Goal: Task Accomplishment & Management: Complete application form

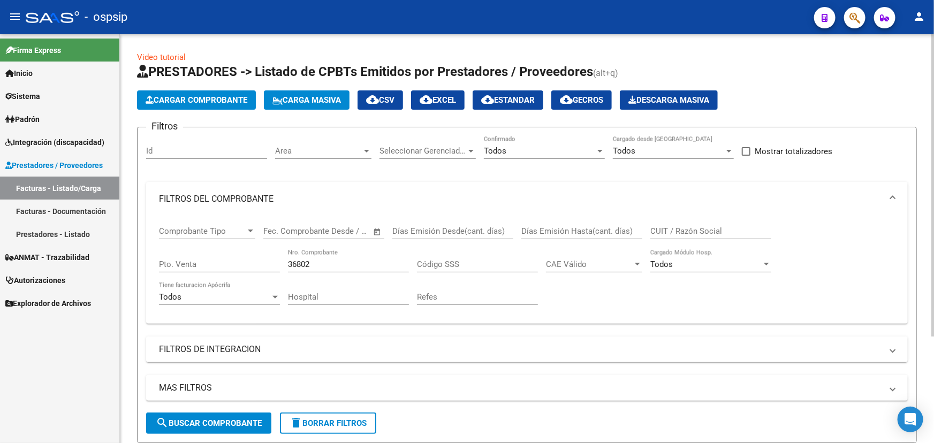
scroll to position [144, 0]
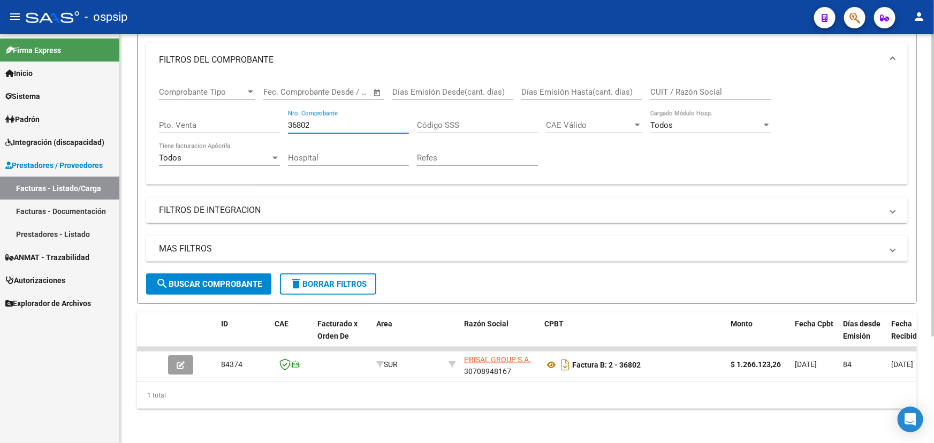
click at [304, 121] on input "36802" at bounding box center [348, 125] width 121 height 10
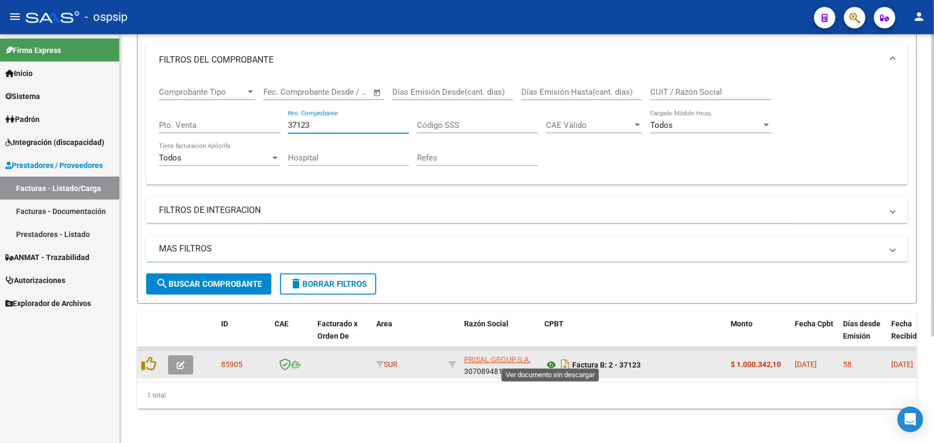
type input "37123"
click at [547, 358] on icon at bounding box center [551, 364] width 14 height 13
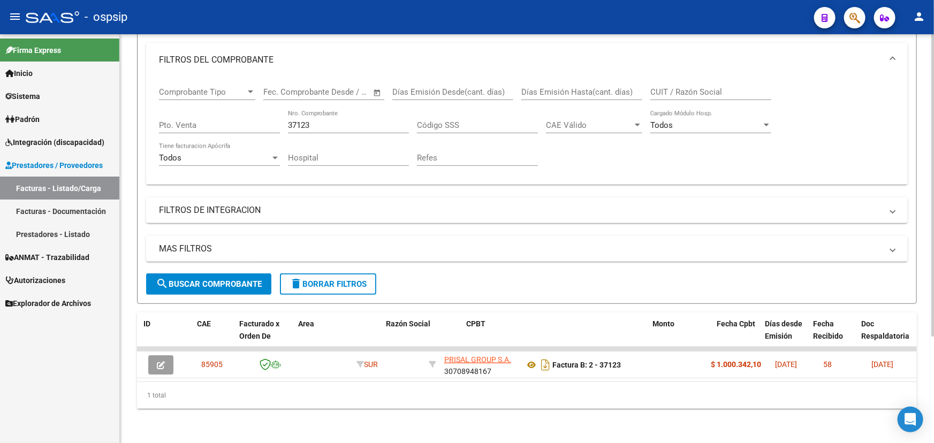
scroll to position [0, 0]
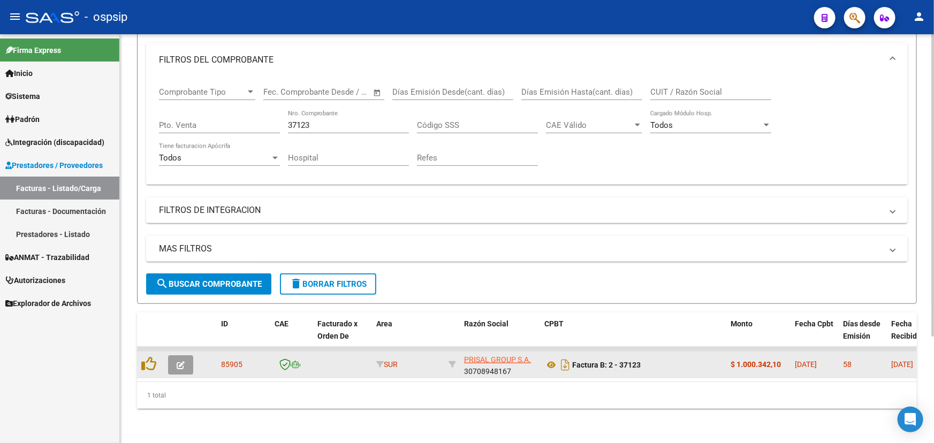
click at [187, 355] on button "button" at bounding box center [180, 364] width 25 height 19
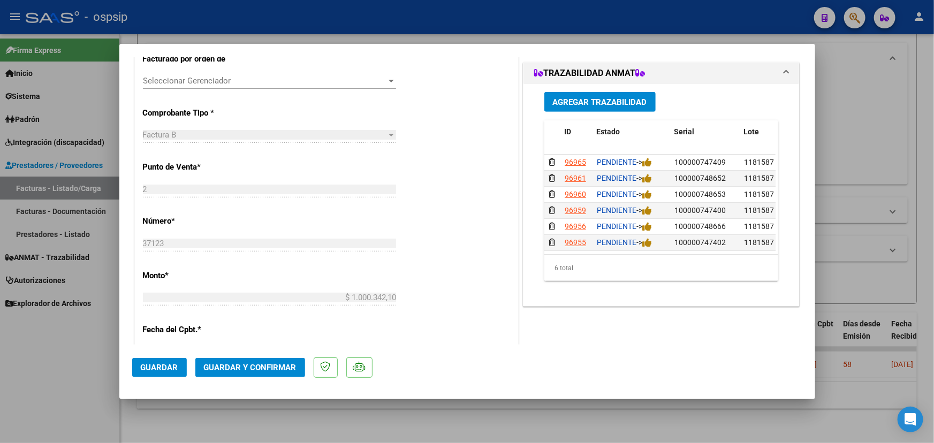
click at [607, 95] on button "Agregar Trazabilidad" at bounding box center [599, 102] width 111 height 20
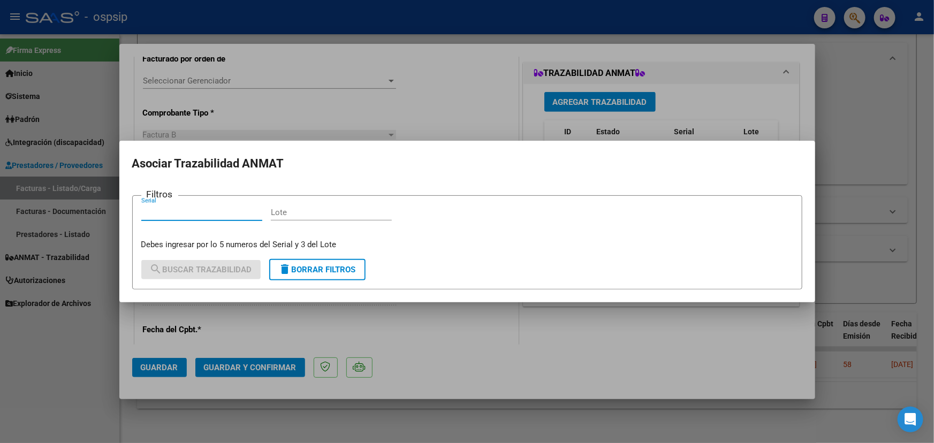
paste input "41390"
type input "41390"
paste input "1210A03"
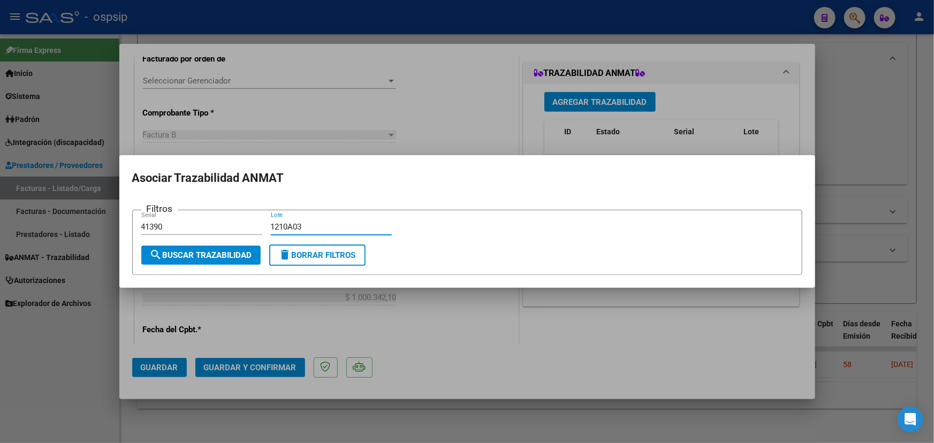
type input "1210A03"
click at [232, 253] on span "search Buscar Trazabilidad" at bounding box center [201, 255] width 102 height 10
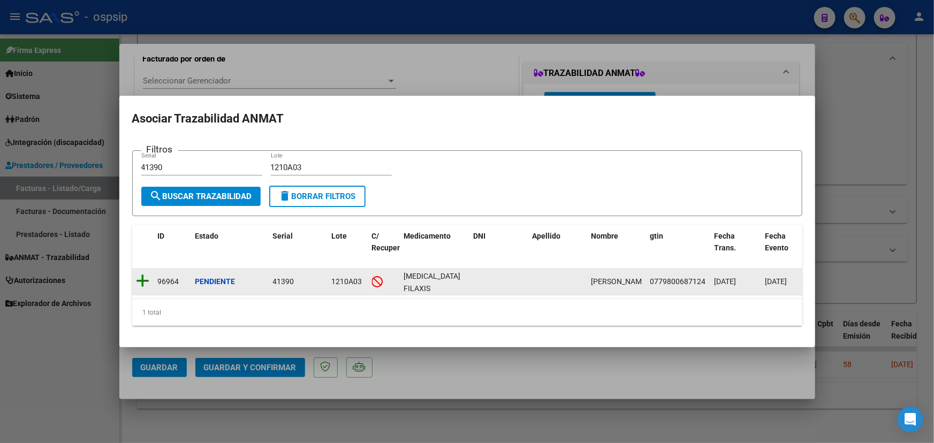
click at [145, 278] on icon at bounding box center [142, 280] width 13 height 15
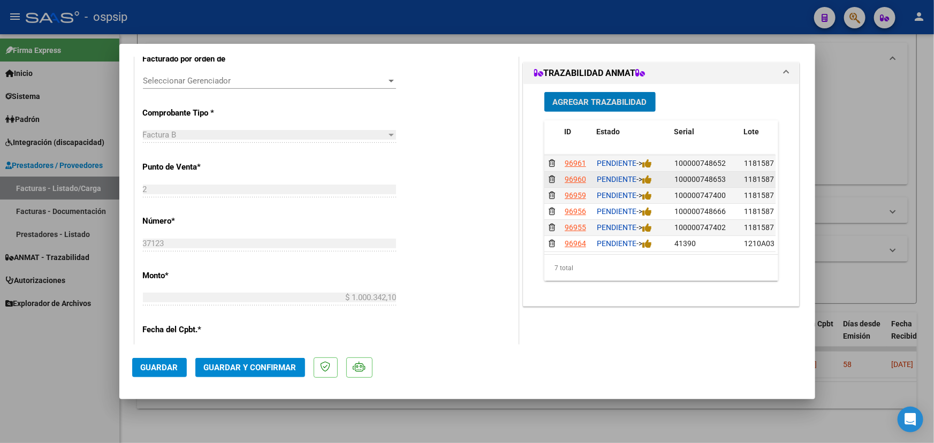
scroll to position [22, 0]
click at [579, 100] on span "Agregar Trazabilidad" at bounding box center [600, 102] width 94 height 10
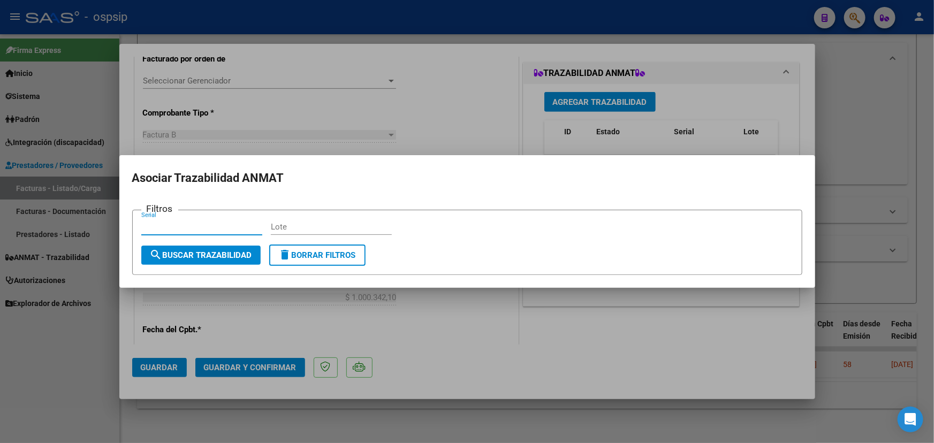
paste input "41416"
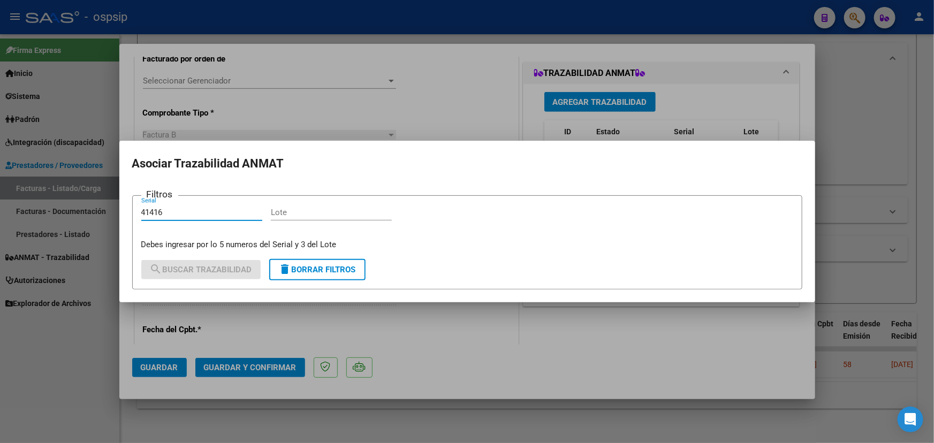
type input "41416"
paste input "1210A03"
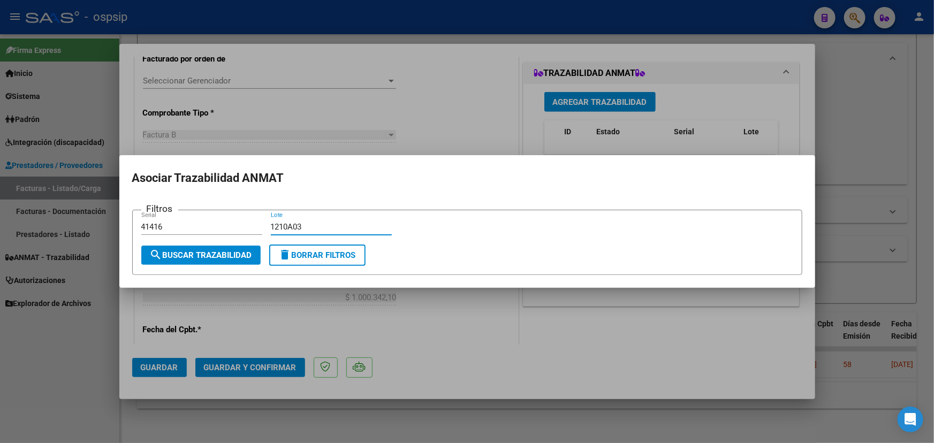
type input "1210A03"
click at [216, 256] on span "search Buscar Trazabilidad" at bounding box center [201, 255] width 102 height 10
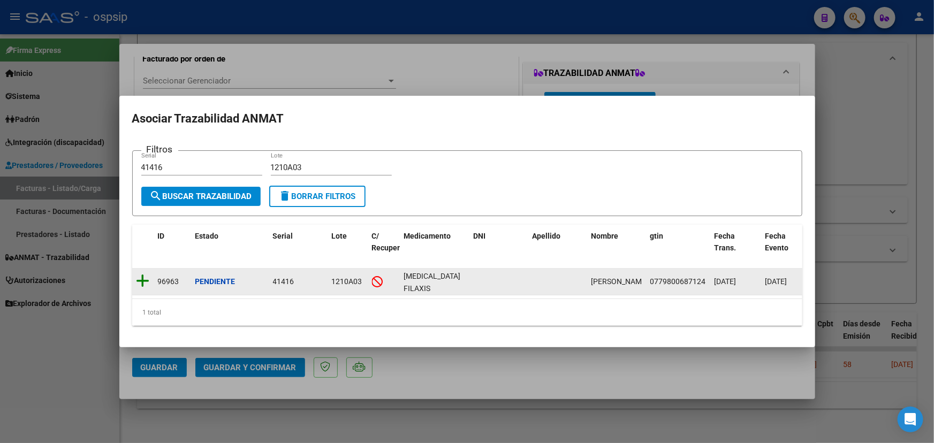
click at [146, 274] on icon at bounding box center [142, 280] width 13 height 15
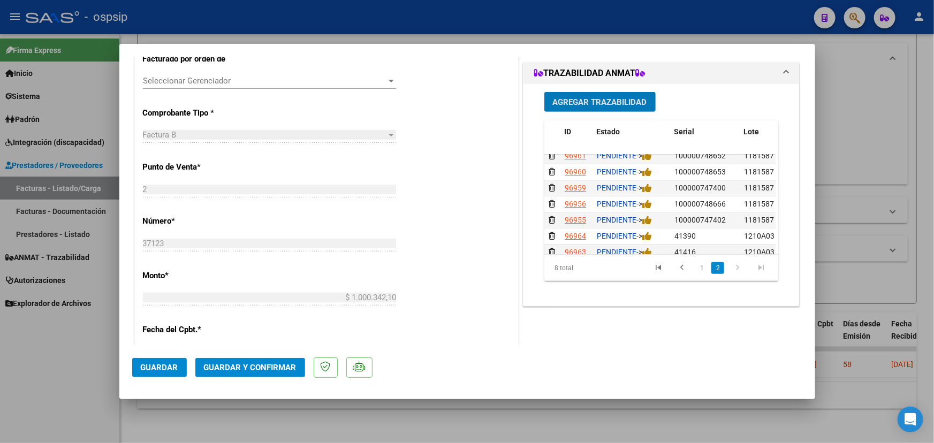
click at [572, 98] on span "Agregar Trazabilidad" at bounding box center [600, 102] width 94 height 10
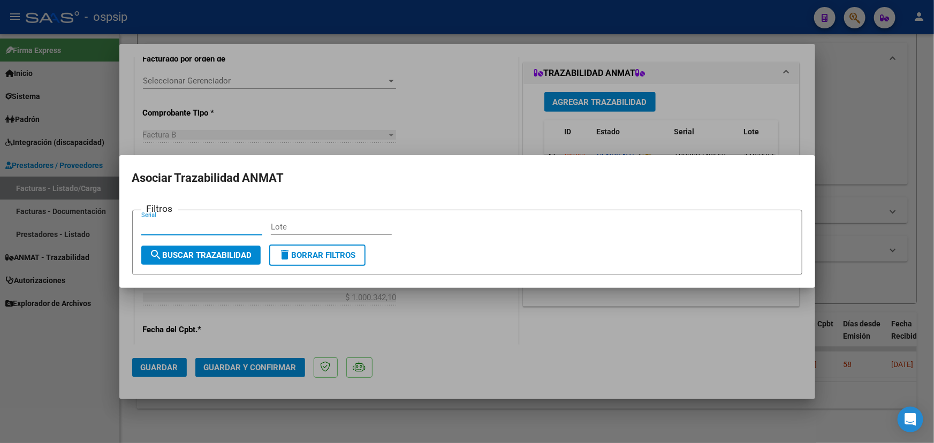
paste input "41059"
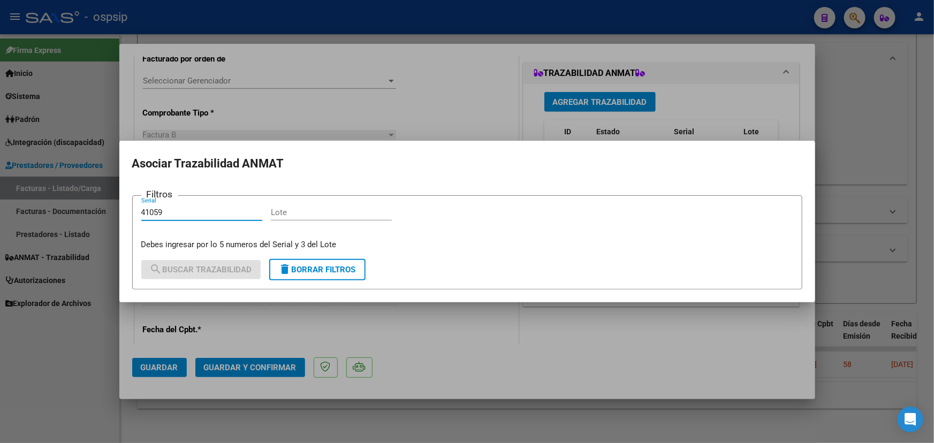
type input "41059"
paste input "1210A03"
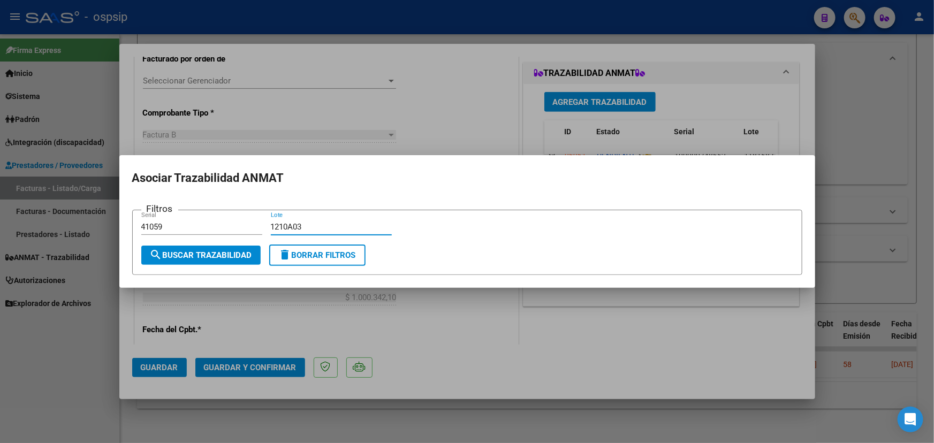
type input "1210A03"
click at [226, 256] on span "search Buscar Trazabilidad" at bounding box center [201, 255] width 102 height 10
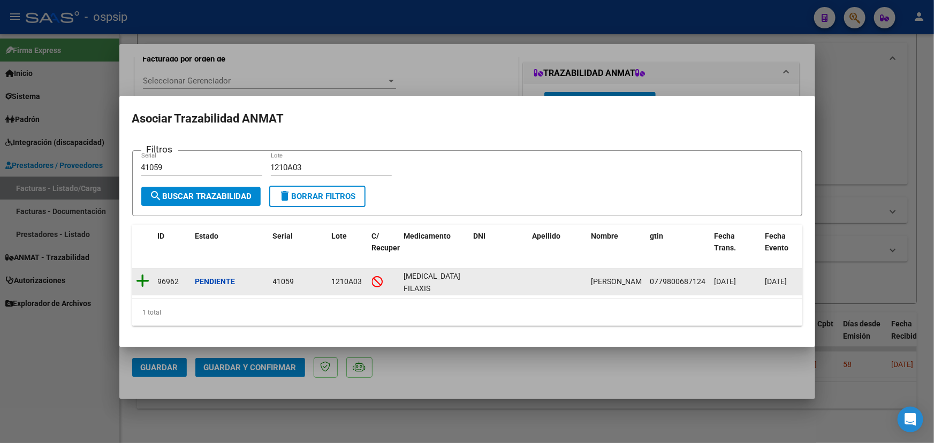
click at [144, 274] on icon at bounding box center [142, 280] width 13 height 15
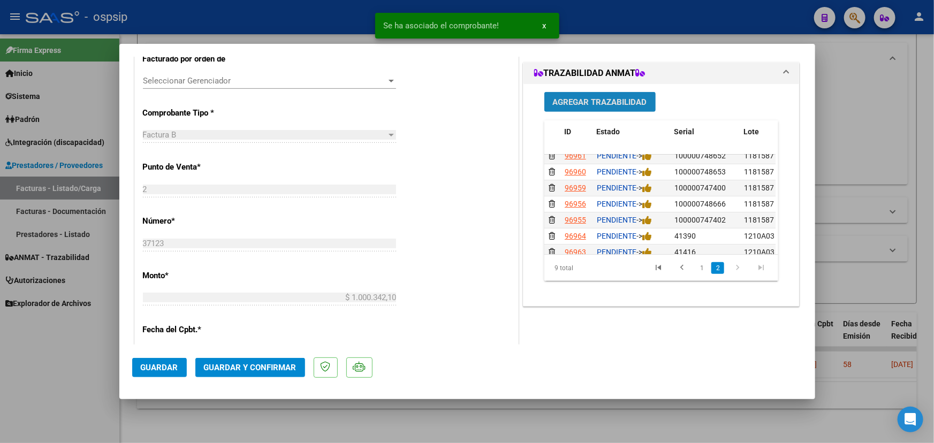
click at [609, 107] on button "Agregar Trazabilidad" at bounding box center [599, 102] width 111 height 20
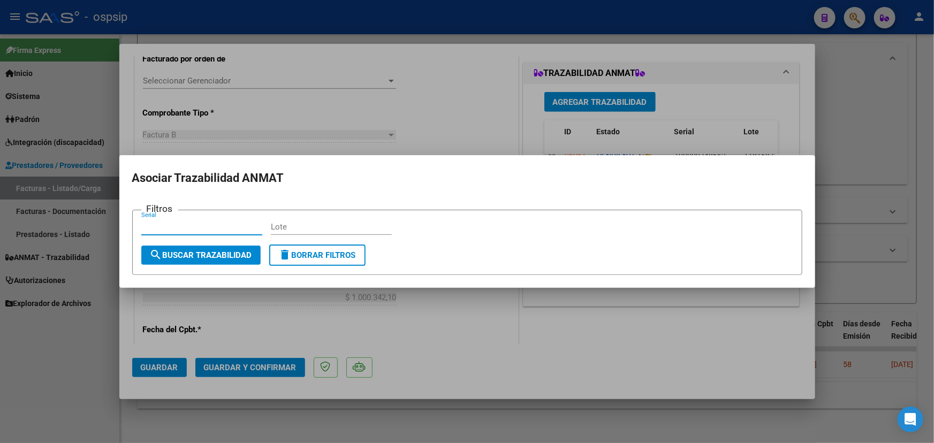
paste input "41079"
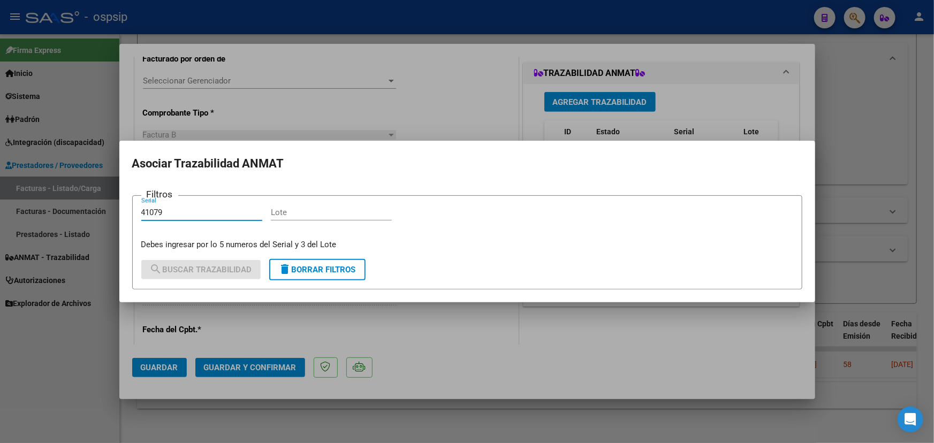
type input "41079"
paste input "1210A03"
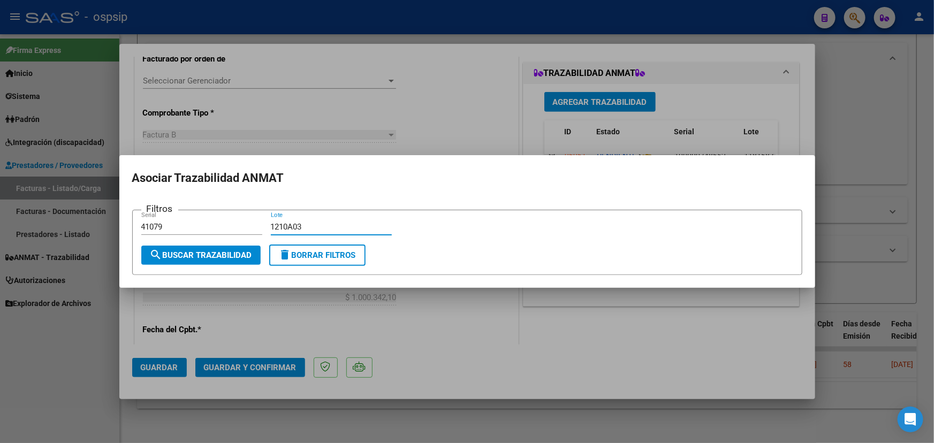
type input "1210A03"
click at [231, 251] on span "search Buscar Trazabilidad" at bounding box center [201, 255] width 102 height 10
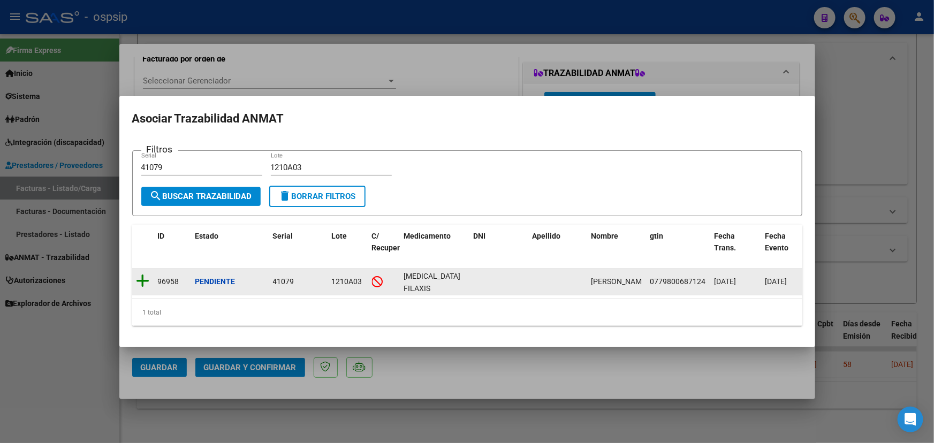
click at [144, 276] on icon at bounding box center [142, 280] width 13 height 15
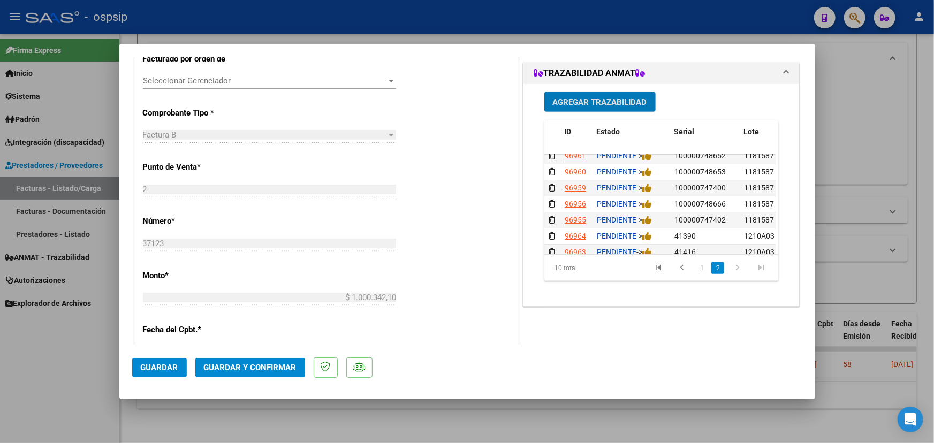
click at [599, 98] on span "Agregar Trazabilidad" at bounding box center [600, 102] width 94 height 10
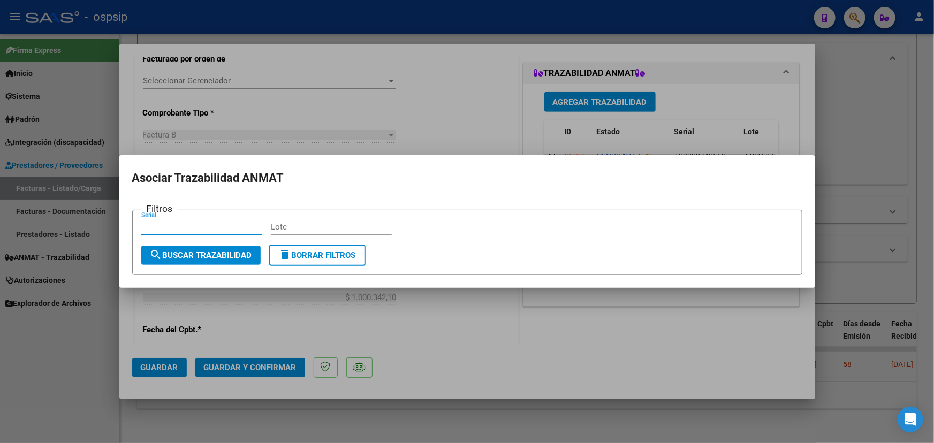
paste input "41442"
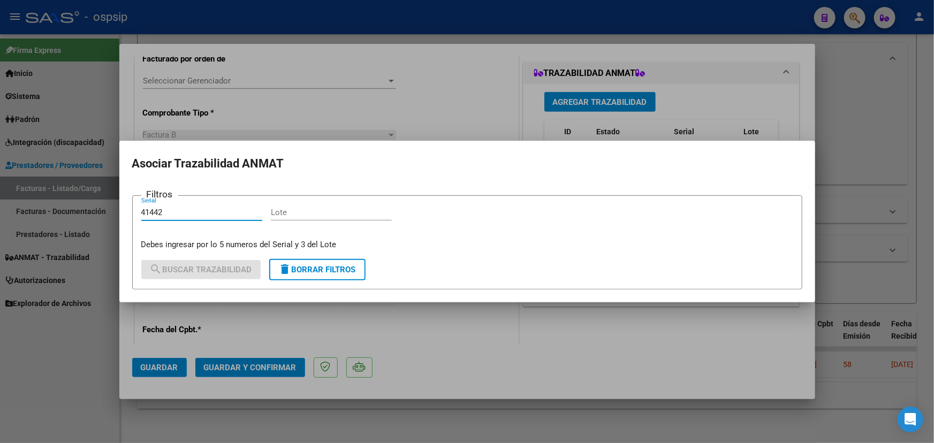
type input "41442"
paste input "1210A03"
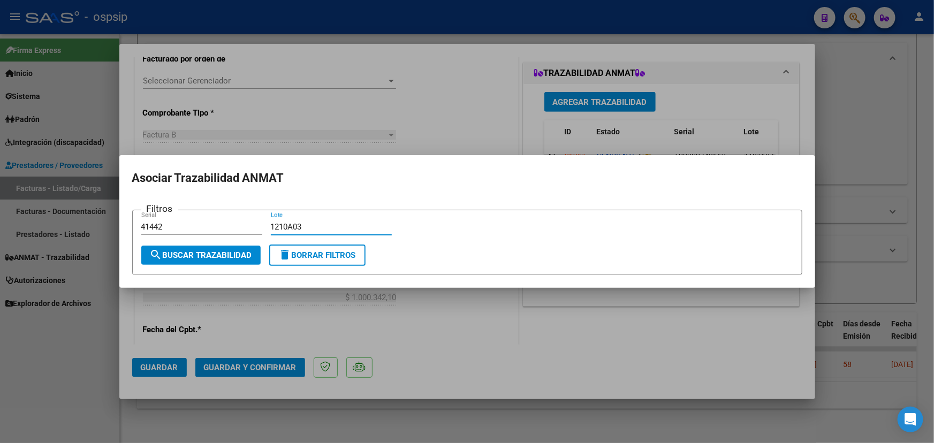
type input "1210A03"
click at [220, 255] on span "search Buscar Trazabilidad" at bounding box center [201, 255] width 102 height 10
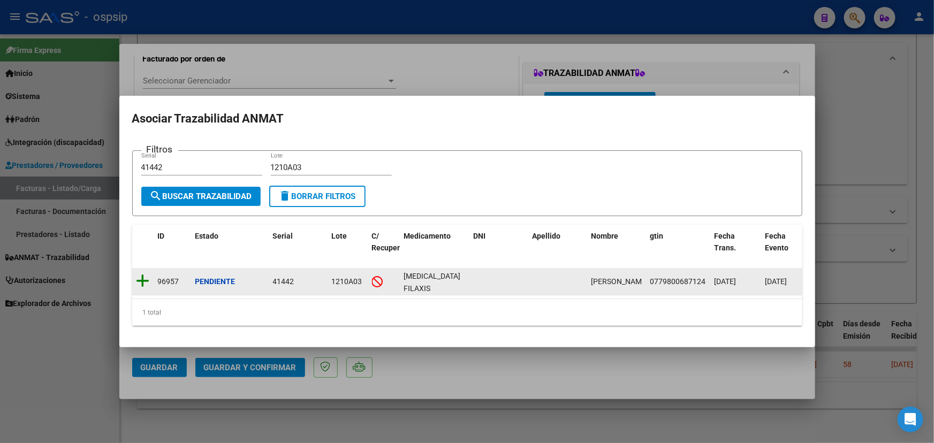
click at [144, 277] on icon at bounding box center [142, 280] width 13 height 15
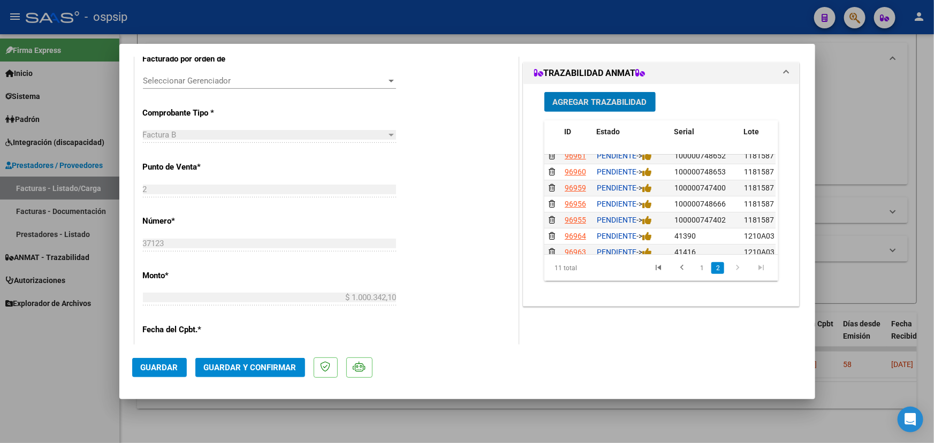
click at [567, 106] on span "Agregar Trazabilidad" at bounding box center [600, 102] width 94 height 10
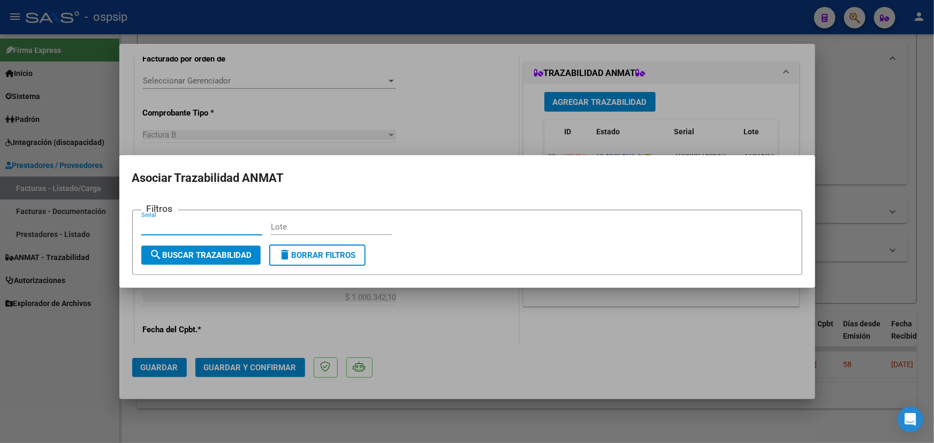
paste input "40934"
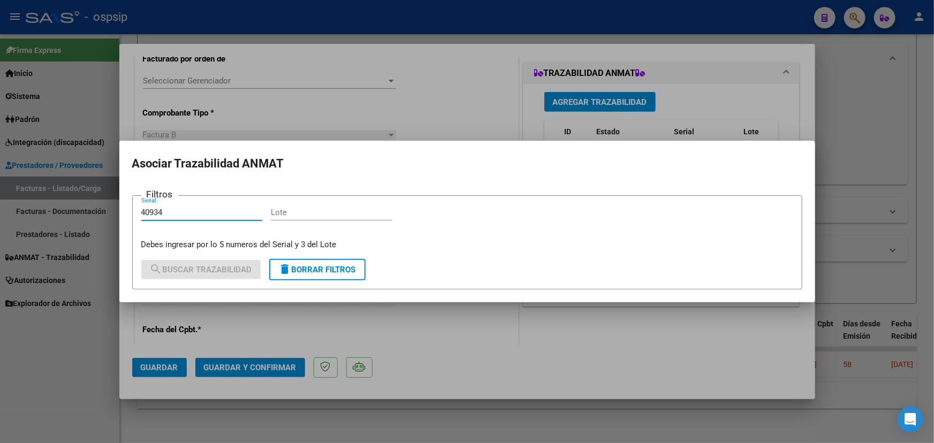
type input "40934"
paste input "1210A03"
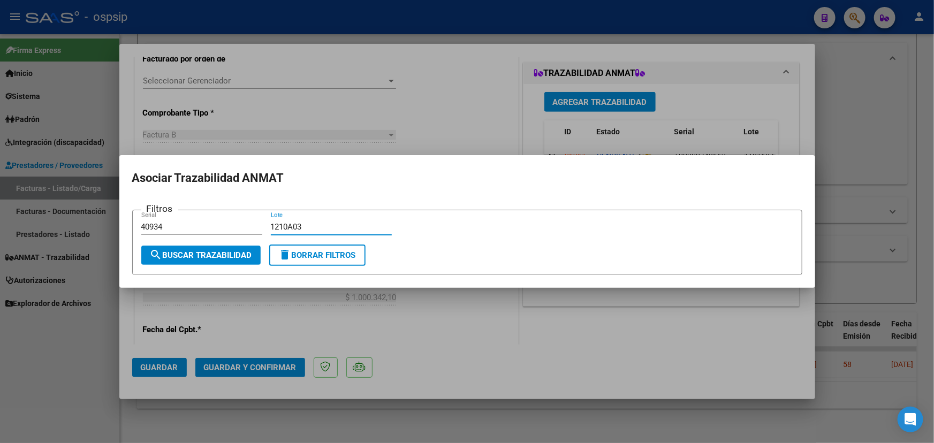
type input "1210A03"
click at [224, 260] on button "search Buscar Trazabilidad" at bounding box center [200, 255] width 119 height 19
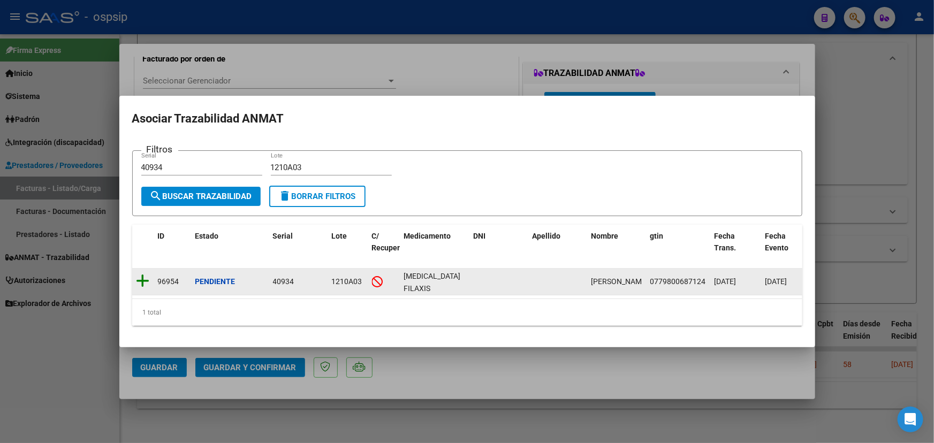
click at [140, 277] on icon at bounding box center [142, 280] width 13 height 15
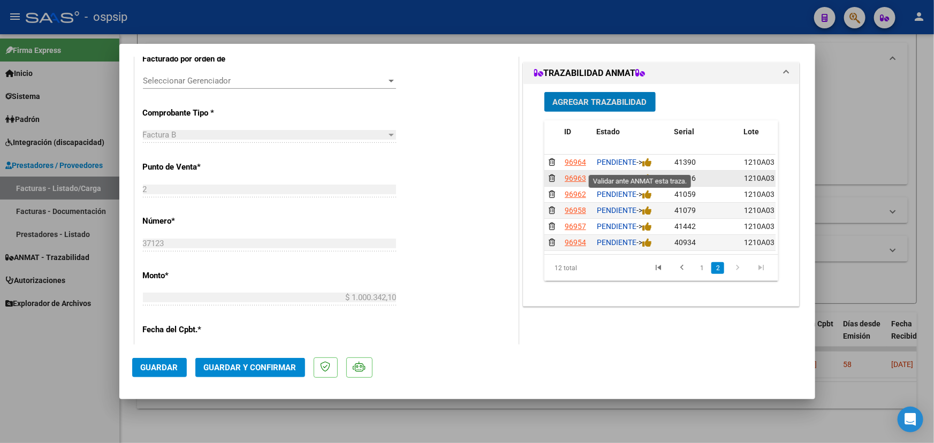
scroll to position [103, 0]
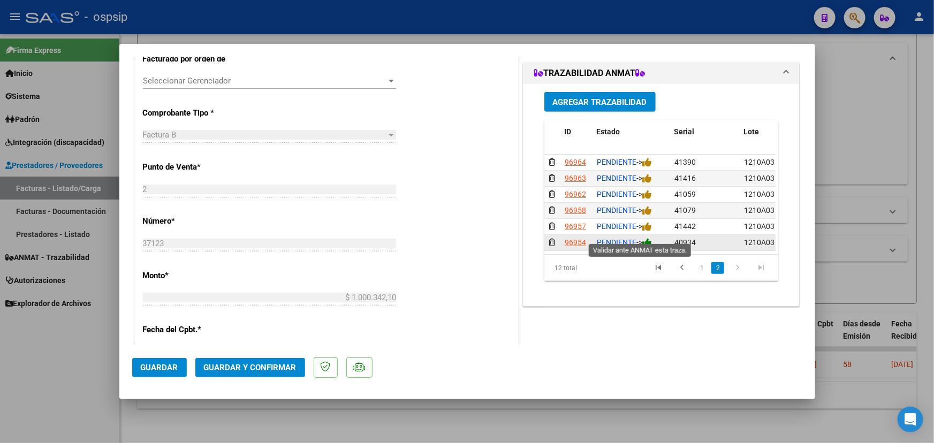
click at [648, 238] on icon at bounding box center [647, 243] width 10 height 10
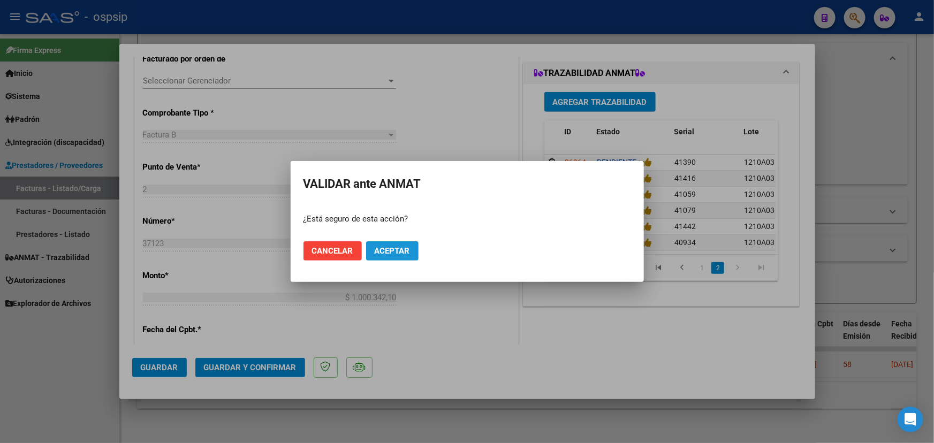
click at [406, 246] on span "Aceptar" at bounding box center [392, 251] width 35 height 10
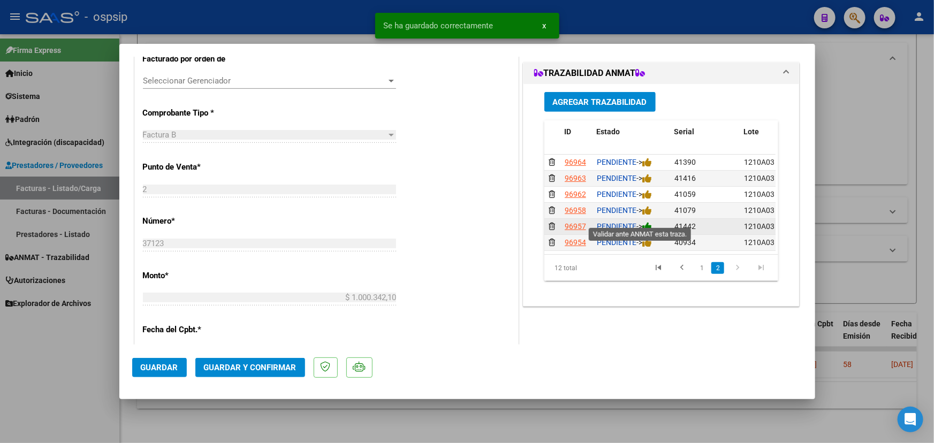
click at [650, 221] on icon at bounding box center [647, 226] width 10 height 10
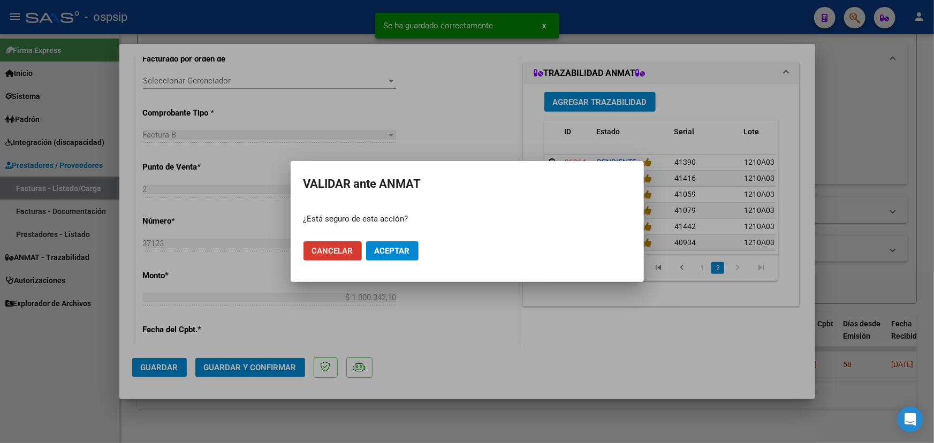
click at [396, 246] on button "Aceptar" at bounding box center [392, 250] width 52 height 19
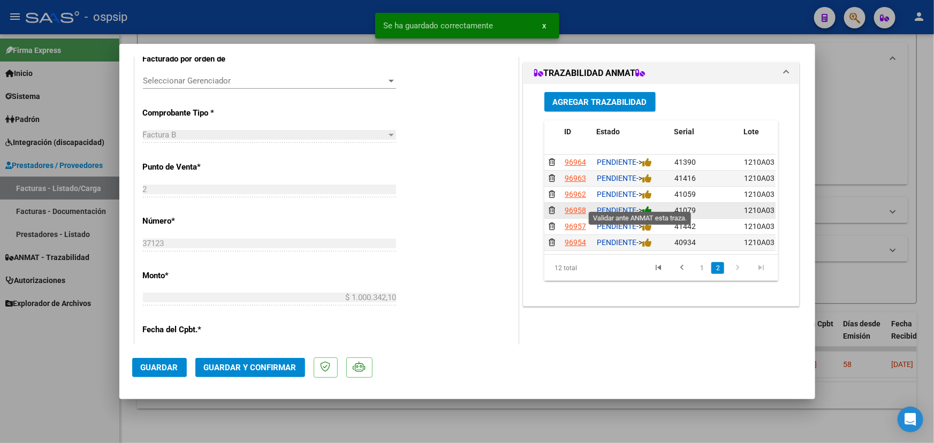
click at [647, 205] on icon at bounding box center [647, 210] width 10 height 10
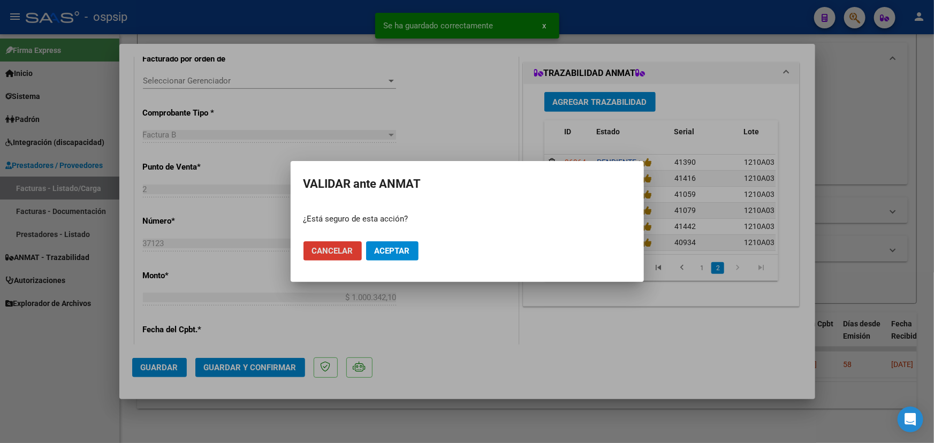
click at [414, 248] on button "Aceptar" at bounding box center [392, 250] width 52 height 19
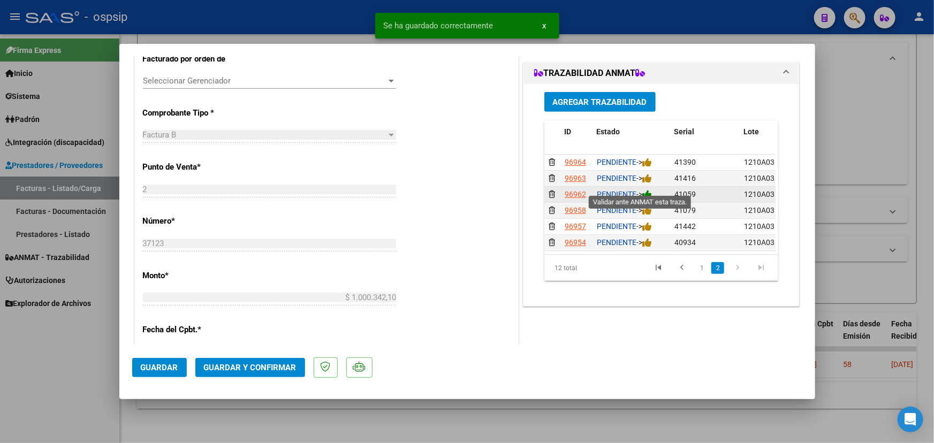
click at [647, 189] on icon at bounding box center [647, 194] width 10 height 10
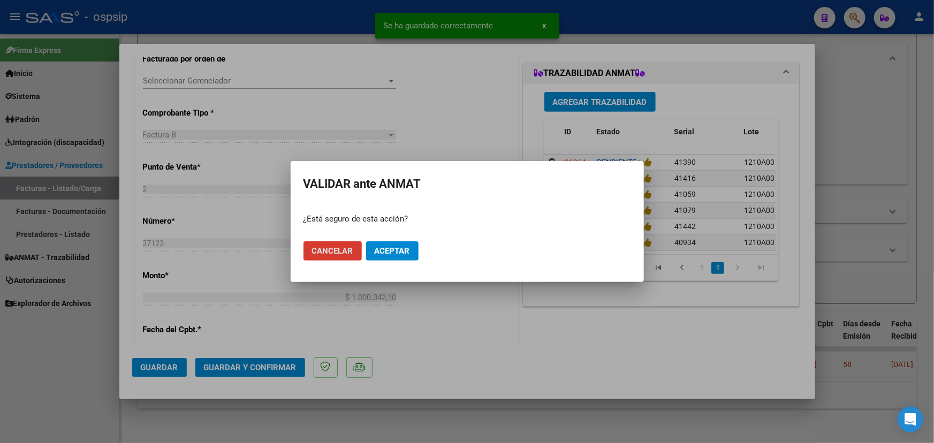
click at [406, 251] on span "Aceptar" at bounding box center [392, 251] width 35 height 10
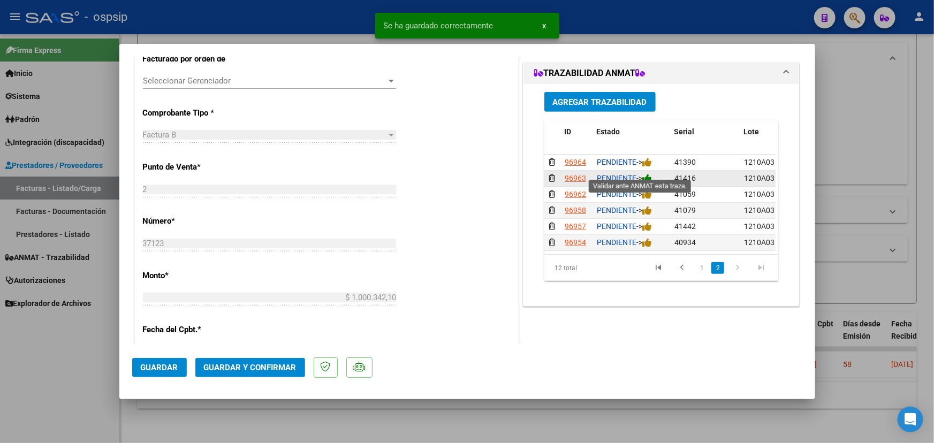
click at [647, 173] on icon at bounding box center [647, 178] width 10 height 10
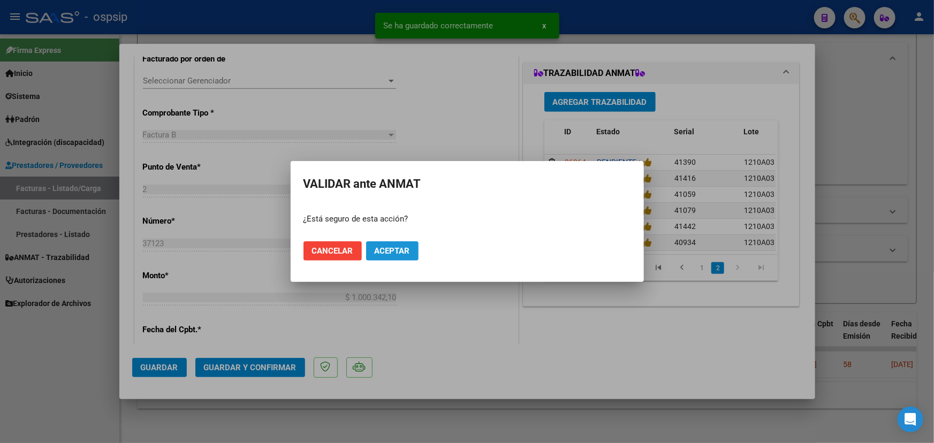
click at [402, 249] on span "Aceptar" at bounding box center [392, 251] width 35 height 10
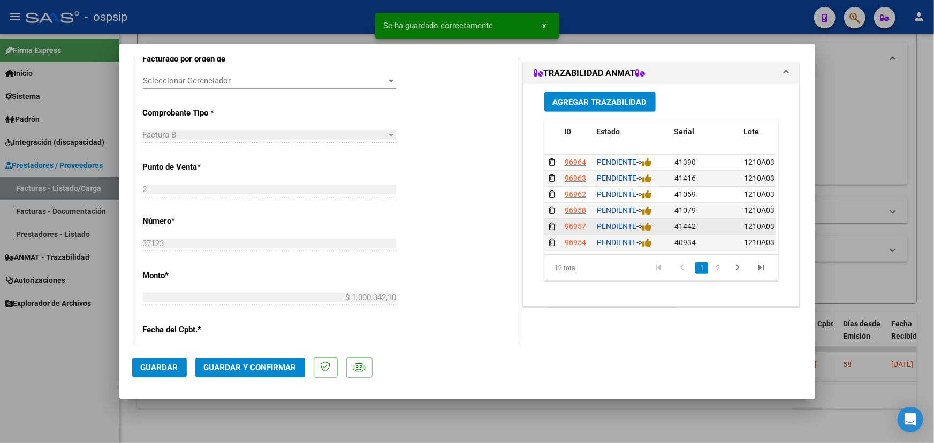
scroll to position [54, 0]
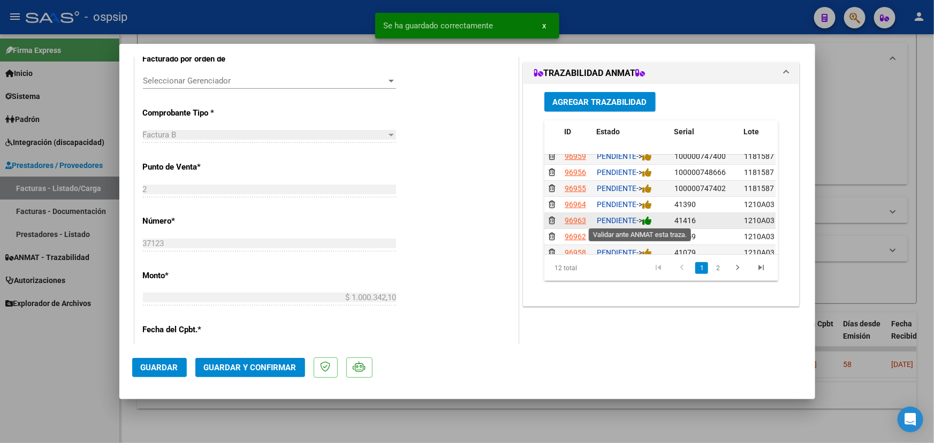
click at [649, 220] on icon at bounding box center [647, 221] width 10 height 10
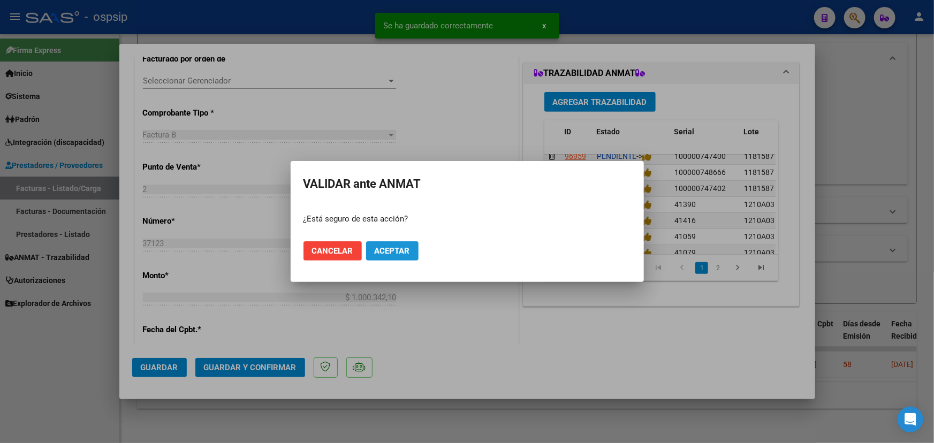
click at [402, 249] on span "Aceptar" at bounding box center [392, 251] width 35 height 10
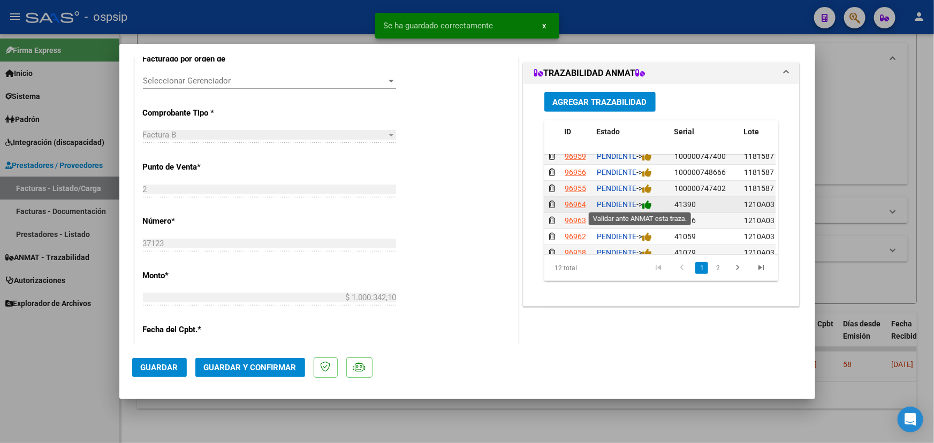
click at [648, 204] on icon at bounding box center [647, 205] width 10 height 10
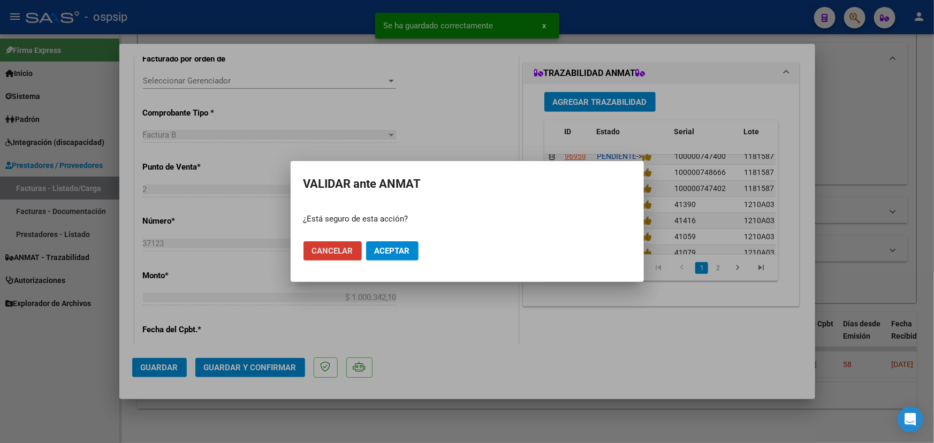
click at [387, 246] on span "Aceptar" at bounding box center [392, 251] width 35 height 10
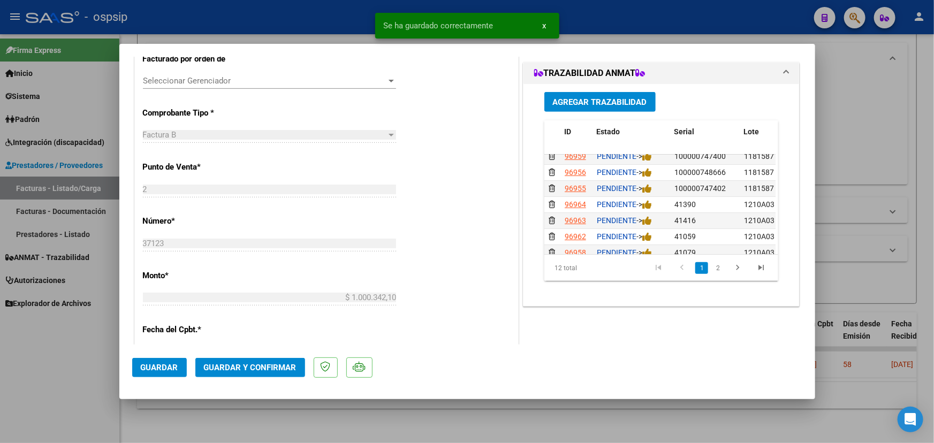
click at [162, 365] on span "Guardar" at bounding box center [159, 368] width 37 height 10
type input "$ 0,00"
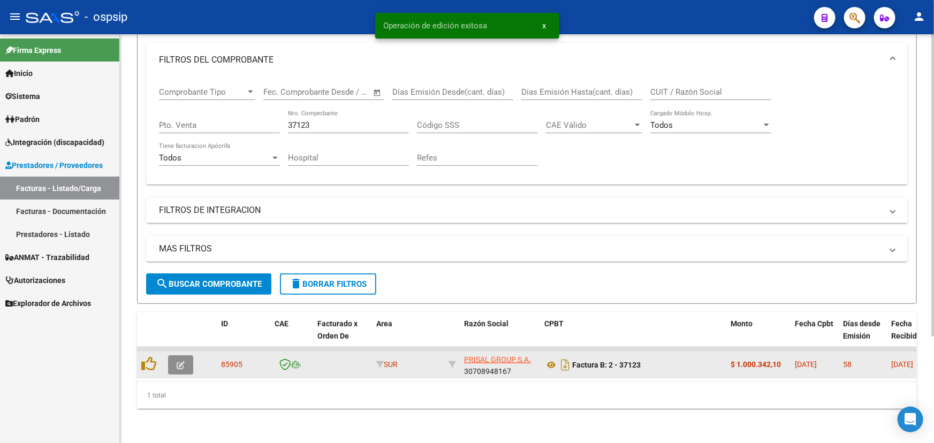
click at [181, 361] on icon "button" at bounding box center [181, 365] width 8 height 8
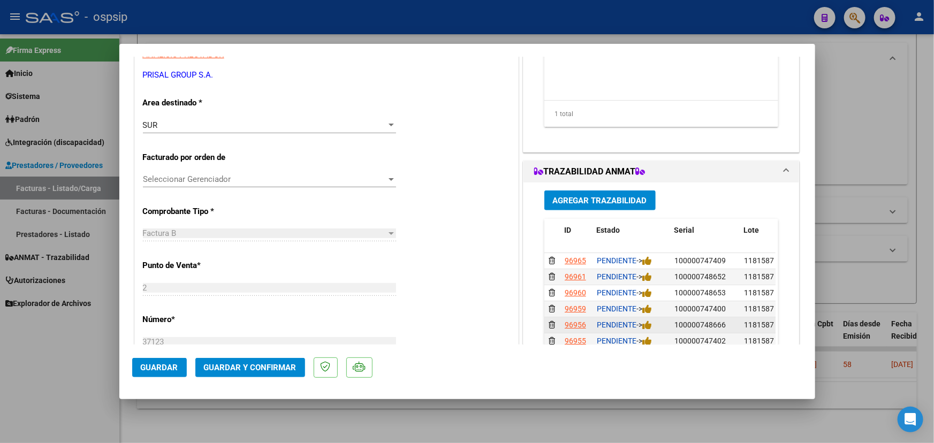
scroll to position [243, 0]
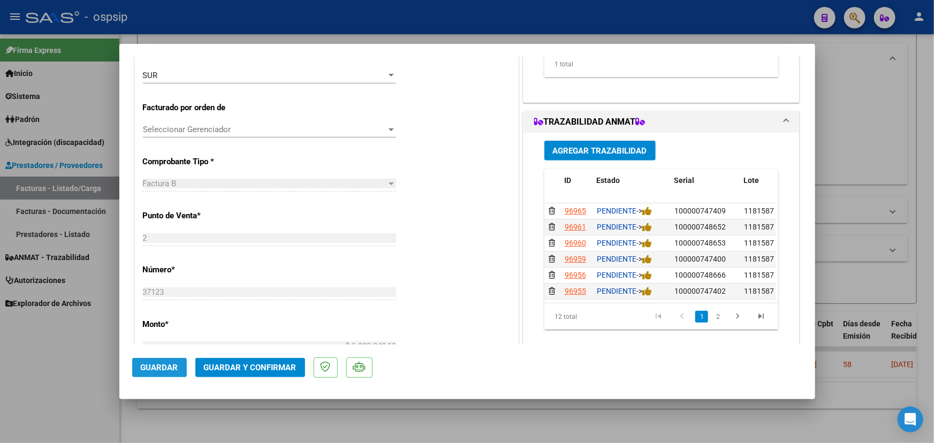
click at [150, 366] on span "Guardar" at bounding box center [159, 368] width 37 height 10
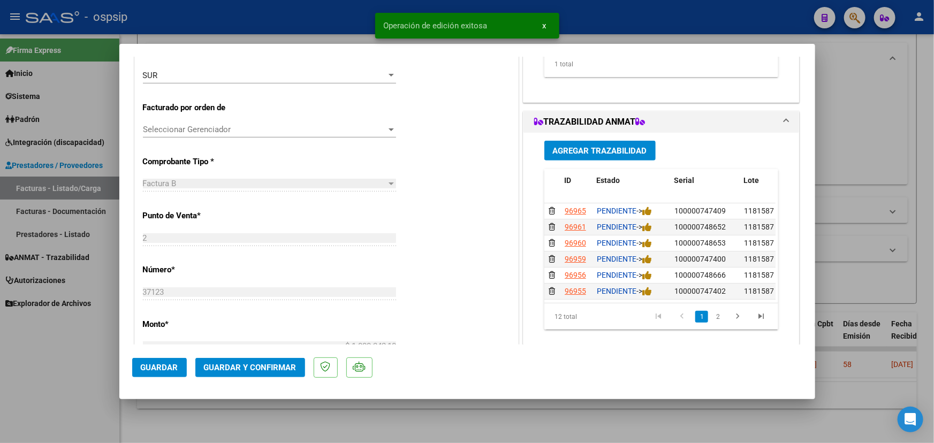
type input "$ 0,00"
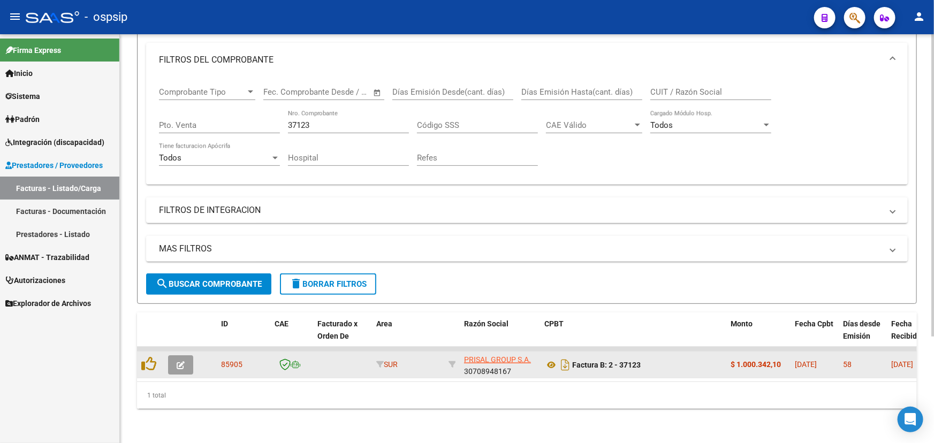
click at [187, 355] on button "button" at bounding box center [180, 364] width 25 height 19
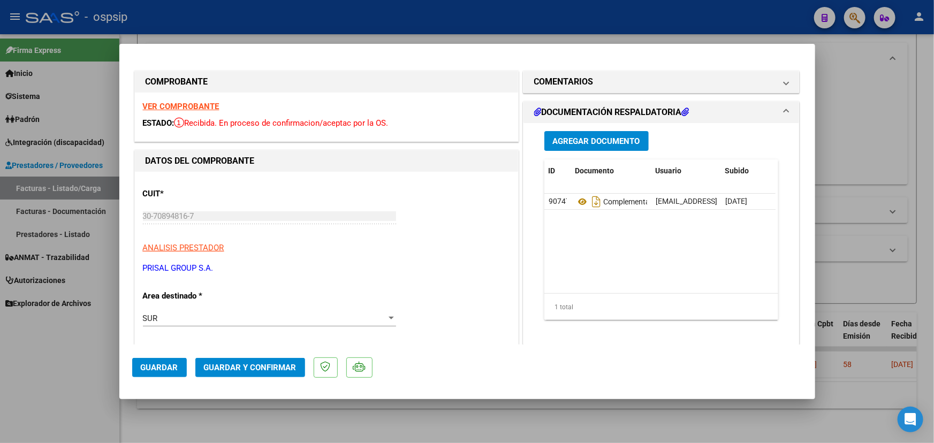
scroll to position [0, 0]
click at [240, 365] on span "Guardar y Confirmar" at bounding box center [250, 368] width 93 height 10
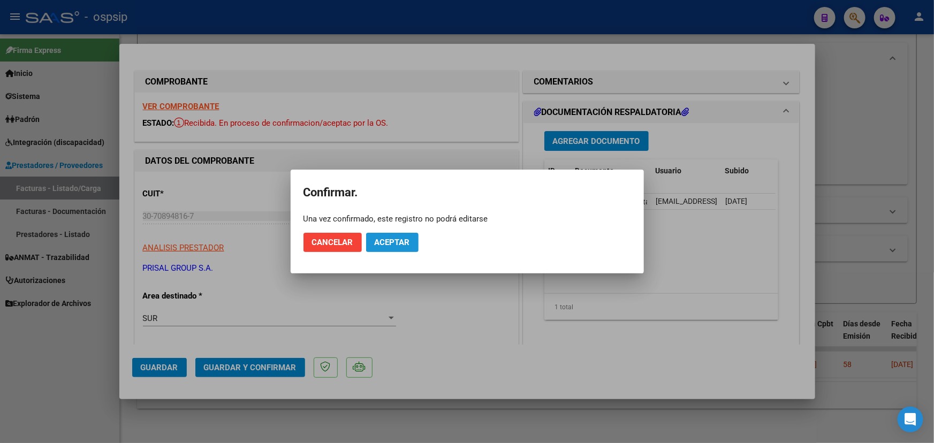
click at [407, 240] on span "Aceptar" at bounding box center [392, 243] width 35 height 10
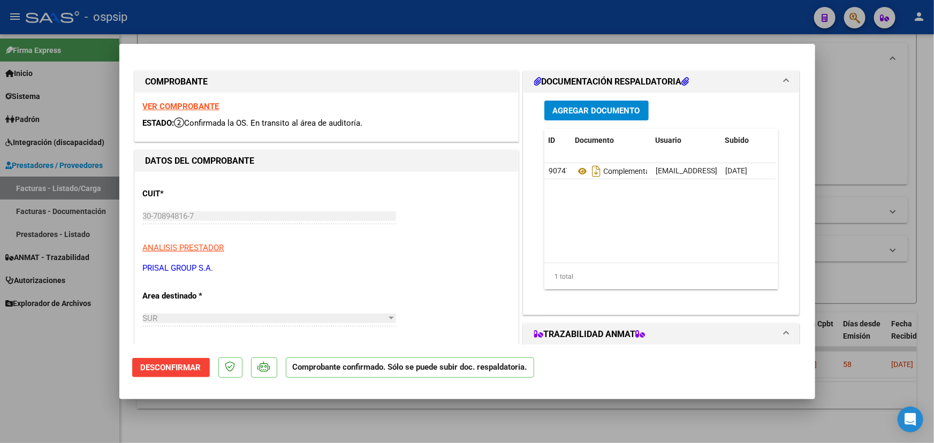
type input "$ 0,00"
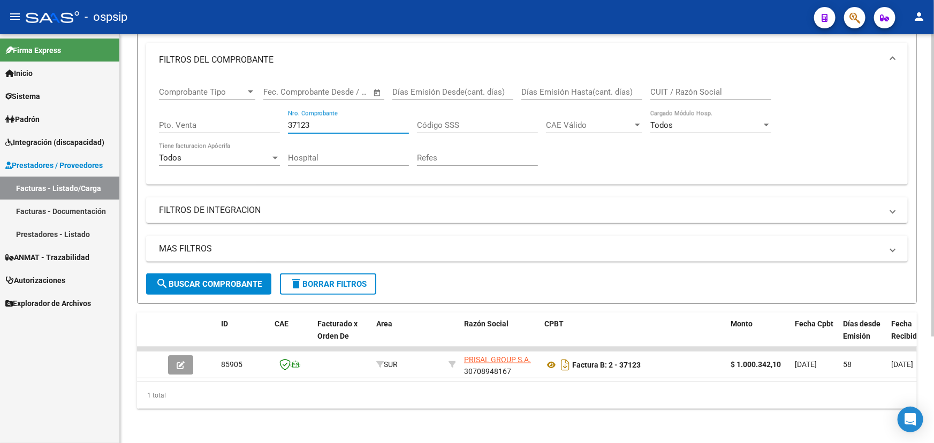
click at [301, 120] on input "37123" at bounding box center [348, 125] width 121 height 10
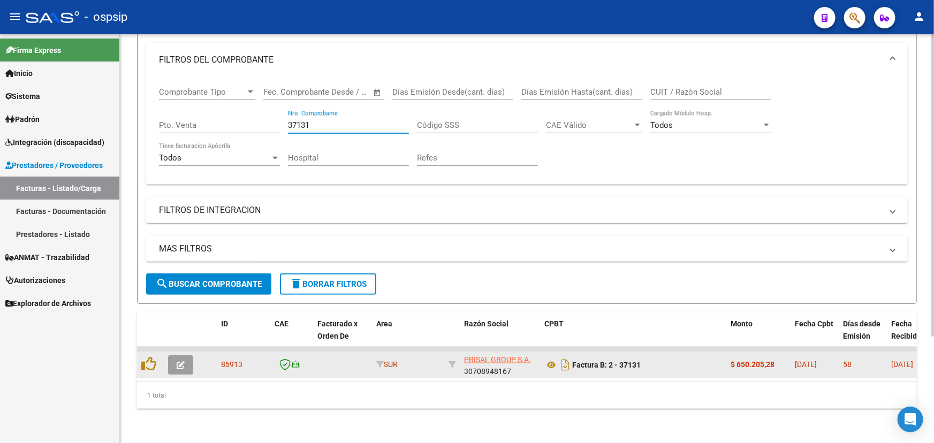
type input "37131"
click at [187, 355] on button "button" at bounding box center [180, 364] width 25 height 19
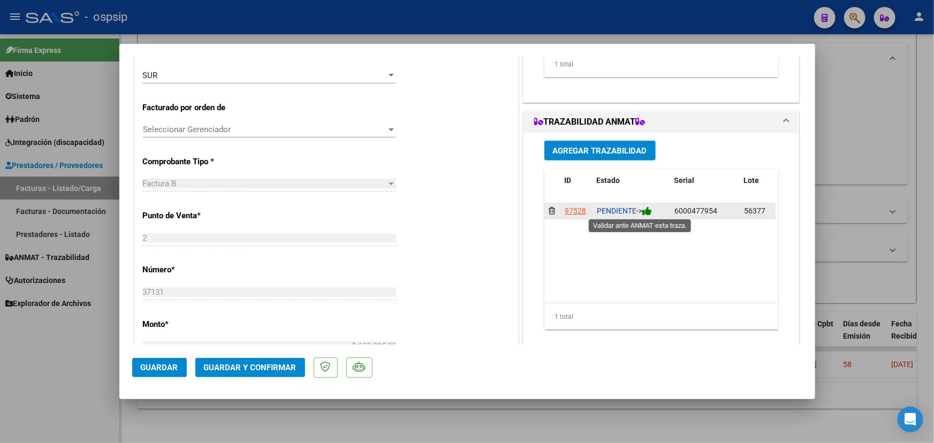
click at [650, 209] on icon at bounding box center [647, 211] width 10 height 10
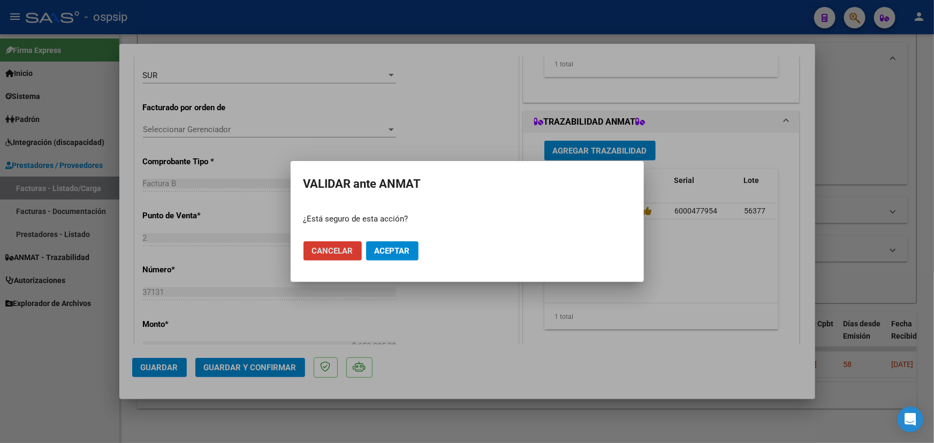
click at [403, 247] on span "Aceptar" at bounding box center [392, 251] width 35 height 10
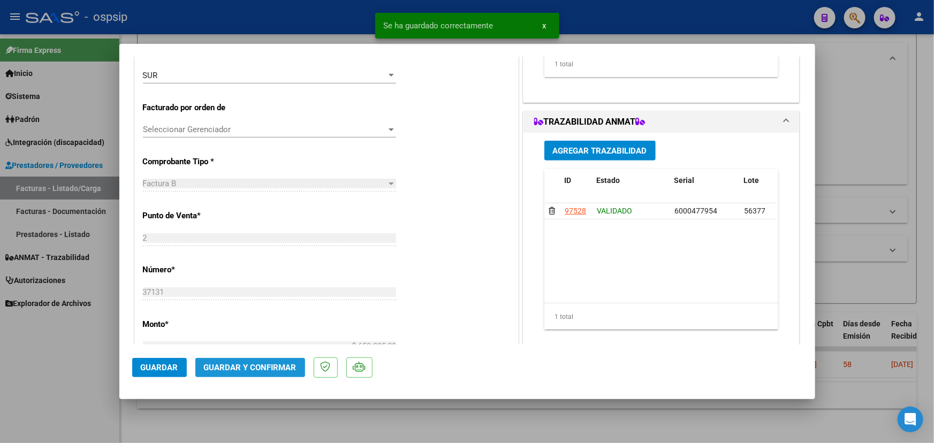
click at [264, 364] on span "Guardar y Confirmar" at bounding box center [250, 368] width 93 height 10
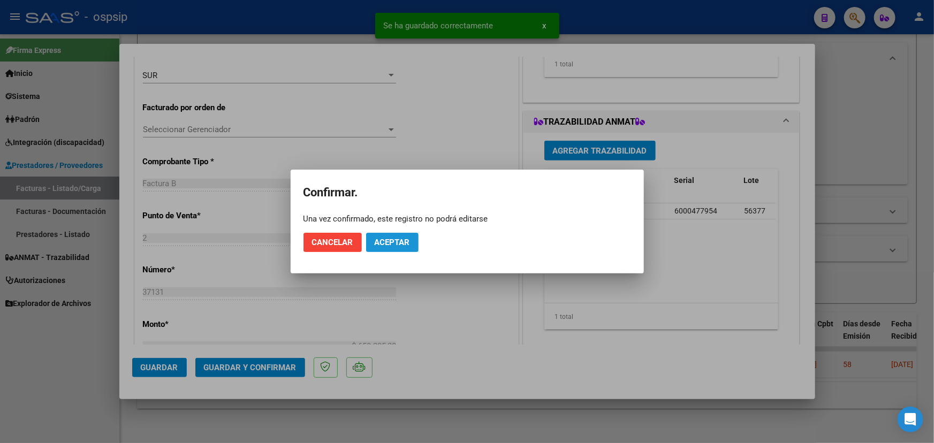
click at [400, 238] on span "Aceptar" at bounding box center [392, 243] width 35 height 10
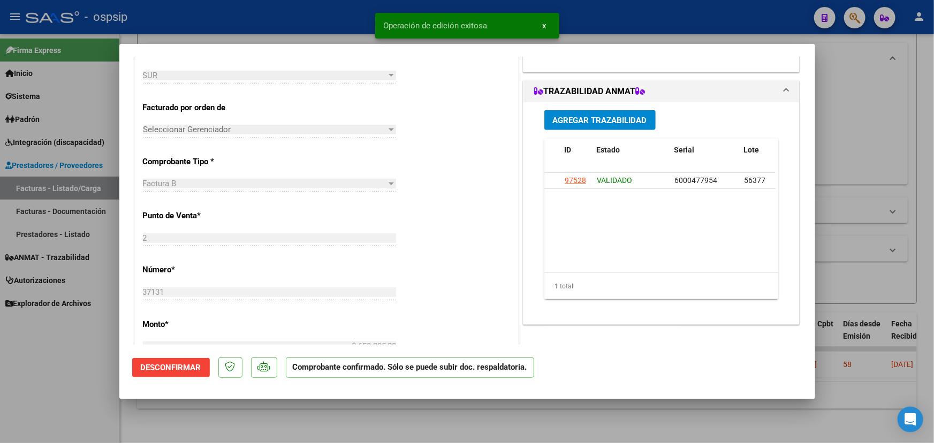
type input "$ 0,00"
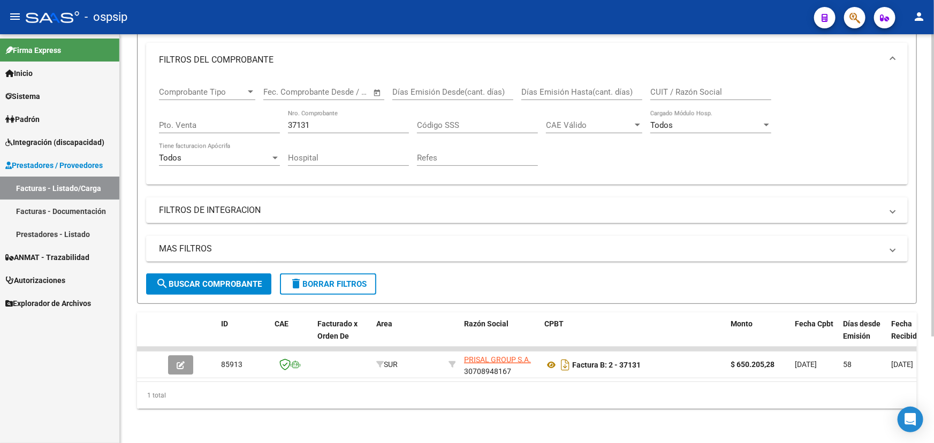
click at [305, 120] on input "37131" at bounding box center [348, 125] width 121 height 10
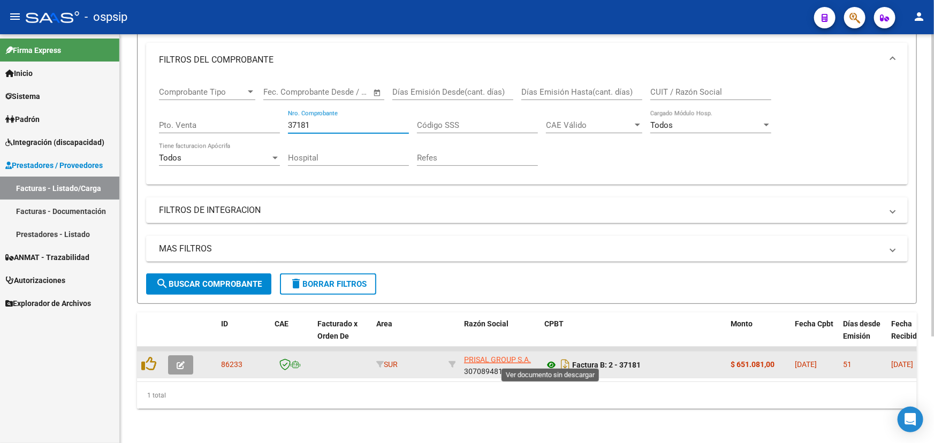
type input "37181"
click at [546, 358] on icon at bounding box center [551, 364] width 14 height 13
click at [174, 356] on button "button" at bounding box center [180, 364] width 25 height 19
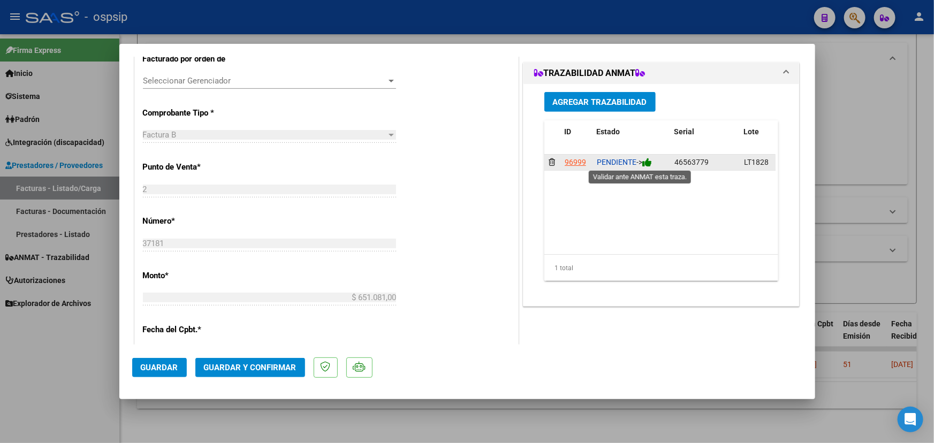
click at [648, 162] on icon at bounding box center [647, 162] width 10 height 10
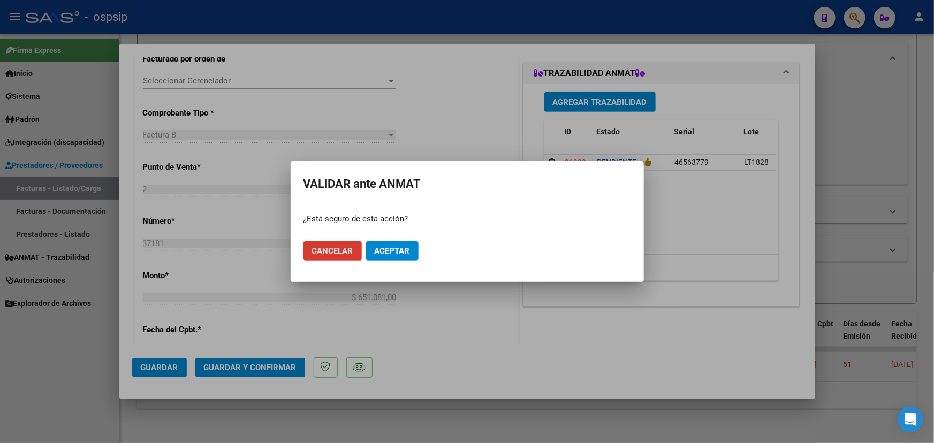
click at [406, 251] on span "Aceptar" at bounding box center [392, 251] width 35 height 10
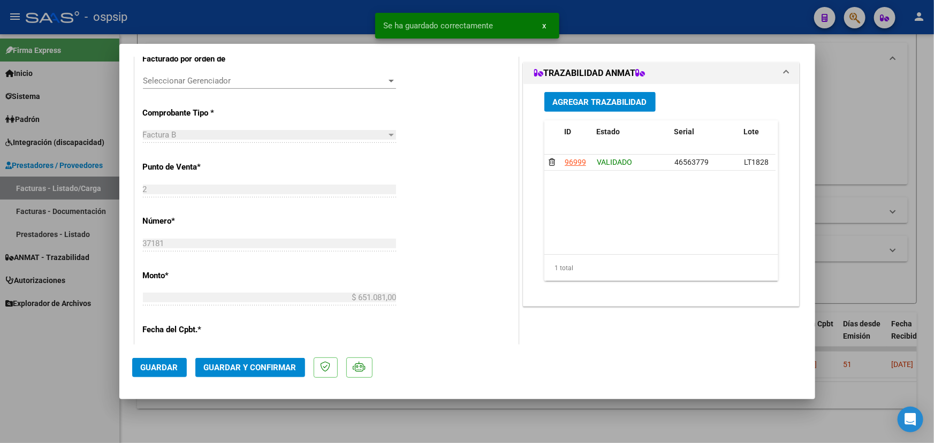
click at [235, 367] on span "Guardar y Confirmar" at bounding box center [250, 368] width 93 height 10
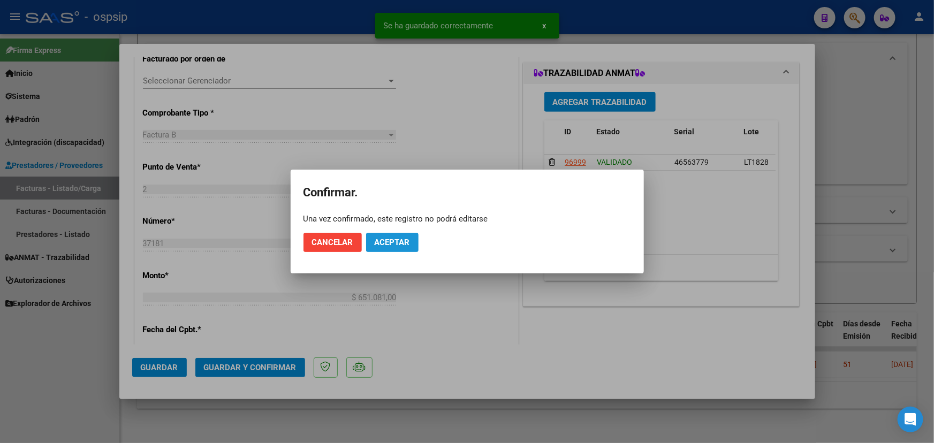
click at [402, 243] on span "Aceptar" at bounding box center [392, 243] width 35 height 10
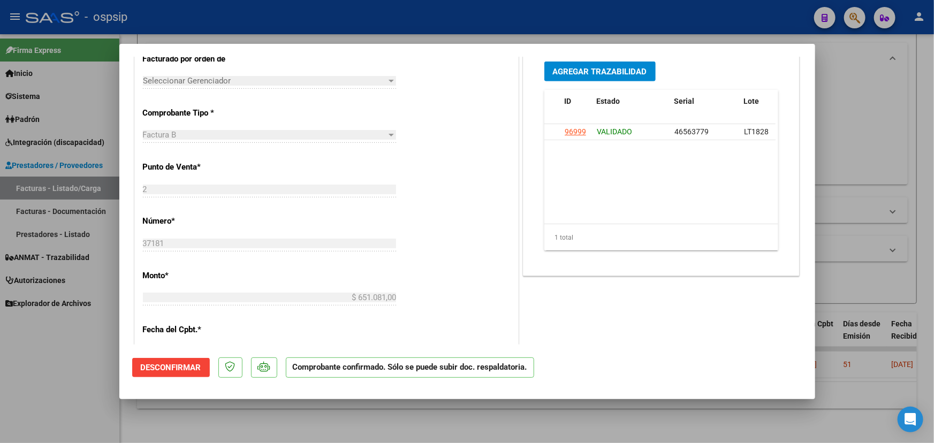
type input "$ 0,00"
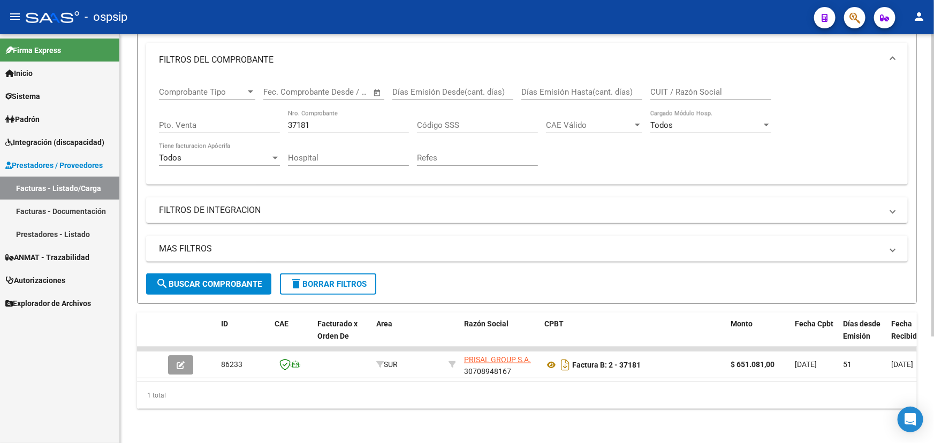
click at [302, 120] on input "37181" at bounding box center [348, 125] width 121 height 10
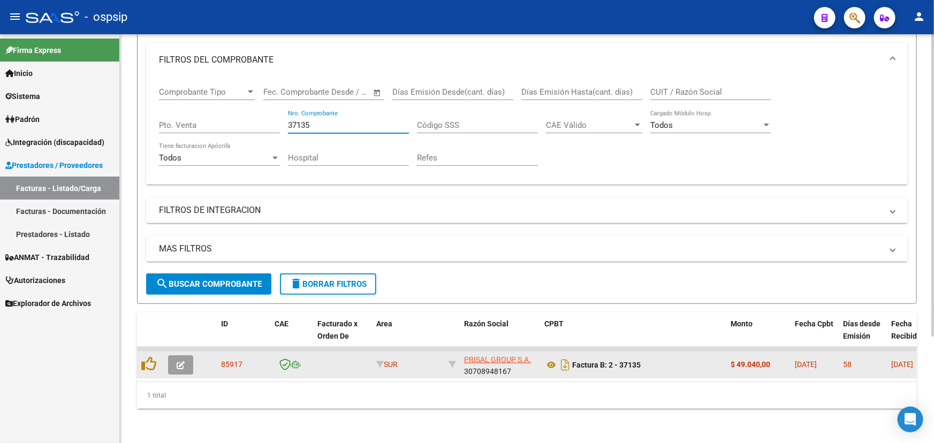
type input "37135"
click at [178, 361] on icon "button" at bounding box center [181, 365] width 8 height 8
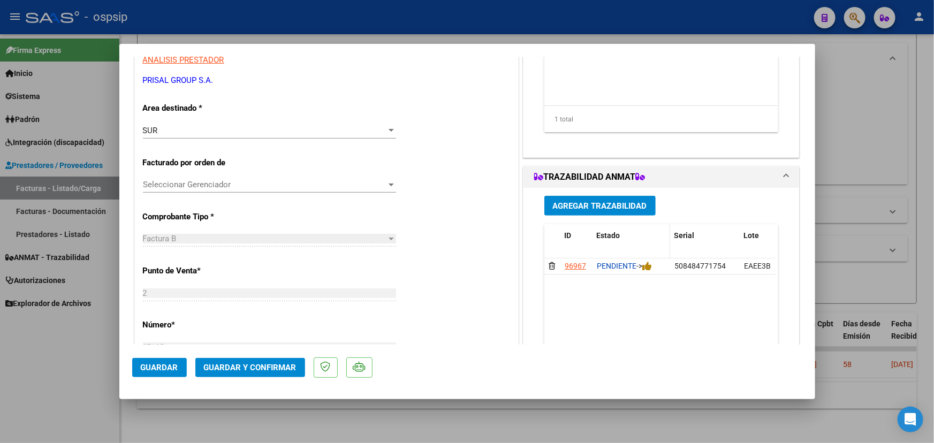
scroll to position [194, 0]
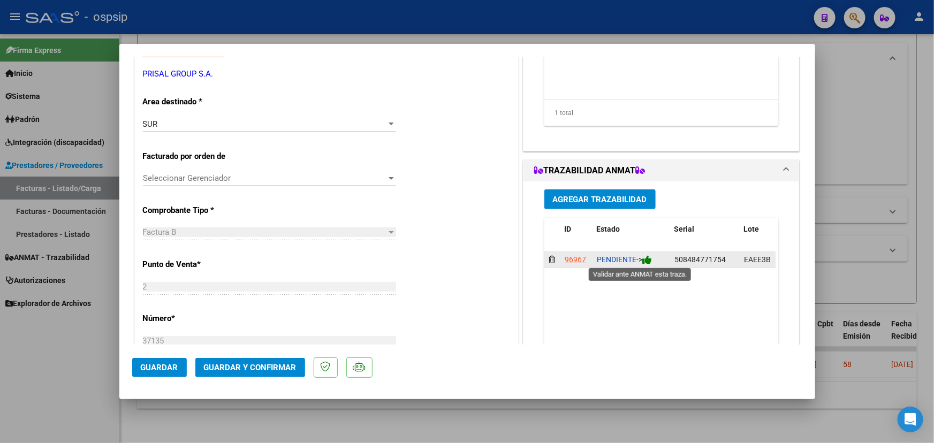
click at [647, 260] on icon at bounding box center [647, 260] width 10 height 10
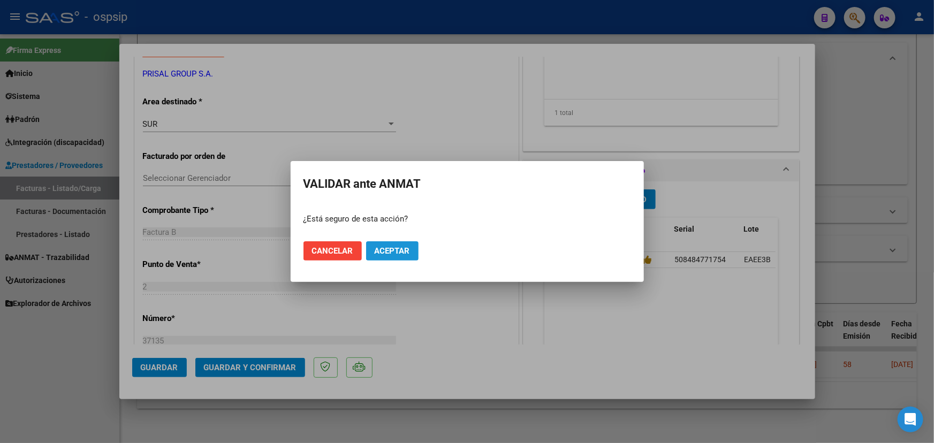
click at [383, 246] on span "Aceptar" at bounding box center [392, 251] width 35 height 10
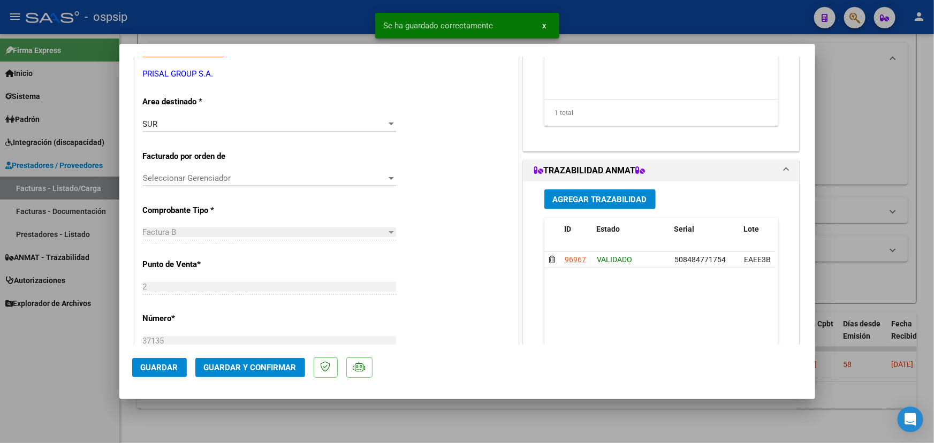
click at [240, 366] on span "Guardar y Confirmar" at bounding box center [250, 368] width 93 height 10
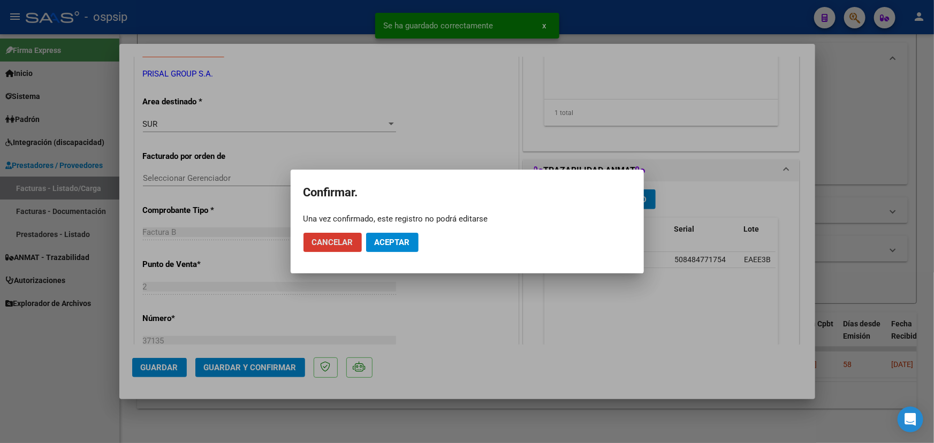
click at [412, 242] on button "Aceptar" at bounding box center [392, 242] width 52 height 19
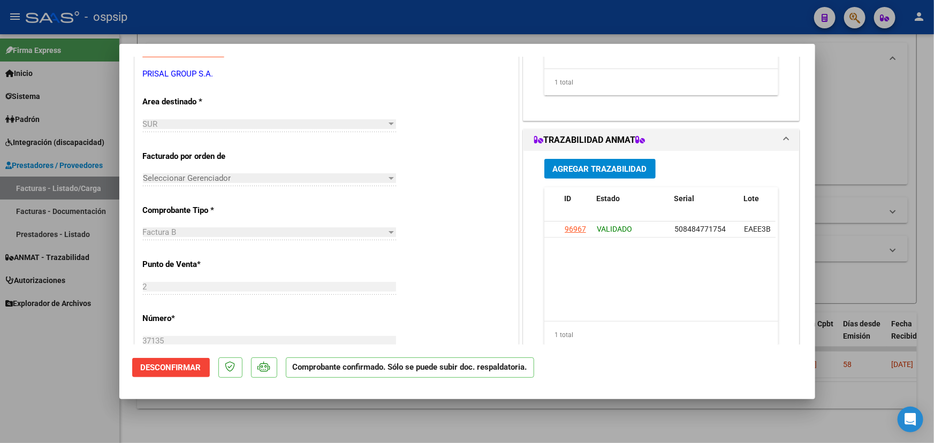
type input "$ 0,00"
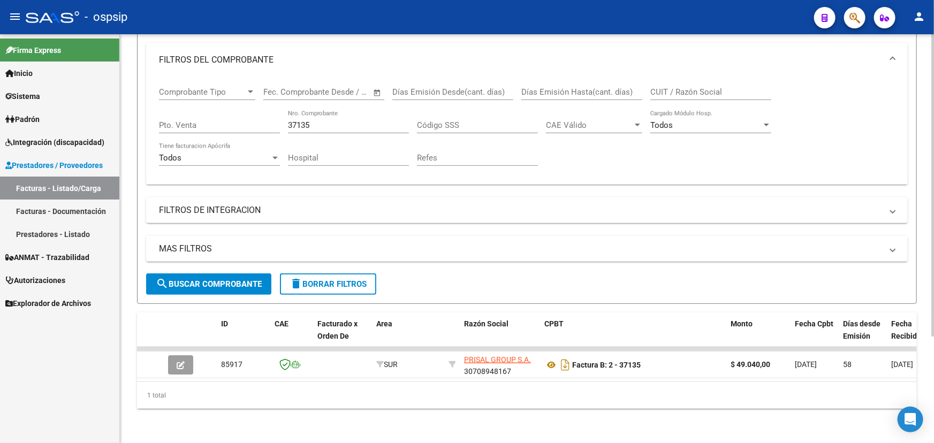
click at [302, 120] on input "37135" at bounding box center [348, 125] width 121 height 10
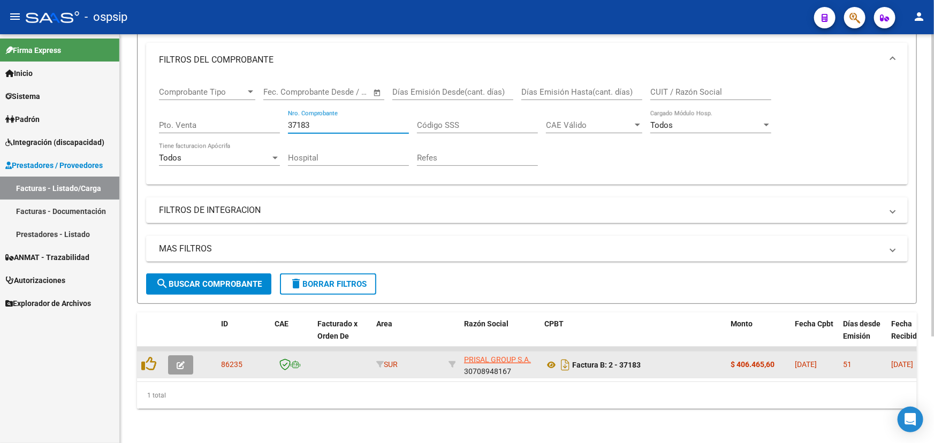
type input "37183"
click at [177, 361] on icon "button" at bounding box center [181, 365] width 8 height 8
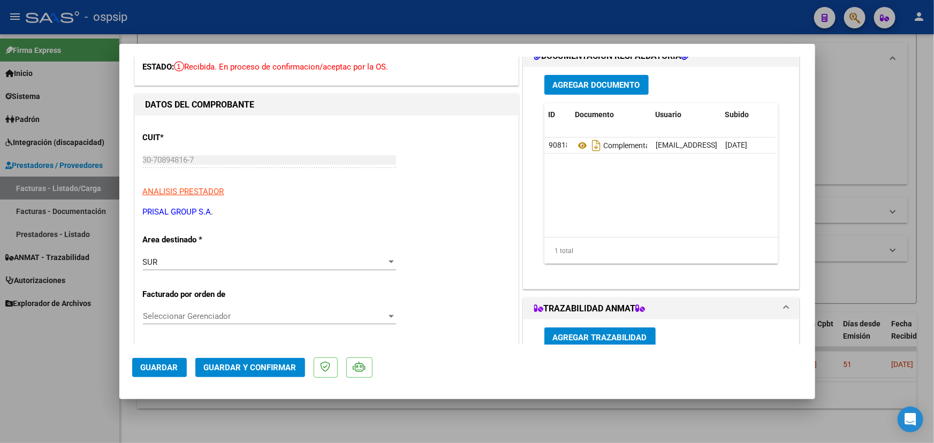
scroll to position [292, 0]
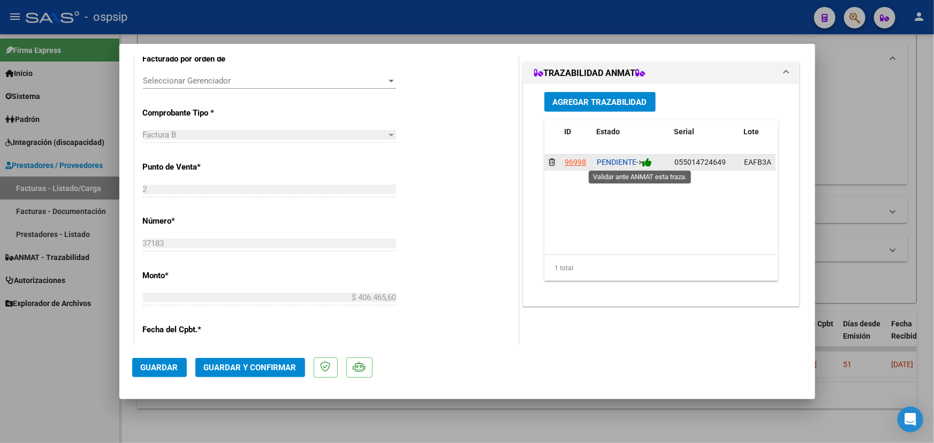
click at [650, 162] on icon at bounding box center [647, 162] width 10 height 10
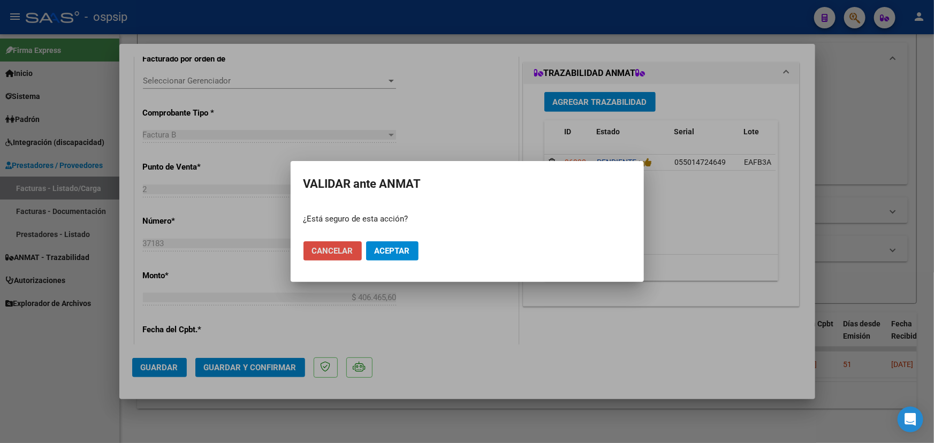
click at [325, 254] on span "Cancelar" at bounding box center [332, 251] width 41 height 10
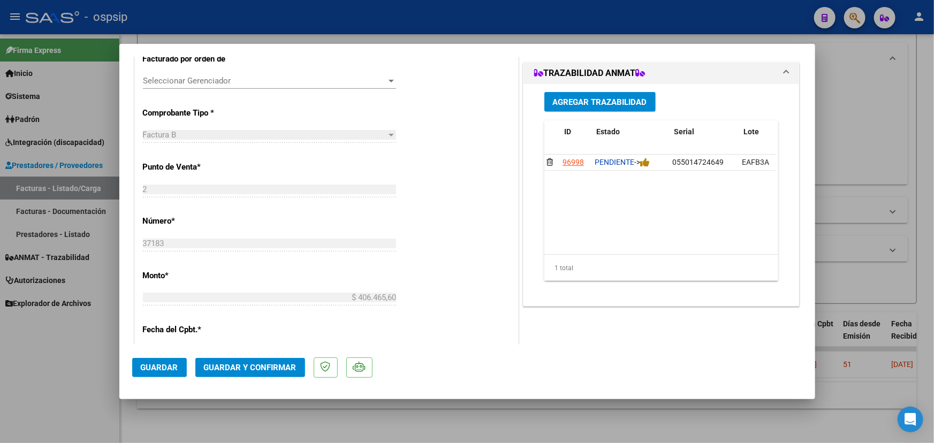
scroll to position [0, 0]
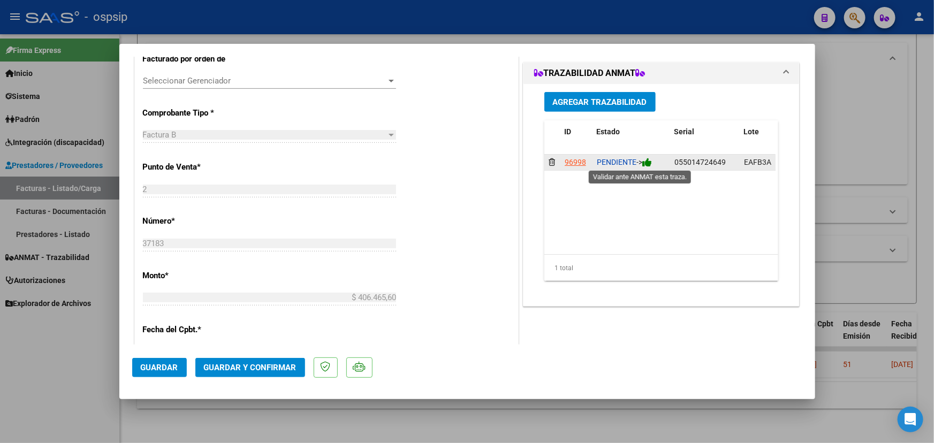
click at [648, 160] on icon at bounding box center [647, 162] width 10 height 10
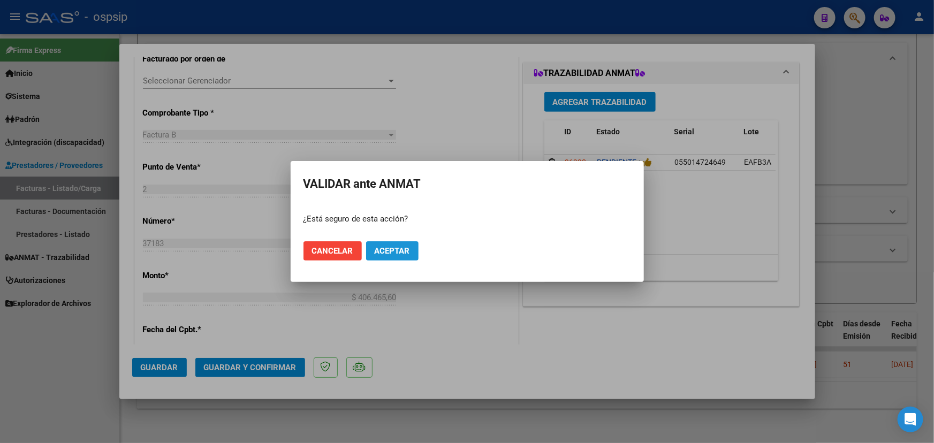
click at [410, 251] on button "Aceptar" at bounding box center [392, 250] width 52 height 19
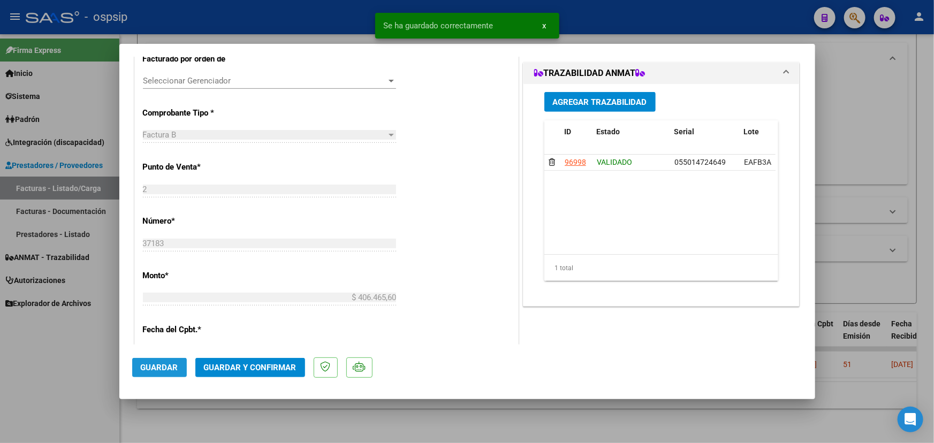
click at [163, 368] on span "Guardar" at bounding box center [159, 368] width 37 height 10
type input "$ 0,00"
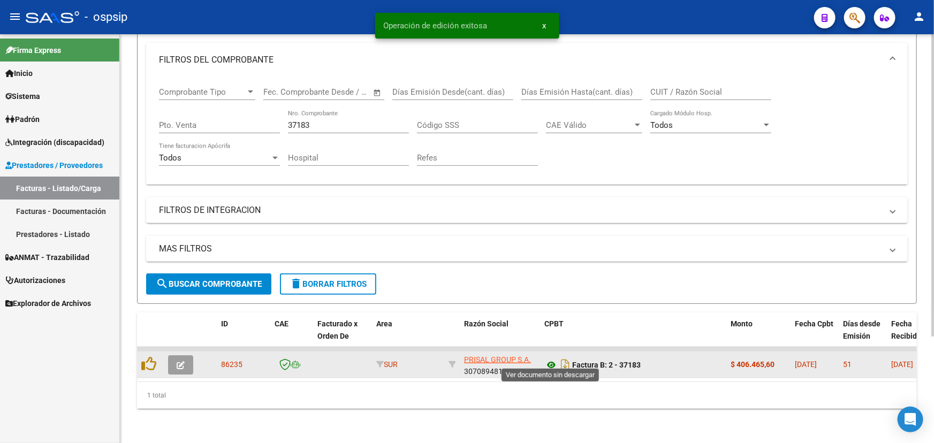
click at [549, 358] on icon at bounding box center [551, 364] width 14 height 13
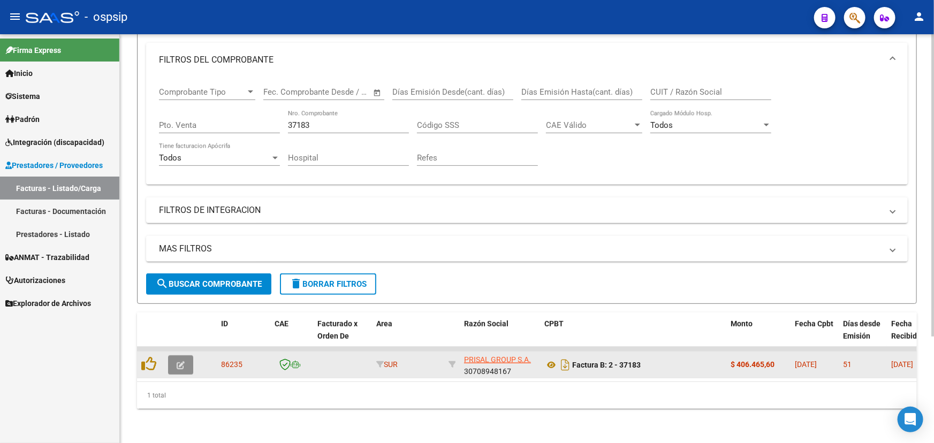
click at [176, 357] on button "button" at bounding box center [180, 364] width 25 height 19
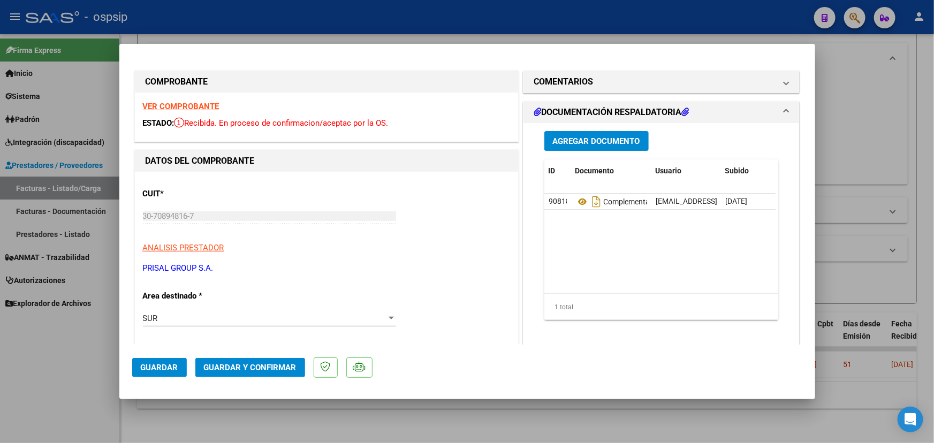
type input "$ 0,00"
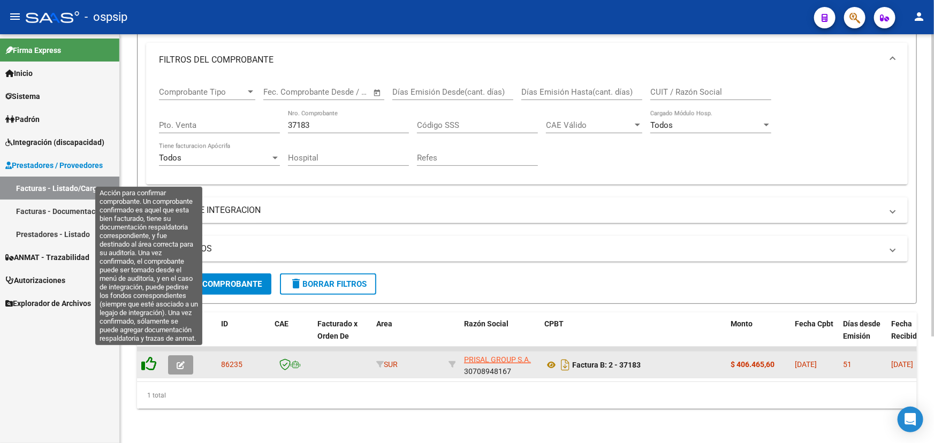
click at [152, 357] on icon at bounding box center [148, 363] width 15 height 15
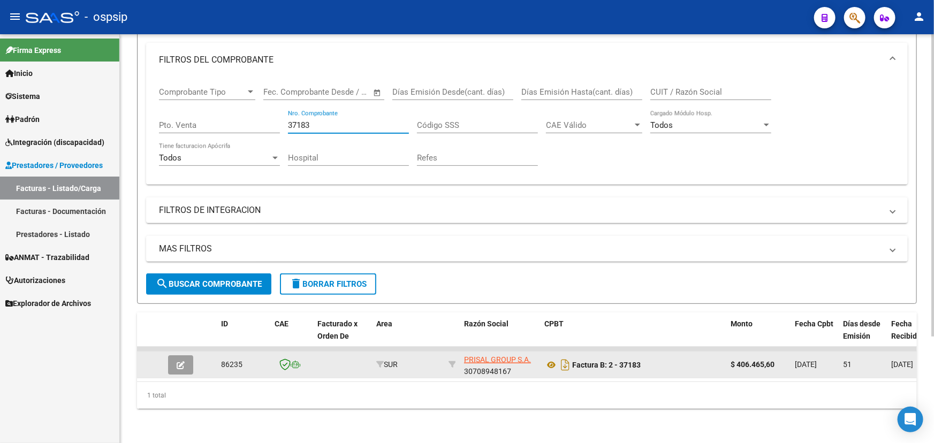
click at [294, 122] on input "37183" at bounding box center [348, 125] width 121 height 10
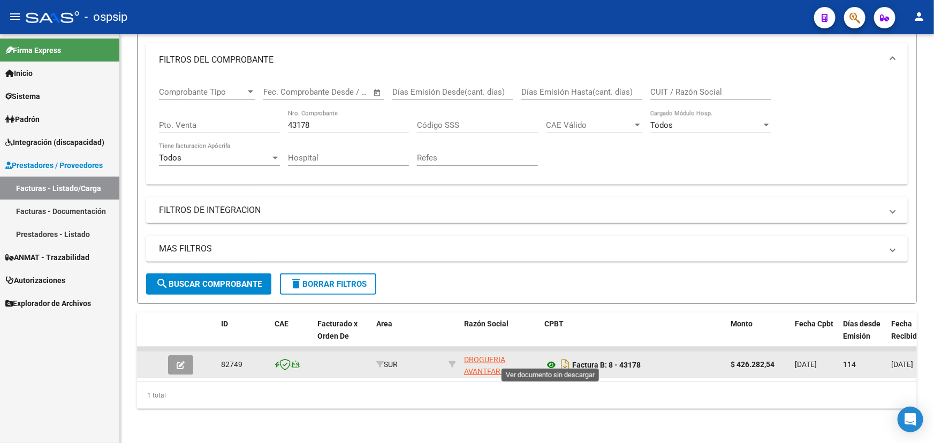
click at [553, 358] on icon at bounding box center [551, 364] width 14 height 13
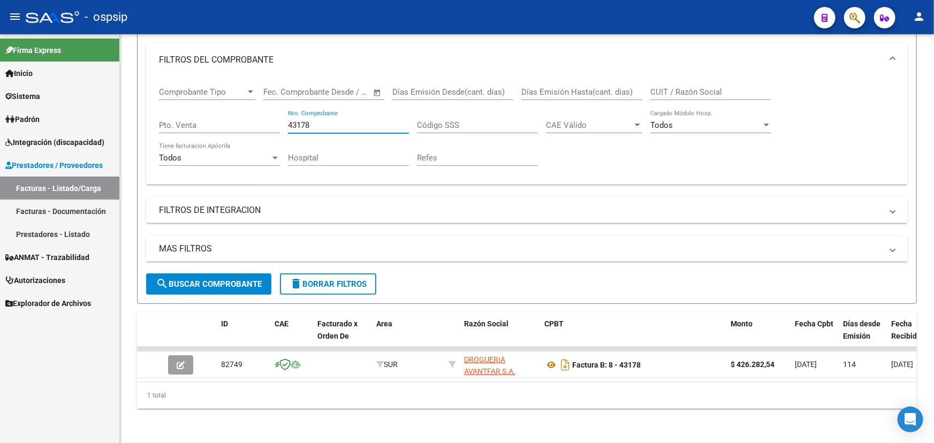
click at [298, 120] on input "43178" at bounding box center [348, 125] width 121 height 10
click at [299, 120] on input "43178" at bounding box center [348, 125] width 121 height 10
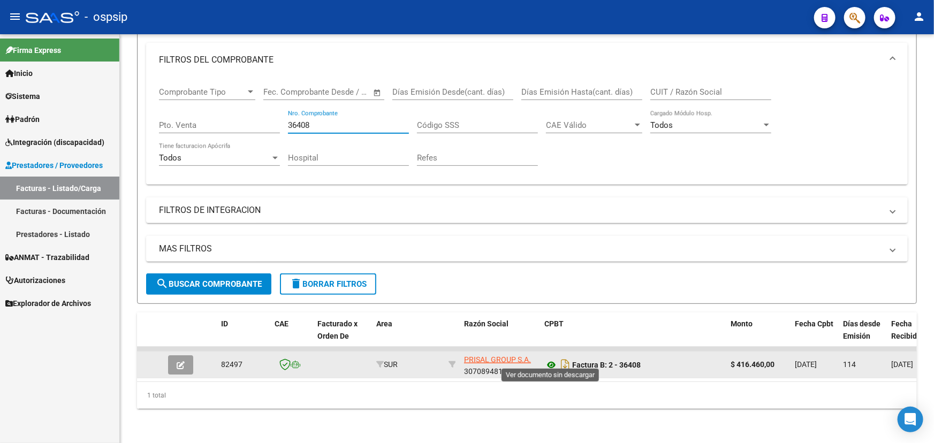
click at [547, 358] on icon at bounding box center [551, 364] width 14 height 13
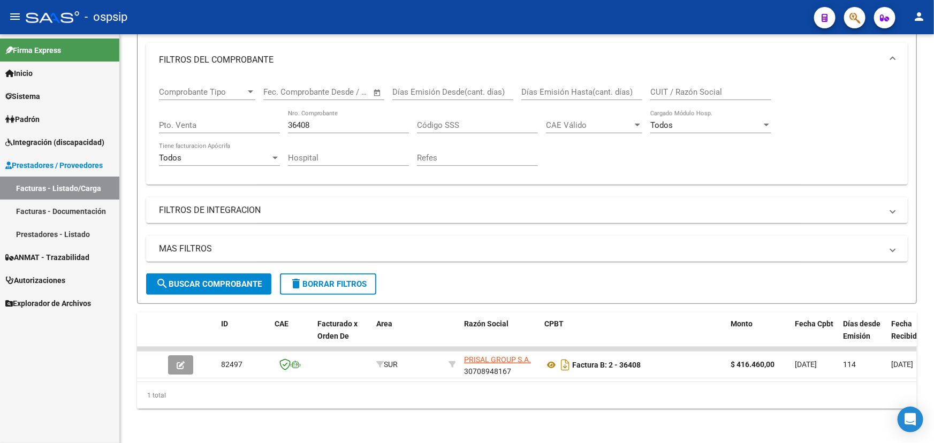
click at [294, 120] on input "36408" at bounding box center [348, 125] width 121 height 10
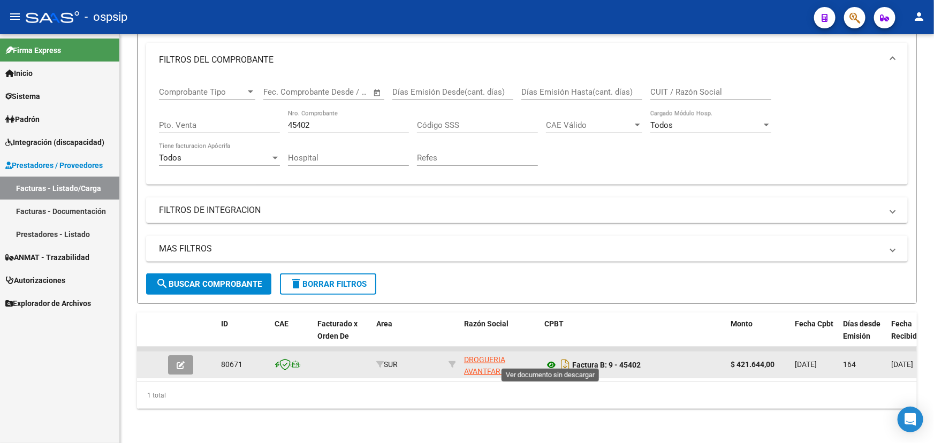
click at [547, 362] on icon at bounding box center [551, 364] width 14 height 13
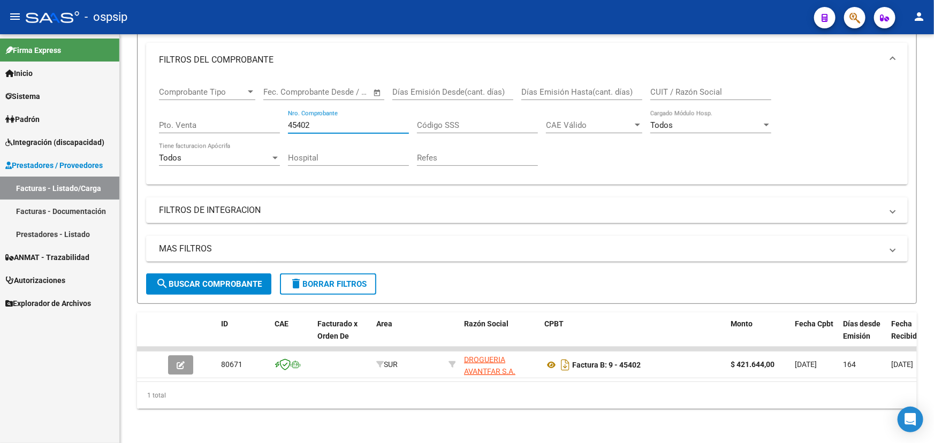
click at [294, 120] on input "45402" at bounding box center [348, 125] width 121 height 10
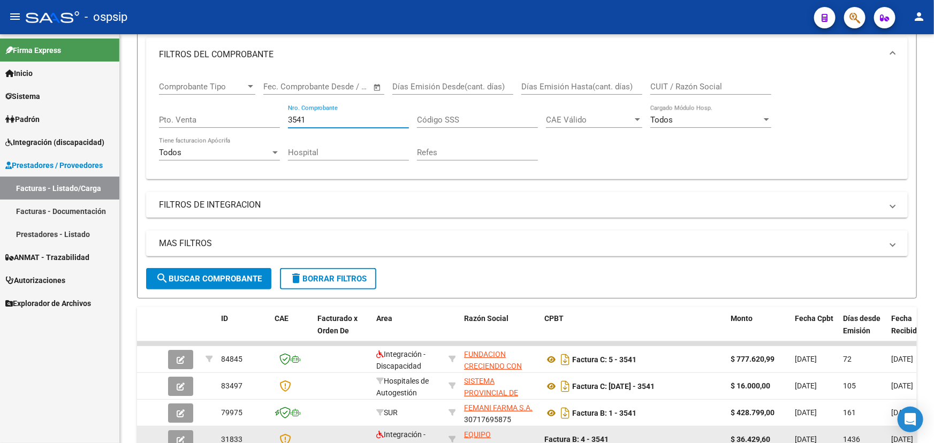
scroll to position [193, 0]
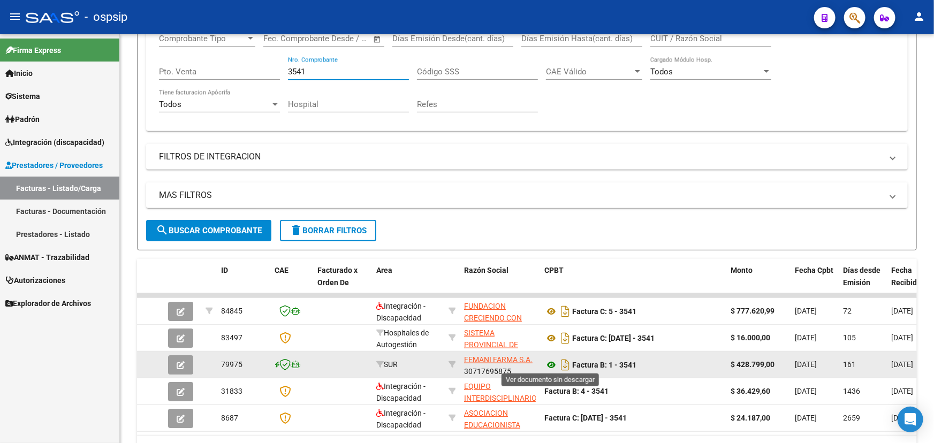
click at [548, 364] on icon at bounding box center [551, 364] width 14 height 13
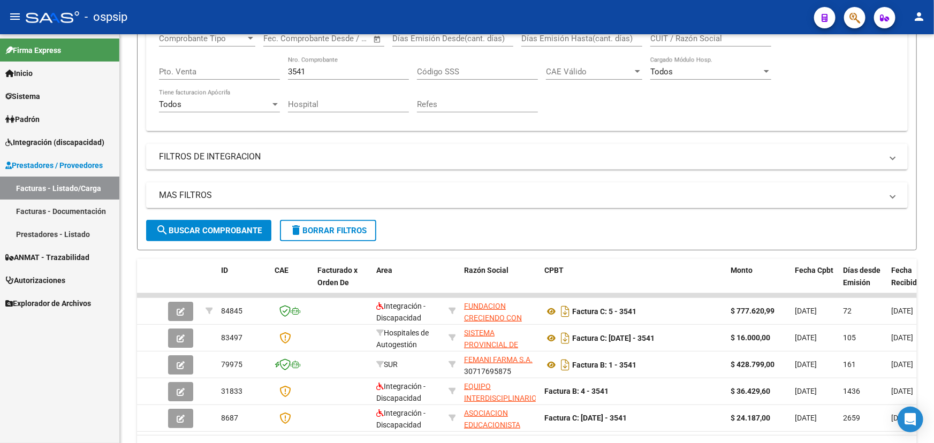
click at [292, 70] on input "3541" at bounding box center [348, 72] width 121 height 10
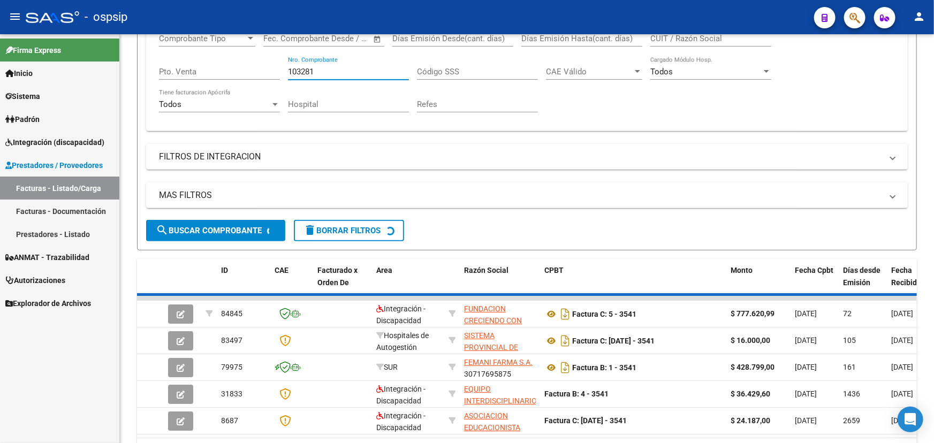
scroll to position [144, 0]
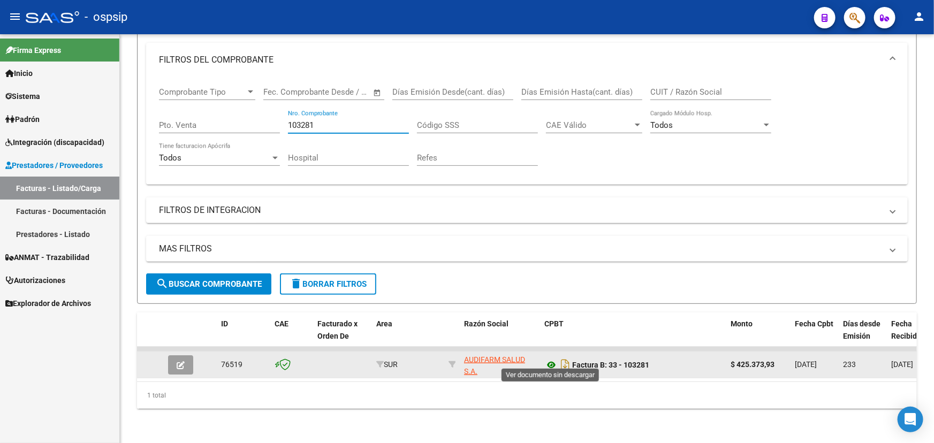
click at [549, 358] on icon at bounding box center [551, 364] width 14 height 13
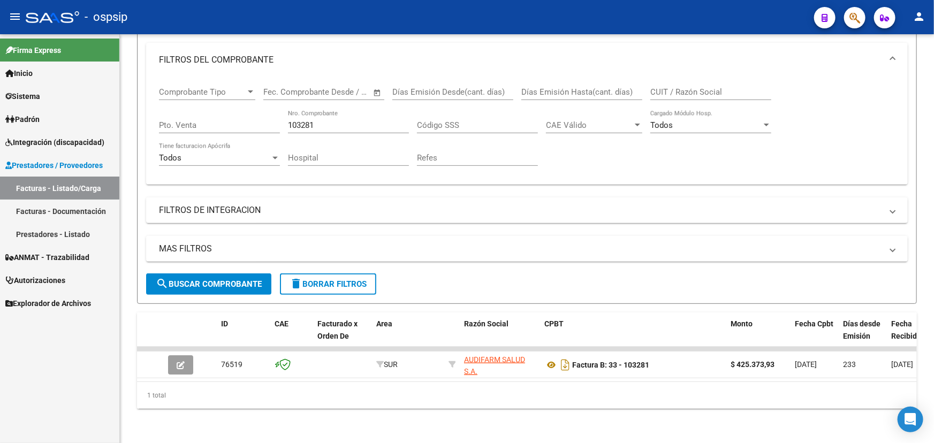
click at [300, 120] on input "103281" at bounding box center [348, 125] width 121 height 10
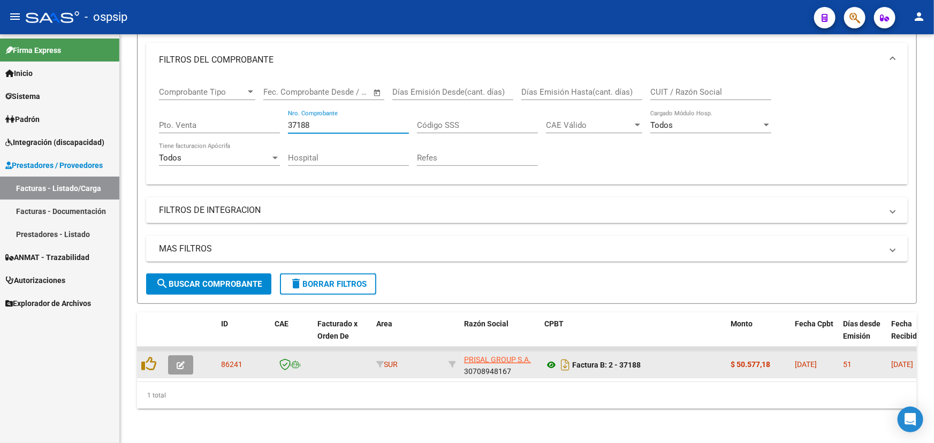
type input "37188"
click at [547, 358] on icon at bounding box center [551, 364] width 14 height 13
click at [187, 358] on button "button" at bounding box center [180, 364] width 25 height 19
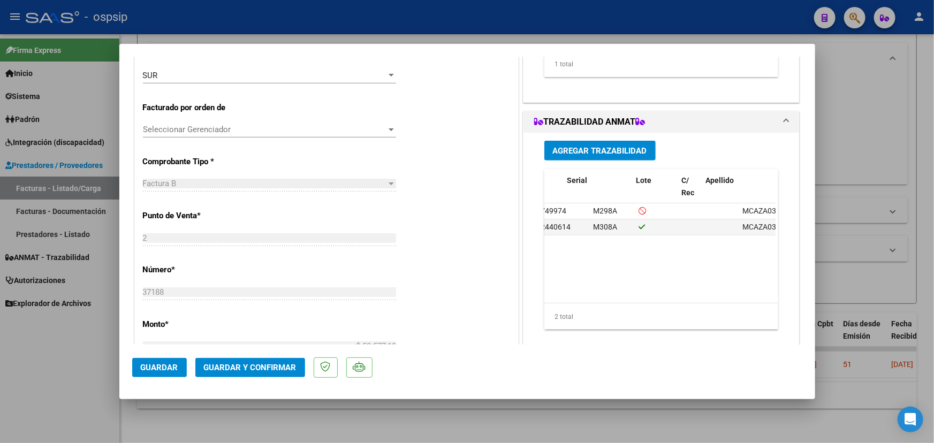
scroll to position [0, 0]
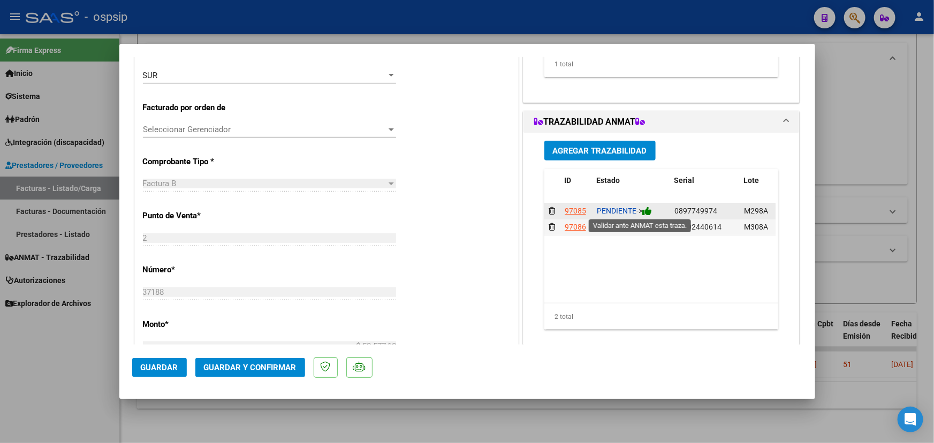
click at [647, 209] on icon at bounding box center [647, 211] width 10 height 10
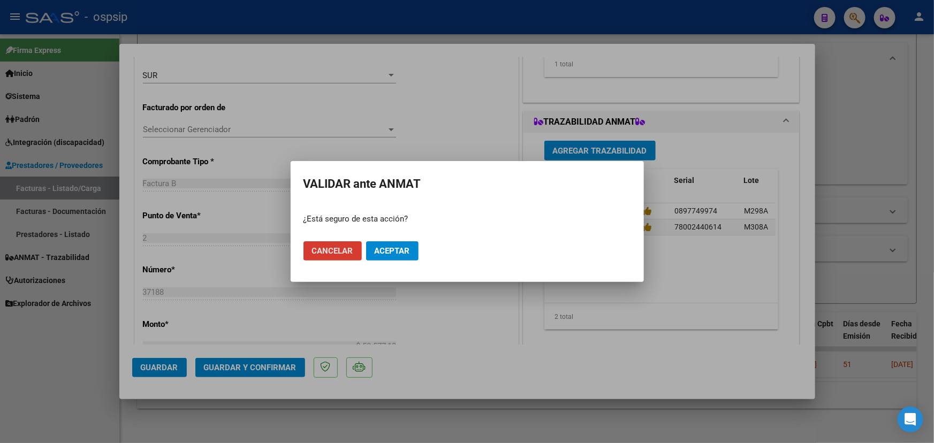
click at [403, 246] on span "Aceptar" at bounding box center [392, 251] width 35 height 10
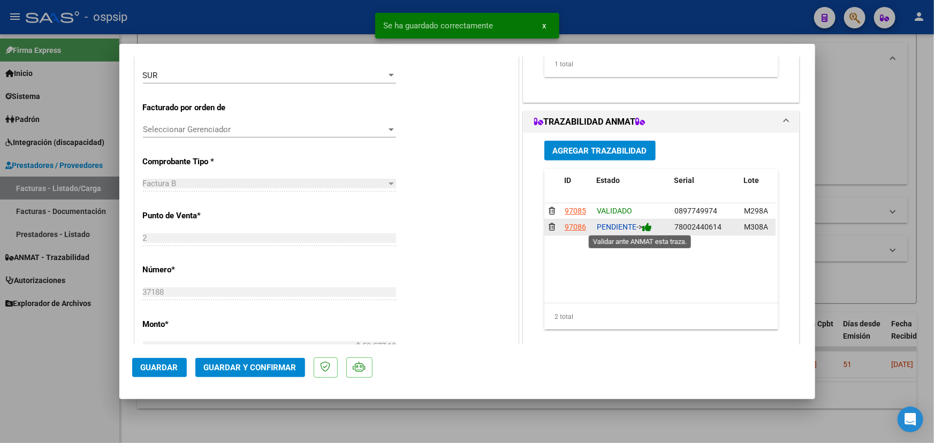
click at [647, 225] on icon at bounding box center [647, 227] width 10 height 10
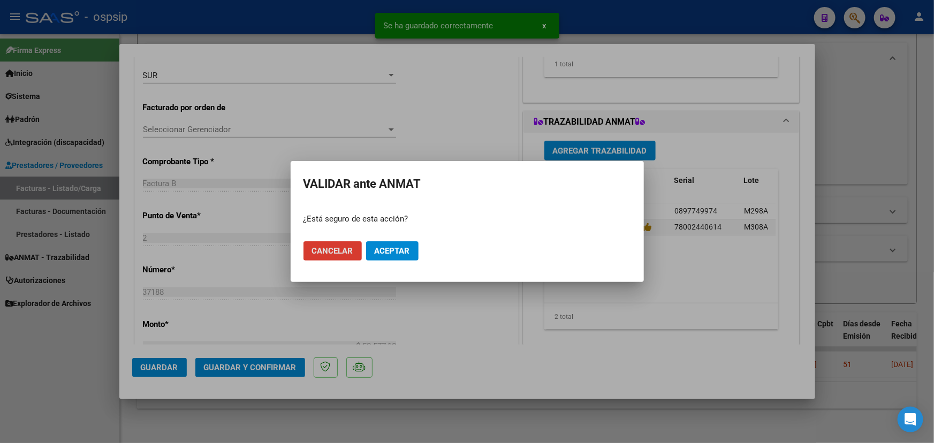
click at [418, 248] on mat-dialog-actions "Cancelar Aceptar" at bounding box center [466, 251] width 327 height 36
drag, startPoint x: 408, startPoint y: 251, endPoint x: 407, endPoint y: 256, distance: 5.5
click at [408, 251] on span "Aceptar" at bounding box center [392, 251] width 35 height 10
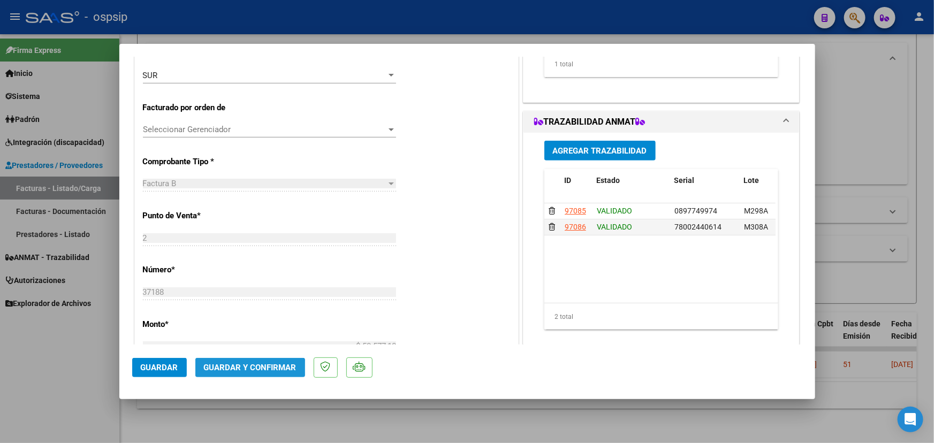
click at [233, 369] on span "Guardar y Confirmar" at bounding box center [250, 368] width 93 height 10
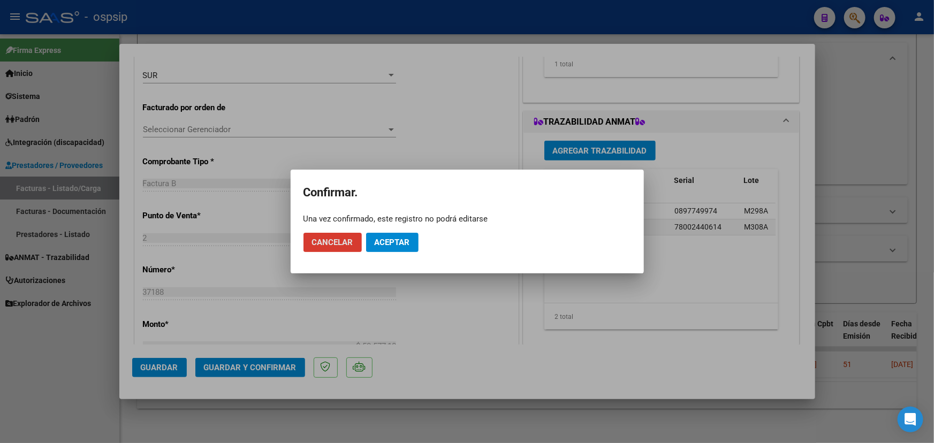
click at [381, 246] on span "Aceptar" at bounding box center [392, 243] width 35 height 10
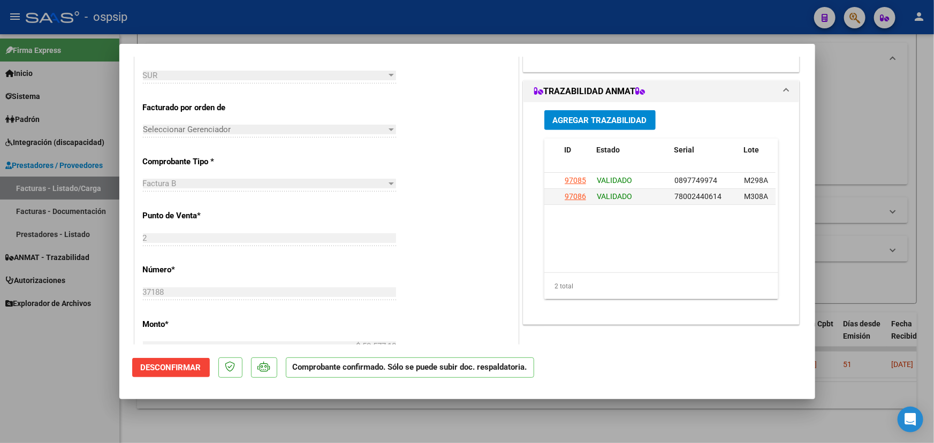
type input "$ 0,00"
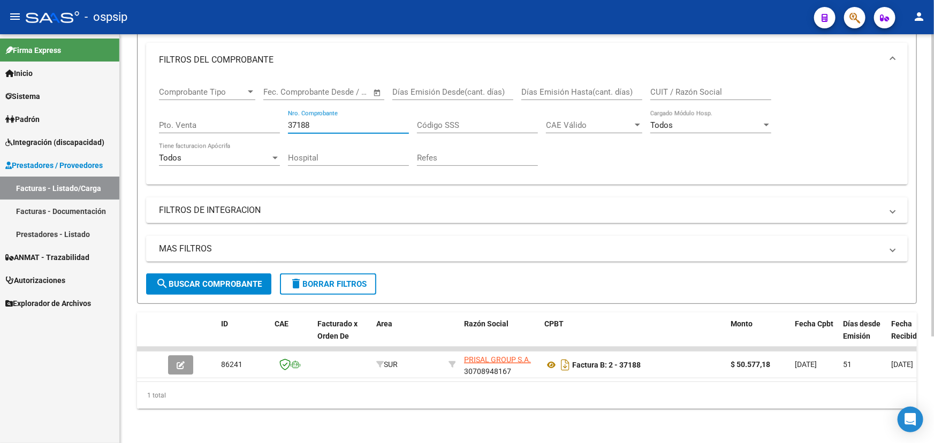
click at [292, 120] on input "37188" at bounding box center [348, 125] width 121 height 10
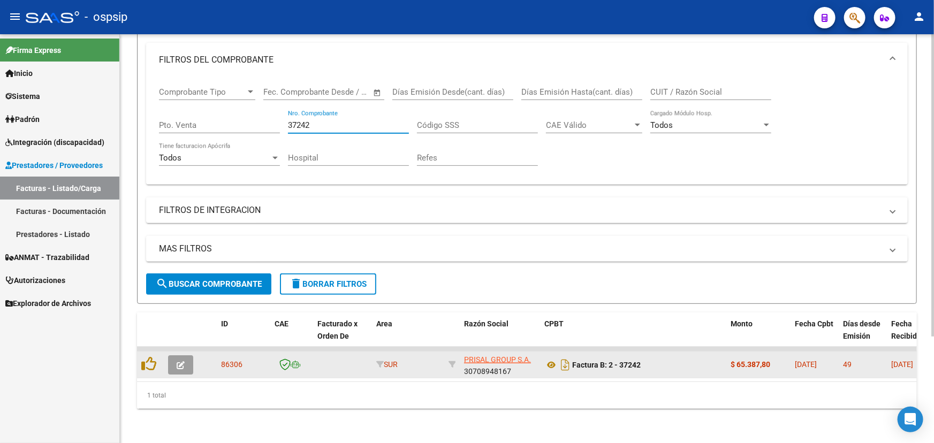
type input "37242"
click at [180, 361] on icon "button" at bounding box center [181, 365] width 8 height 8
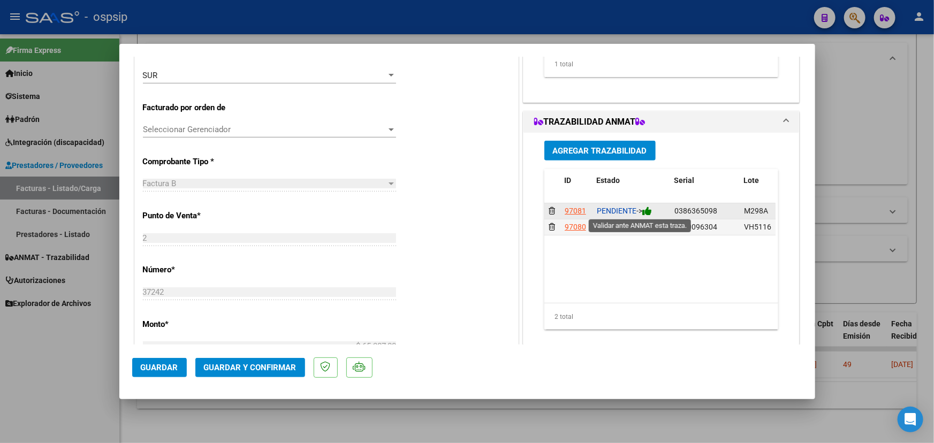
click at [650, 210] on icon at bounding box center [647, 211] width 10 height 10
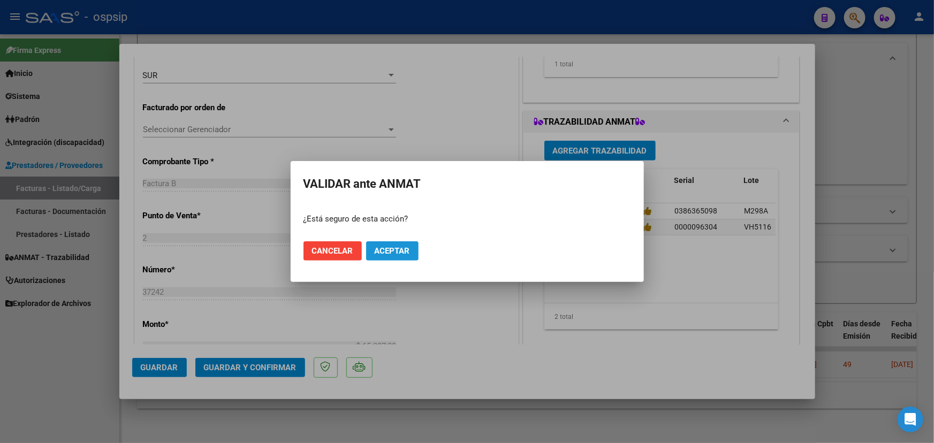
click at [396, 249] on span "Aceptar" at bounding box center [392, 251] width 35 height 10
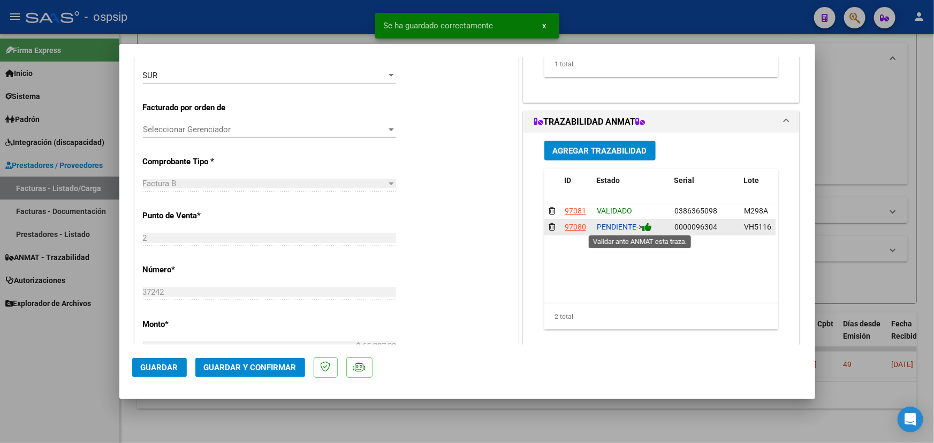
click at [648, 225] on icon at bounding box center [647, 227] width 10 height 10
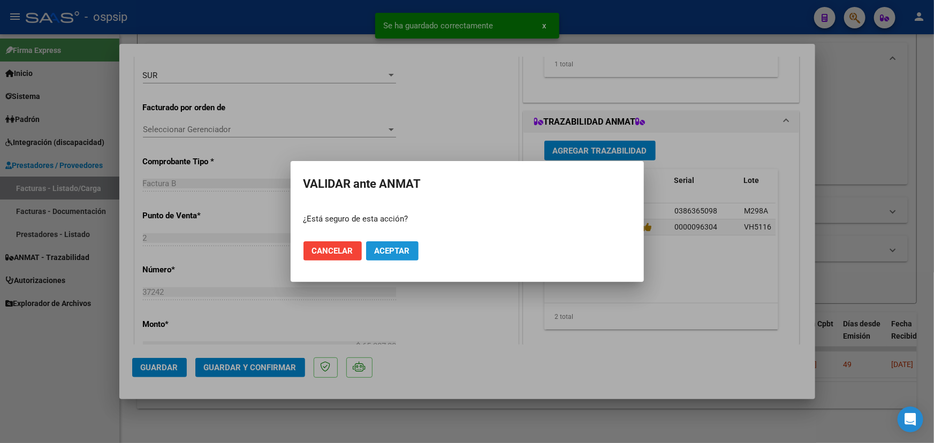
click at [385, 257] on button "Aceptar" at bounding box center [392, 250] width 52 height 19
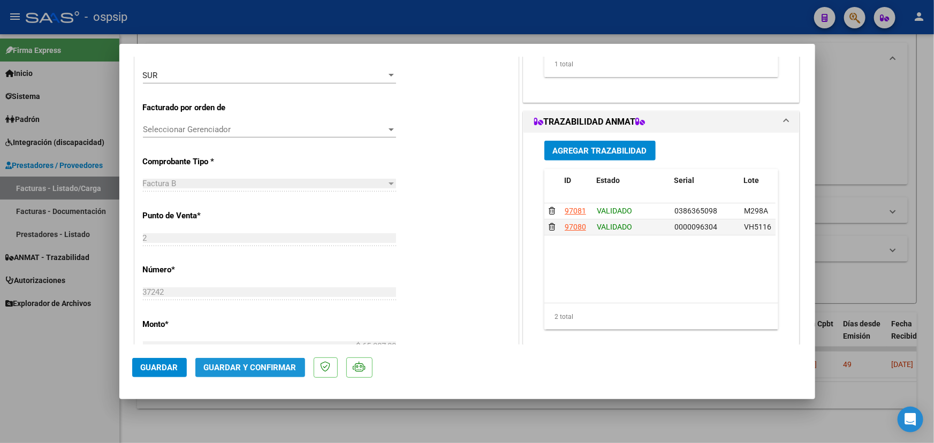
click at [262, 375] on button "Guardar y Confirmar" at bounding box center [250, 367] width 110 height 19
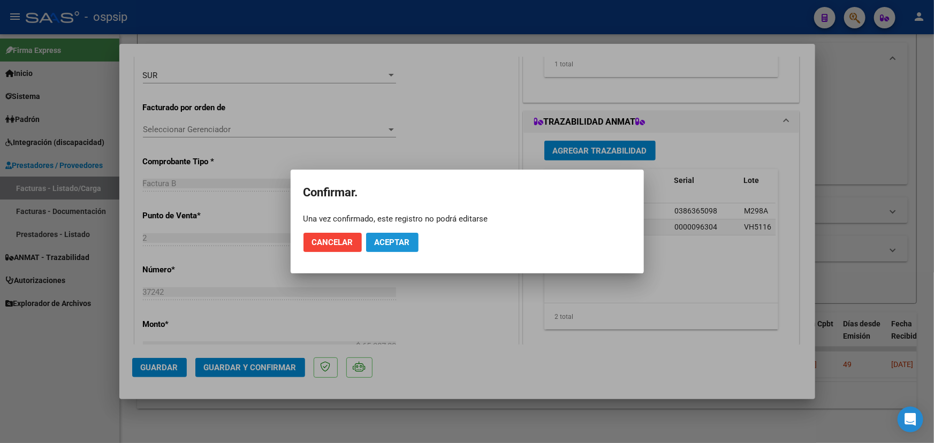
click at [388, 241] on span "Aceptar" at bounding box center [392, 243] width 35 height 10
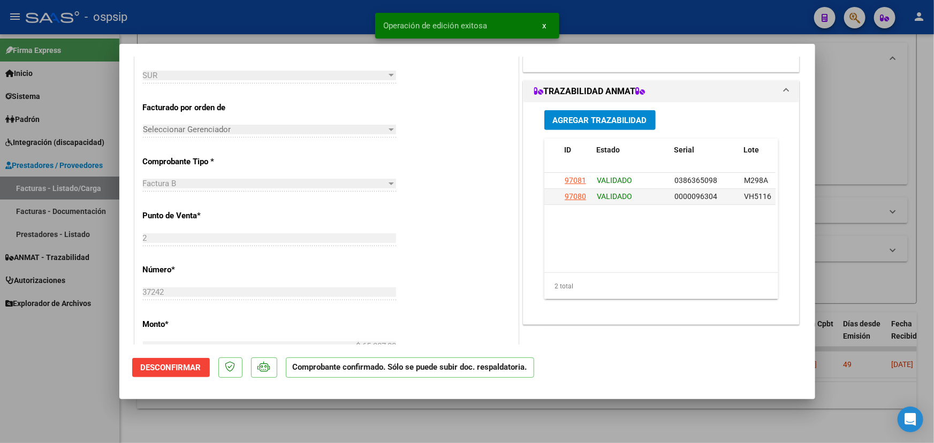
type input "$ 0,00"
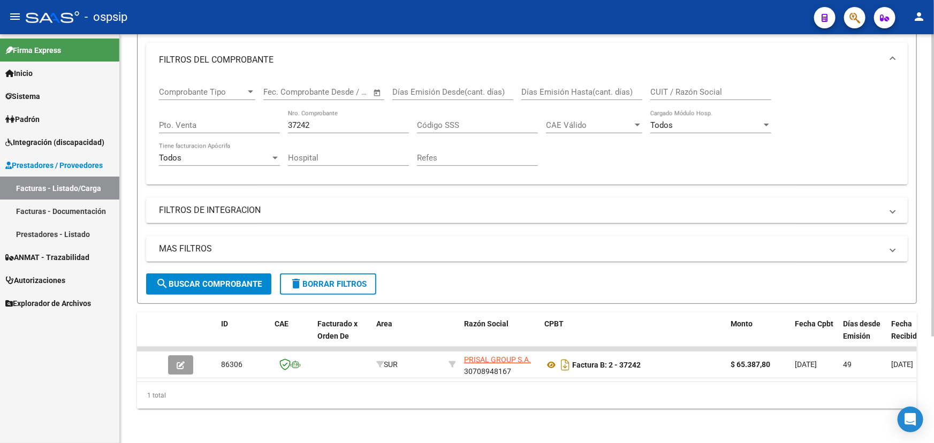
click at [298, 120] on input "37242" at bounding box center [348, 125] width 121 height 10
type input "37245"
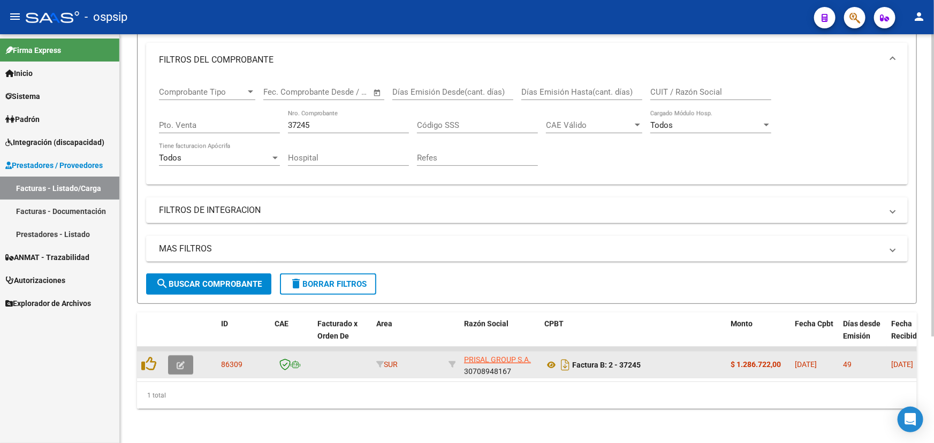
click at [183, 361] on icon "button" at bounding box center [181, 365] width 8 height 8
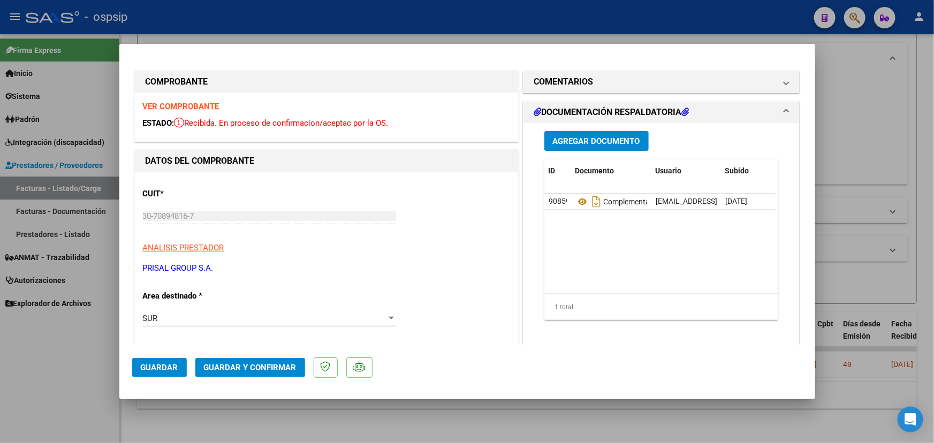
scroll to position [292, 0]
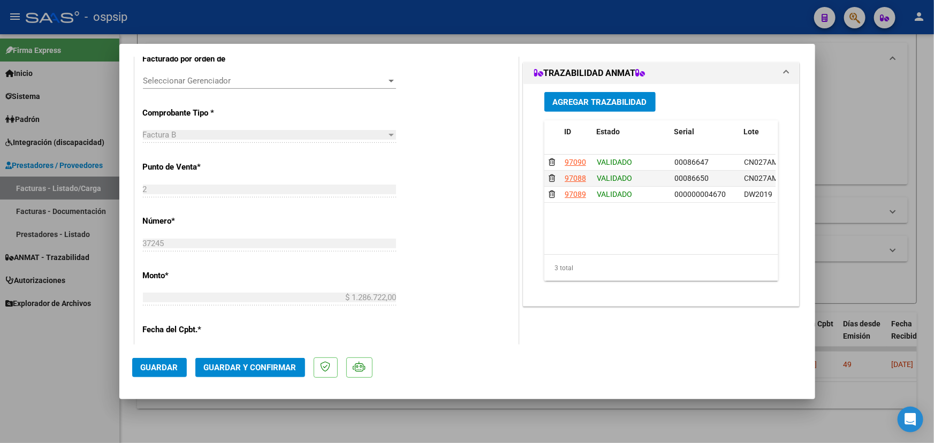
click at [224, 365] on span "Guardar y Confirmar" at bounding box center [250, 368] width 93 height 10
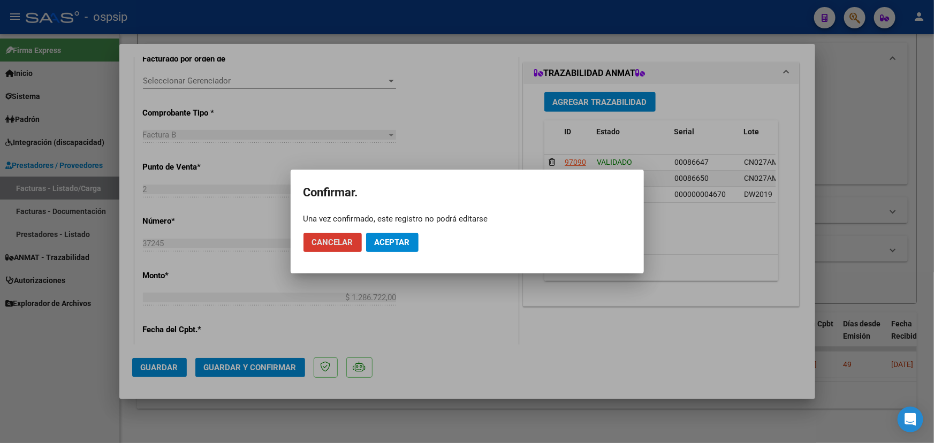
click at [404, 244] on button "Aceptar" at bounding box center [392, 242] width 52 height 19
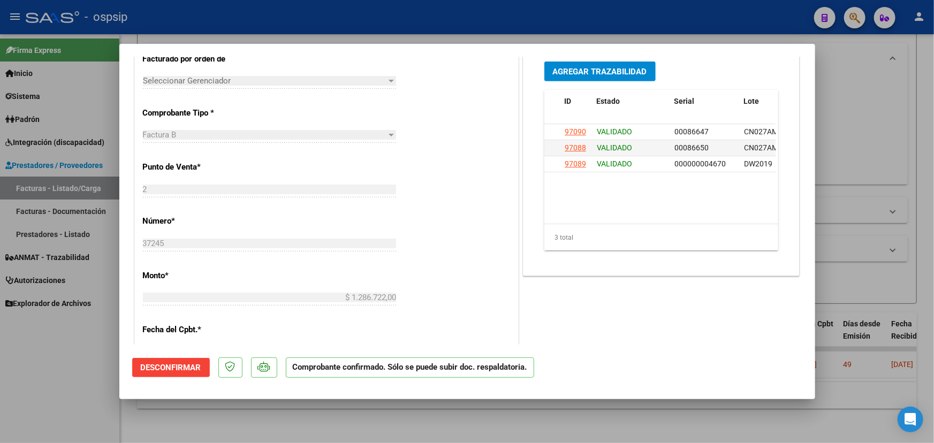
scroll to position [243, 0]
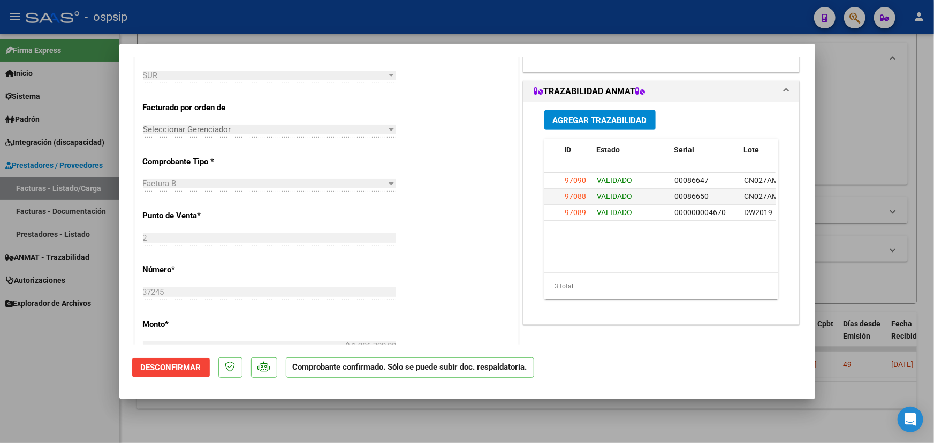
type input "$ 0,00"
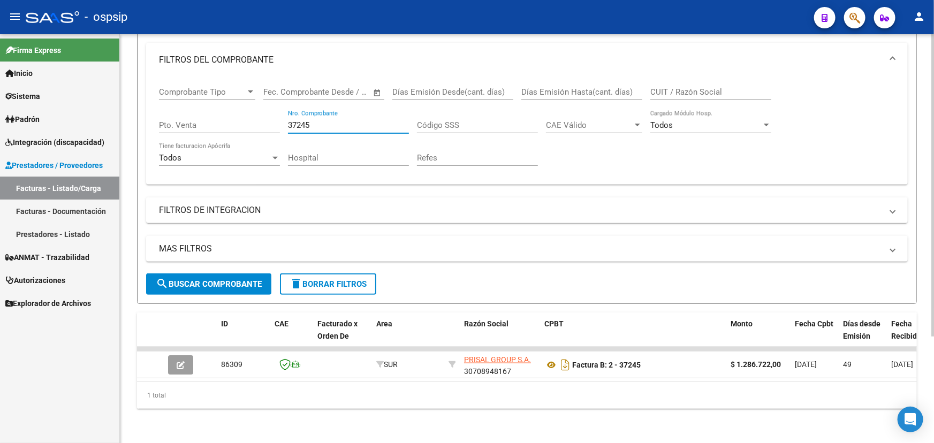
click at [304, 120] on input "37245" at bounding box center [348, 125] width 121 height 10
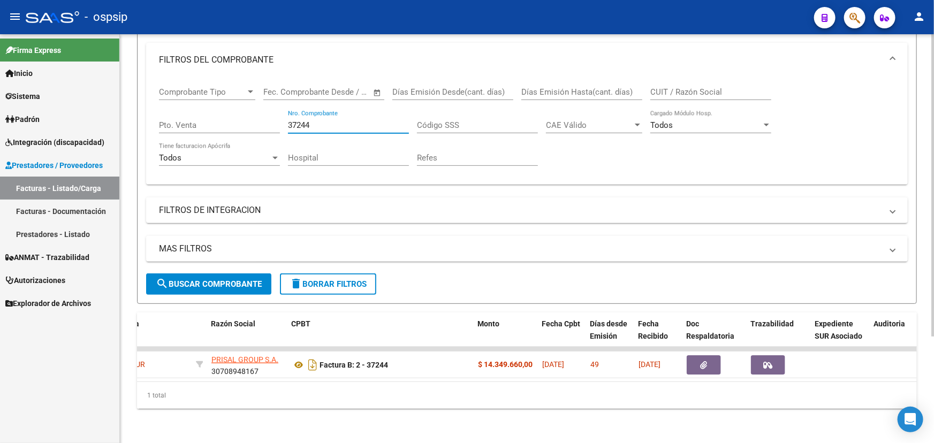
scroll to position [0, 296]
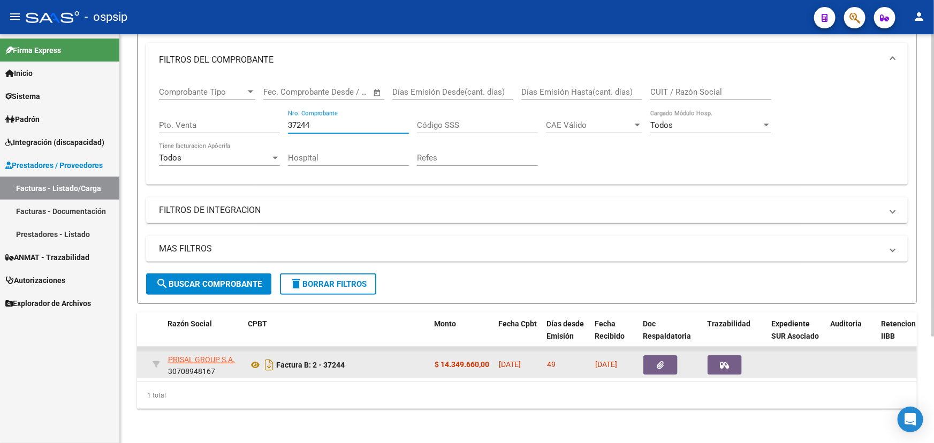
type input "37244"
click at [653, 355] on button "button" at bounding box center [660, 364] width 34 height 19
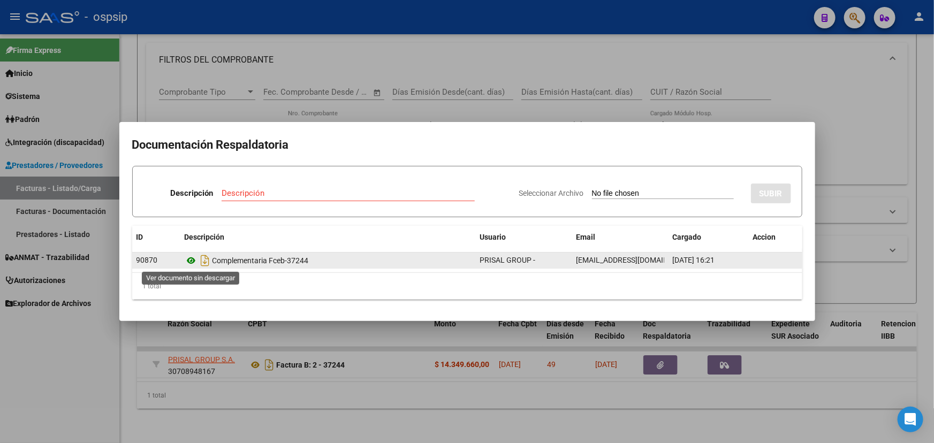
click at [192, 256] on icon at bounding box center [192, 260] width 14 height 13
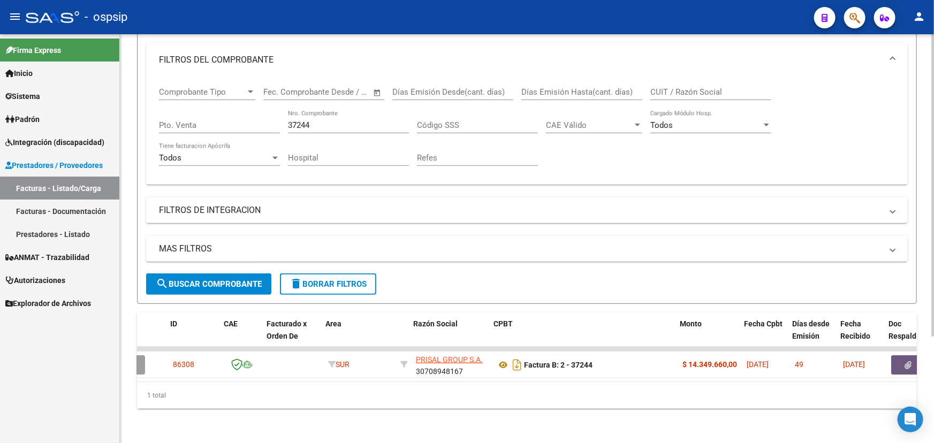
scroll to position [0, 16]
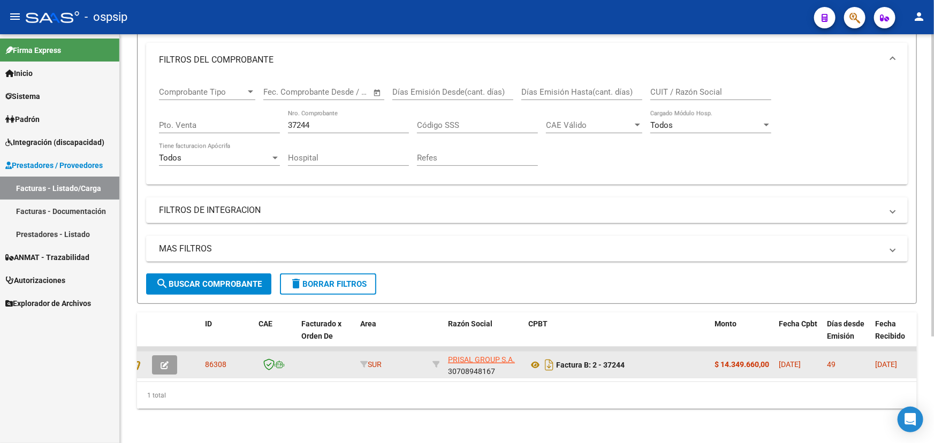
click at [173, 355] on button "button" at bounding box center [164, 364] width 25 height 19
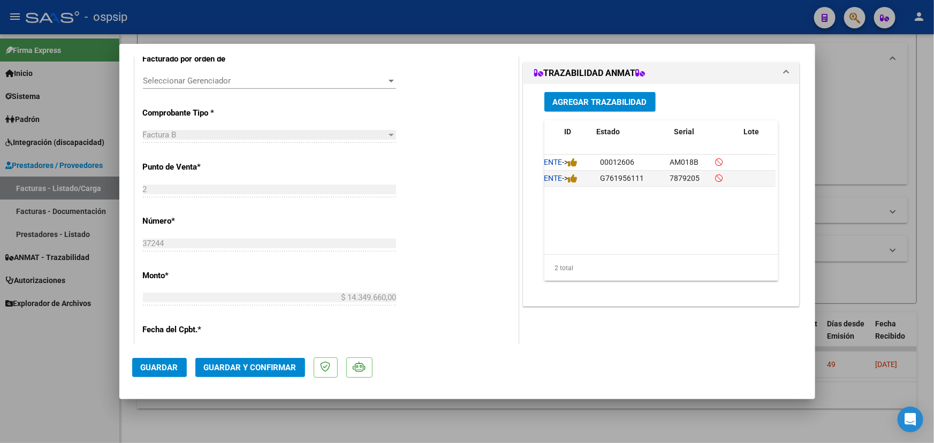
scroll to position [0, 0]
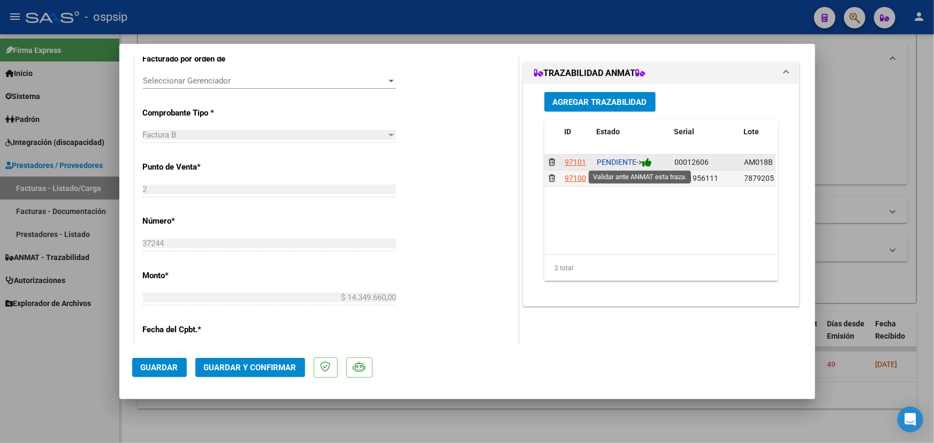
click at [648, 161] on icon at bounding box center [647, 162] width 10 height 10
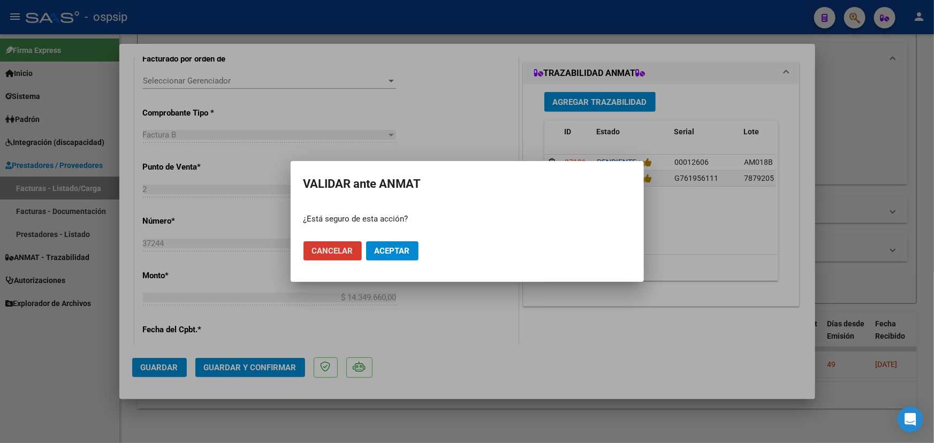
click at [413, 253] on button "Aceptar" at bounding box center [392, 250] width 52 height 19
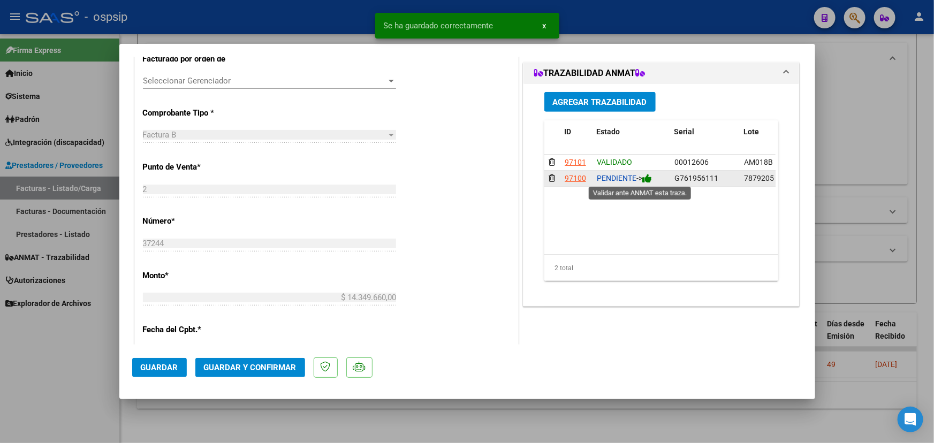
click at [648, 180] on icon at bounding box center [647, 178] width 10 height 10
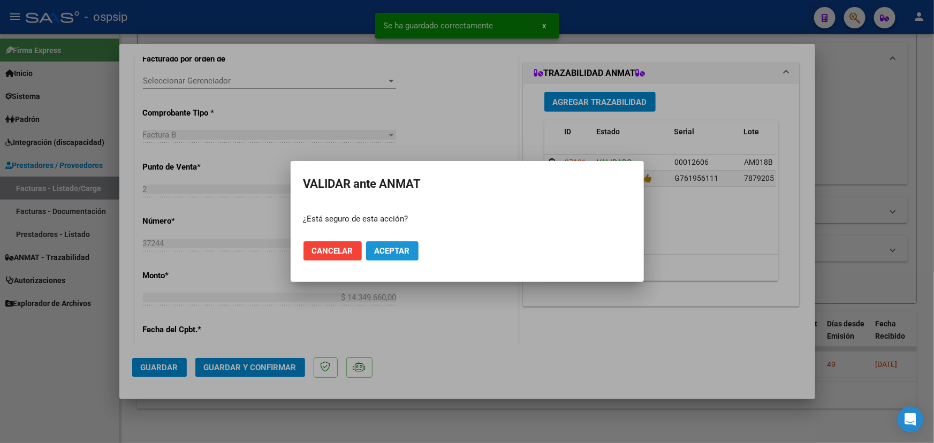
click at [401, 251] on span "Aceptar" at bounding box center [392, 251] width 35 height 10
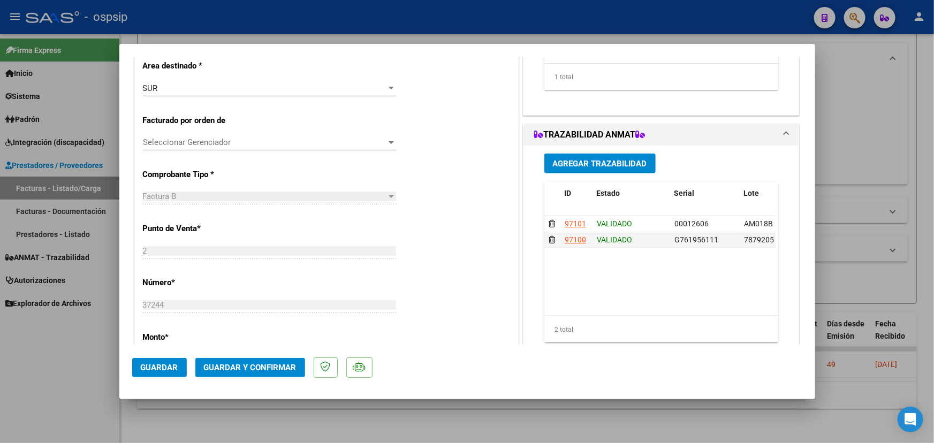
scroll to position [243, 0]
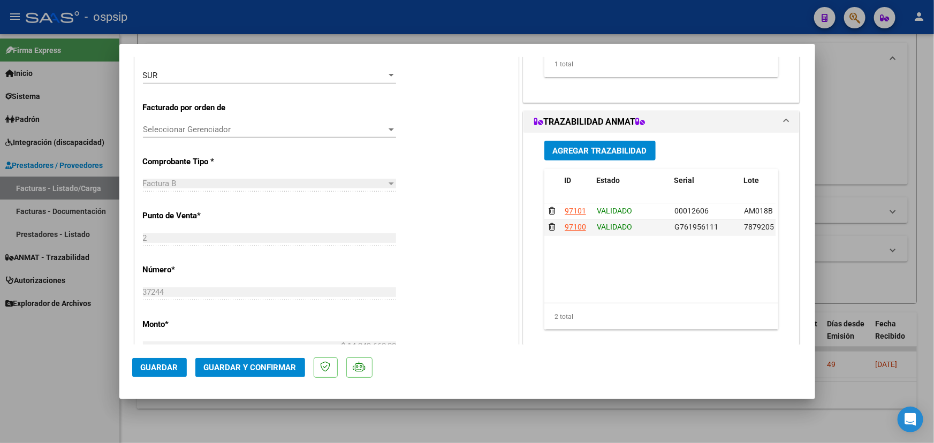
click at [224, 361] on button "Guardar y Confirmar" at bounding box center [250, 367] width 110 height 19
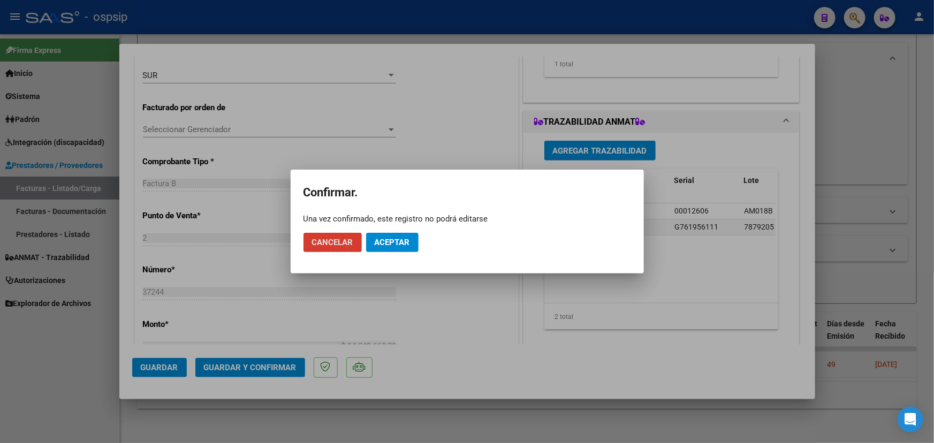
click at [403, 240] on span "Aceptar" at bounding box center [392, 243] width 35 height 10
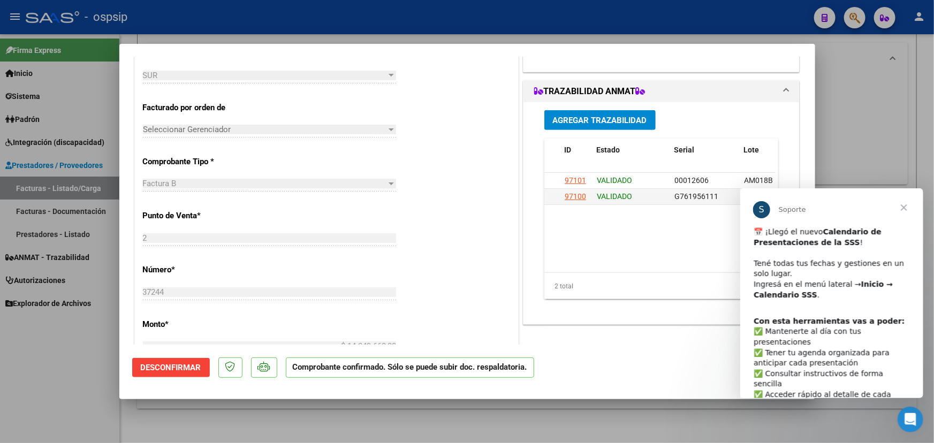
scroll to position [0, 0]
type input "$ 0,00"
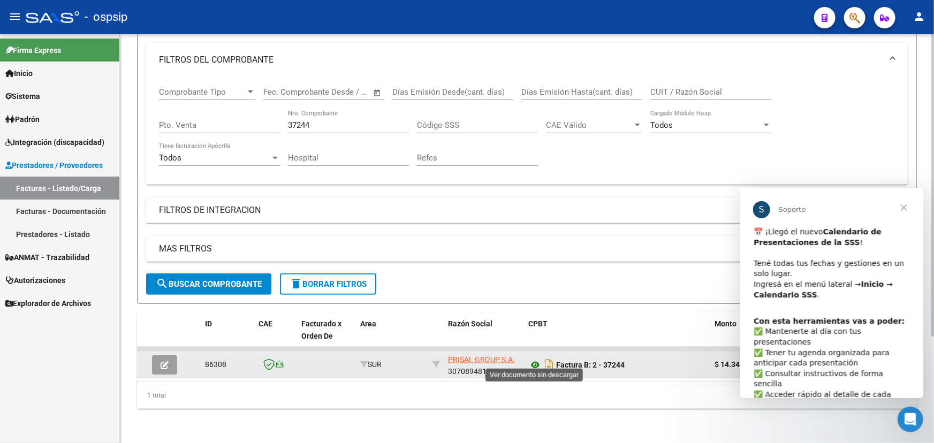
click at [536, 360] on icon at bounding box center [535, 364] width 14 height 13
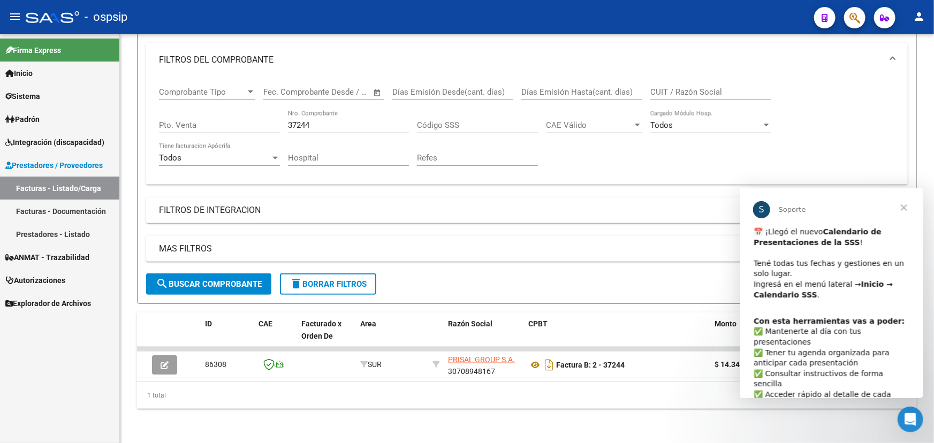
scroll to position [32, 0]
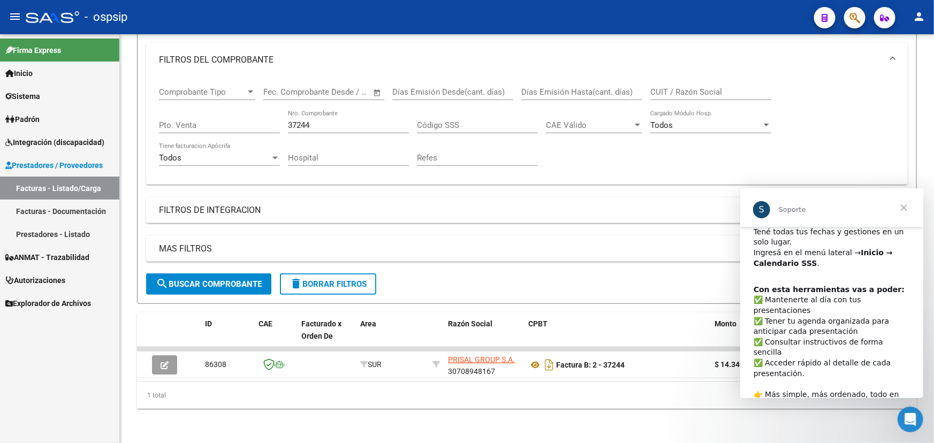
click at [907, 204] on span "Cerrar" at bounding box center [903, 207] width 39 height 39
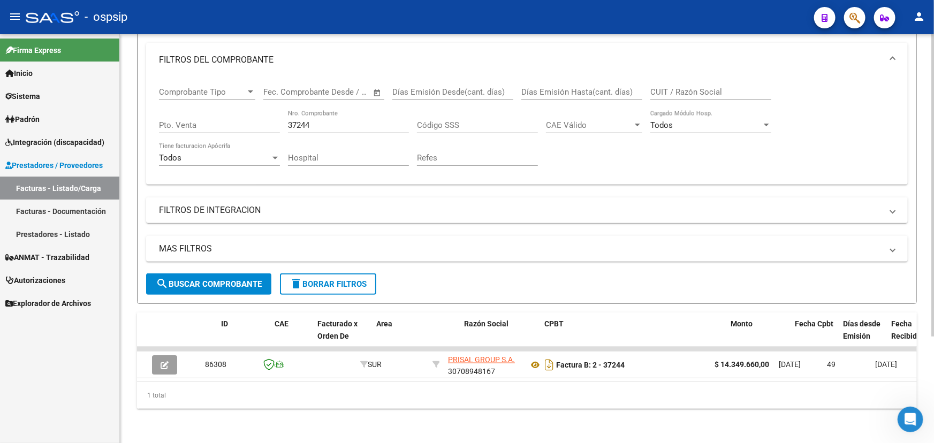
scroll to position [0, 0]
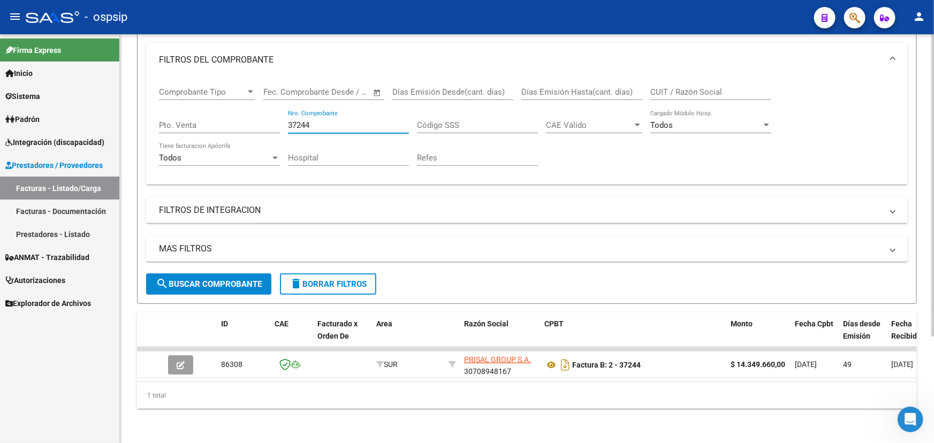
click at [301, 120] on input "37244" at bounding box center [348, 125] width 121 height 10
drag, startPoint x: 301, startPoint y: 119, endPoint x: 321, endPoint y: 117, distance: 19.9
click at [302, 120] on input "37244" at bounding box center [348, 125] width 121 height 10
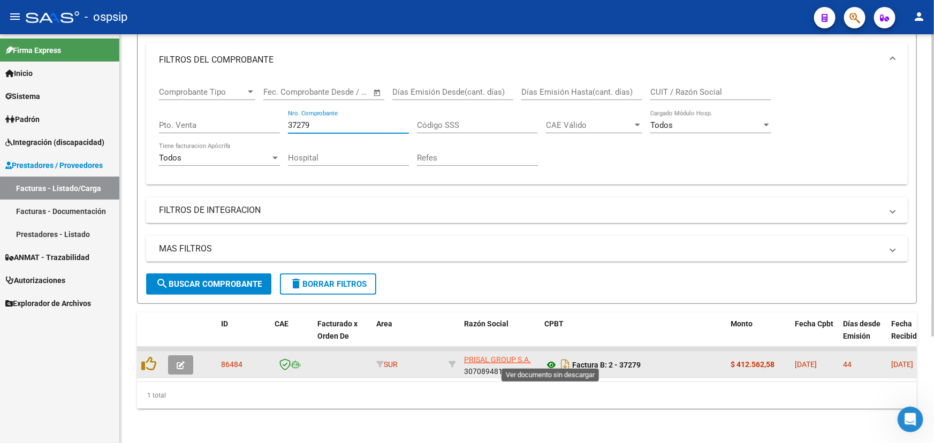
type input "37279"
click at [551, 358] on icon at bounding box center [551, 364] width 14 height 13
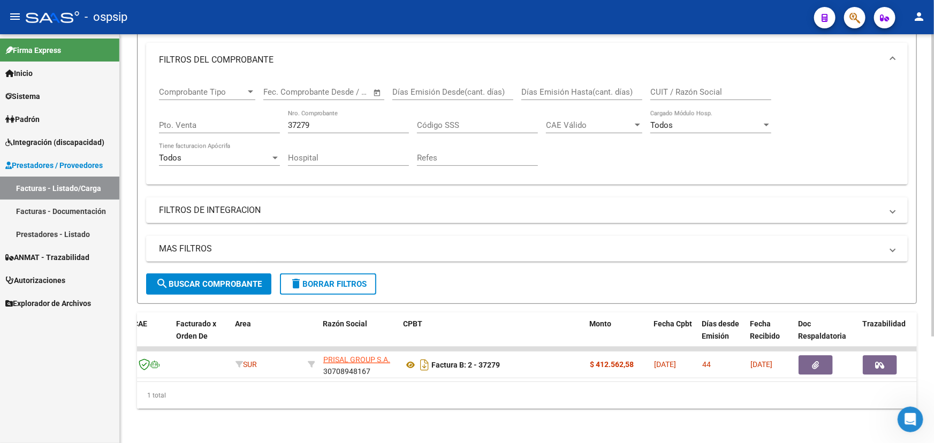
scroll to position [0, 144]
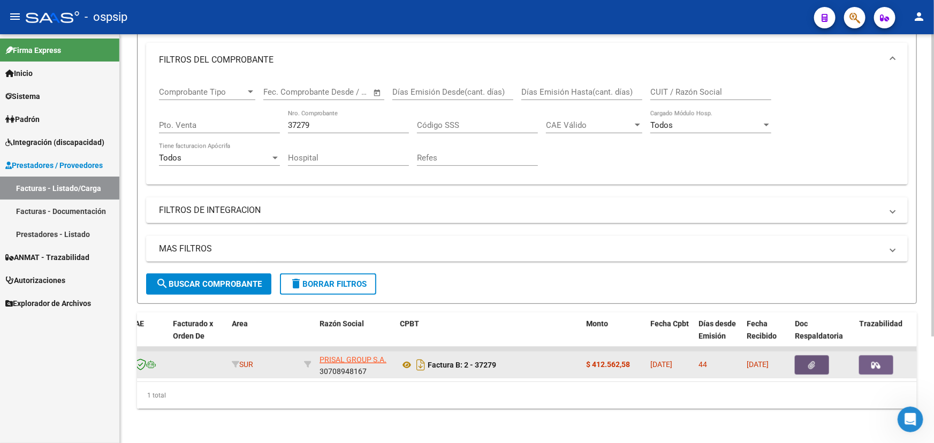
click at [804, 355] on button "button" at bounding box center [812, 364] width 34 height 19
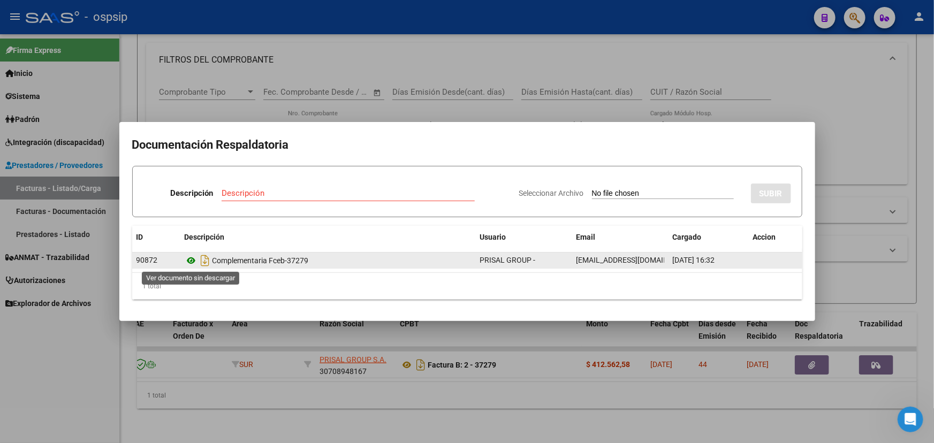
click at [191, 258] on icon at bounding box center [192, 260] width 14 height 13
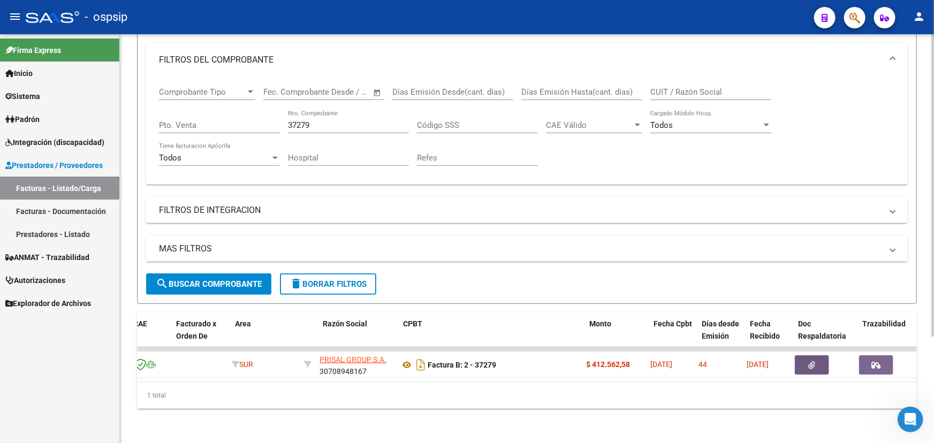
scroll to position [0, 0]
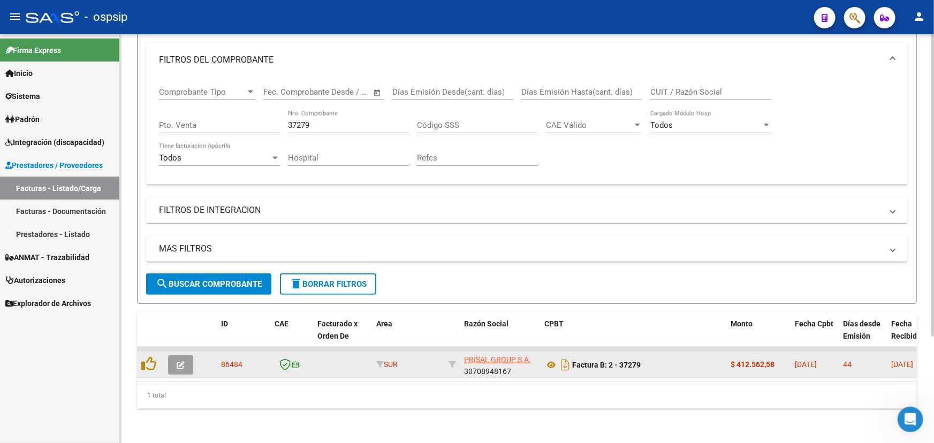
click at [178, 355] on button "button" at bounding box center [180, 364] width 25 height 19
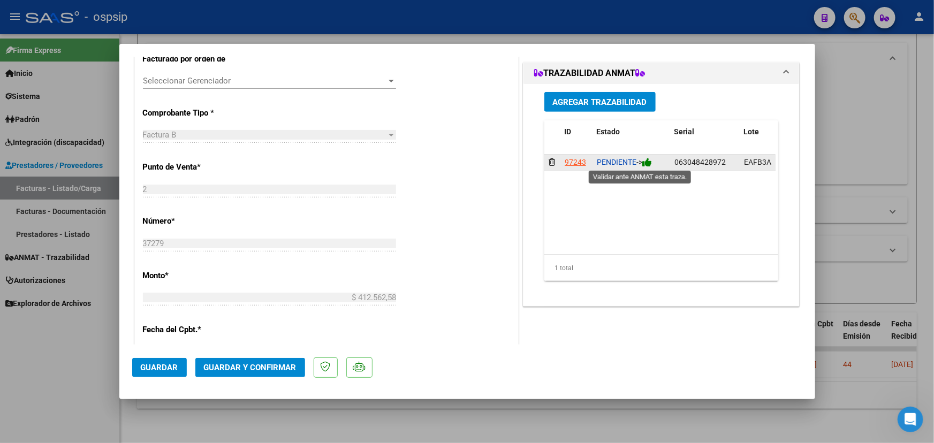
click at [648, 162] on icon at bounding box center [647, 162] width 10 height 10
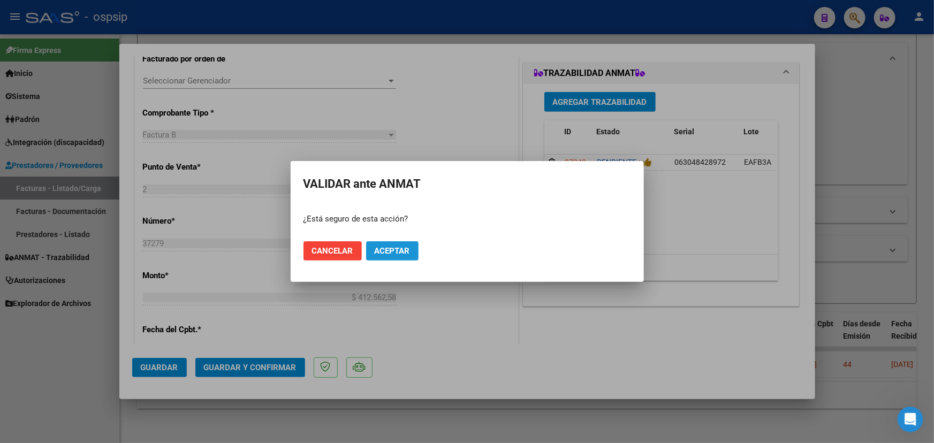
click at [404, 250] on span "Aceptar" at bounding box center [392, 251] width 35 height 10
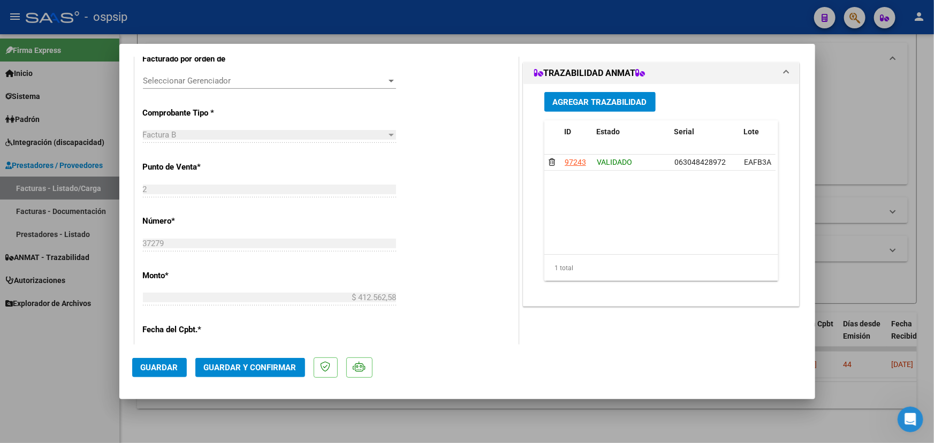
click at [248, 361] on button "Guardar y Confirmar" at bounding box center [250, 367] width 110 height 19
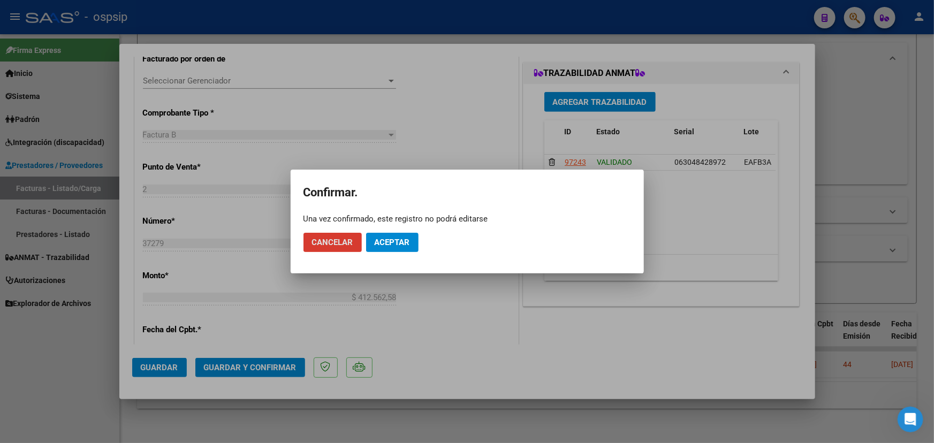
click at [401, 246] on span "Aceptar" at bounding box center [392, 243] width 35 height 10
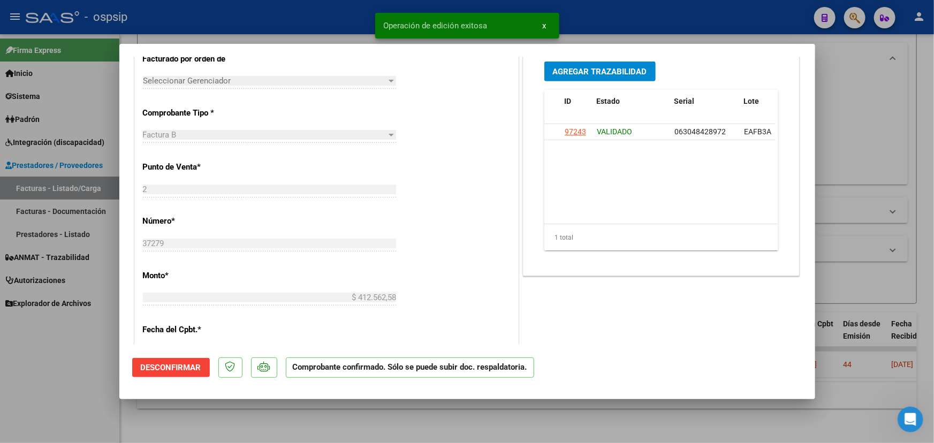
type input "$ 0,00"
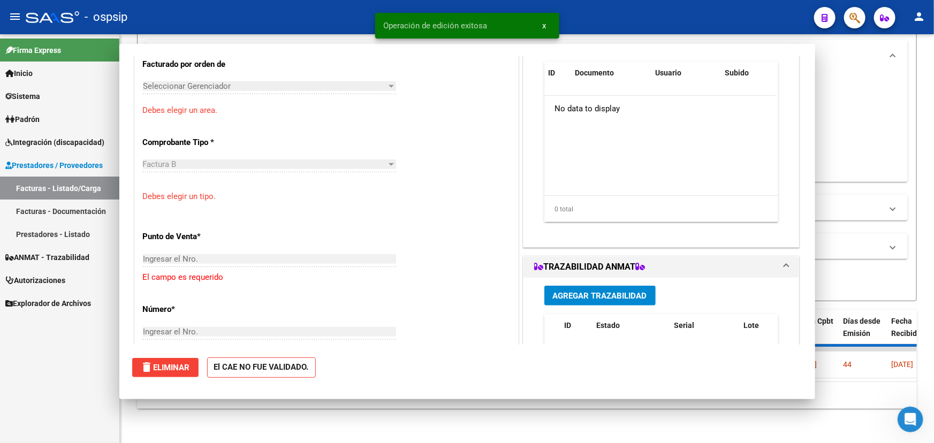
scroll to position [297, 0]
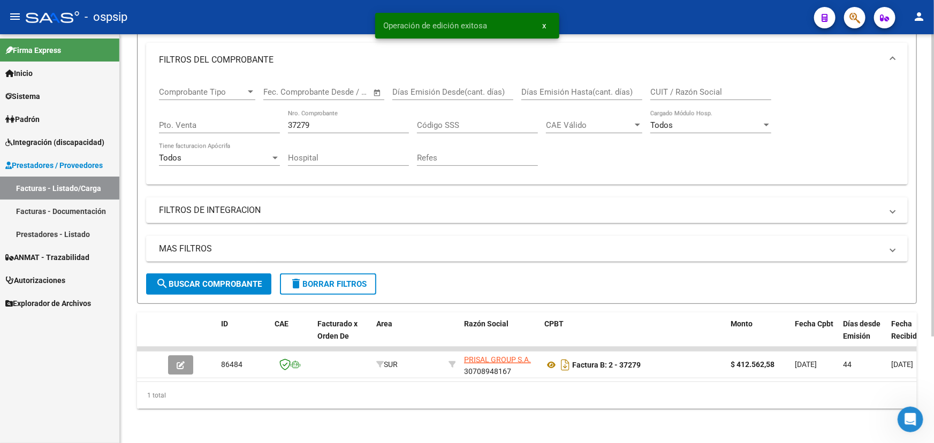
click at [300, 120] on input "37279" at bounding box center [348, 125] width 121 height 10
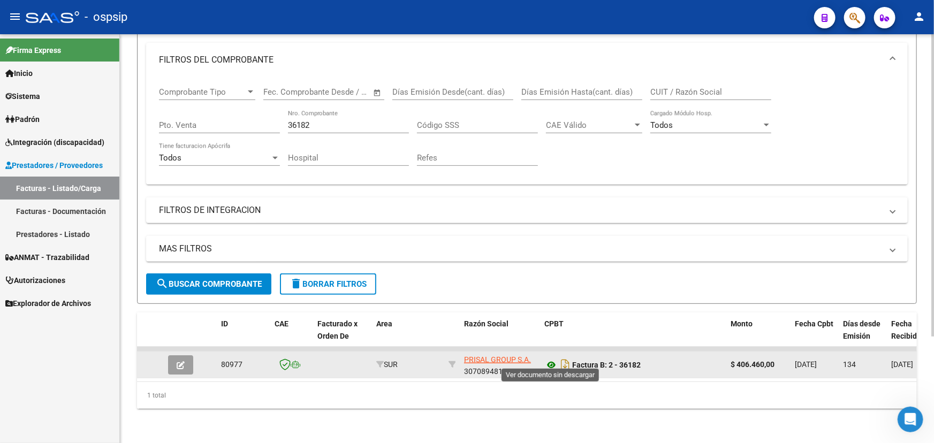
click at [551, 359] on div "Factura B: 2 - 36182" at bounding box center [633, 364] width 178 height 17
click at [551, 359] on icon at bounding box center [551, 364] width 14 height 13
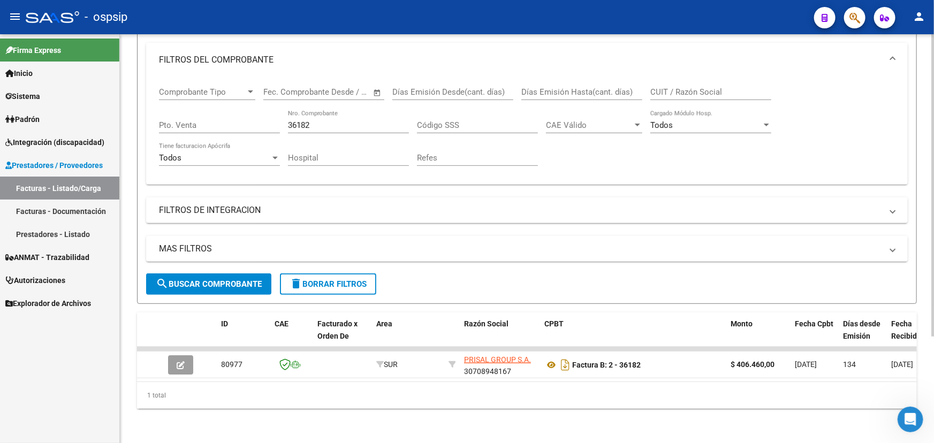
click at [303, 120] on input "36182" at bounding box center [348, 125] width 121 height 10
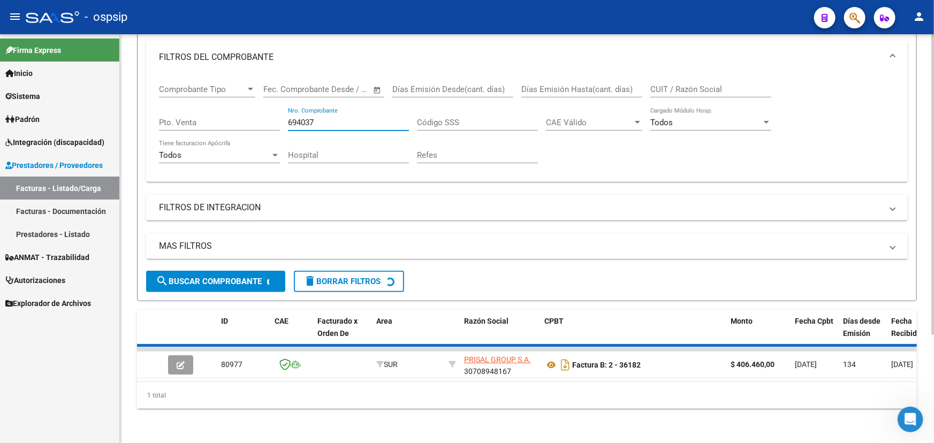
scroll to position [129, 0]
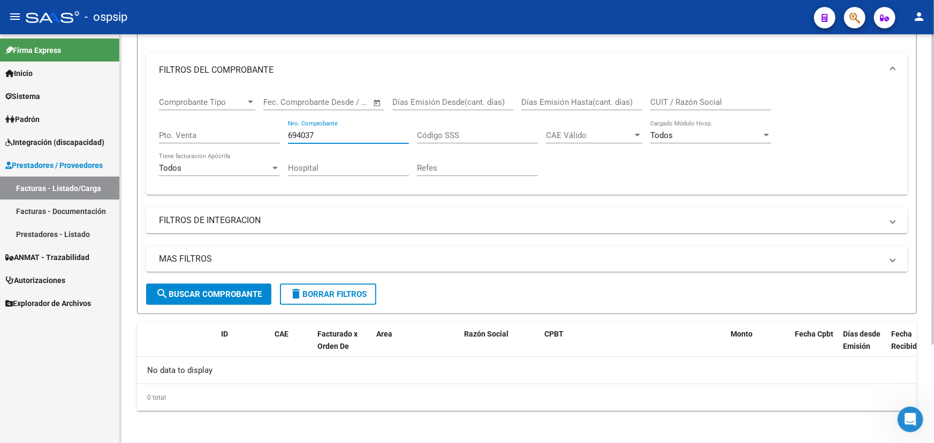
click at [311, 139] on div "694037 Nro. Comprobante" at bounding box center [348, 131] width 121 height 23
click at [307, 135] on input "694037" at bounding box center [348, 136] width 121 height 10
click at [297, 131] on input "694037" at bounding box center [348, 136] width 121 height 10
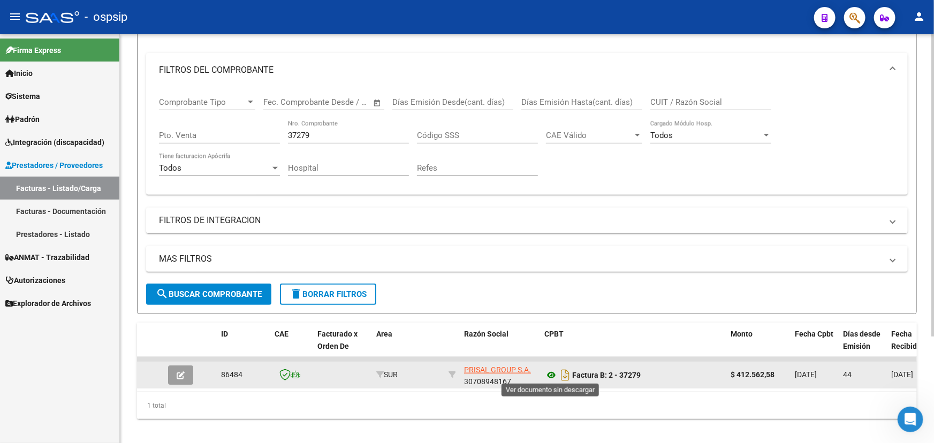
click at [548, 375] on icon at bounding box center [551, 375] width 14 height 13
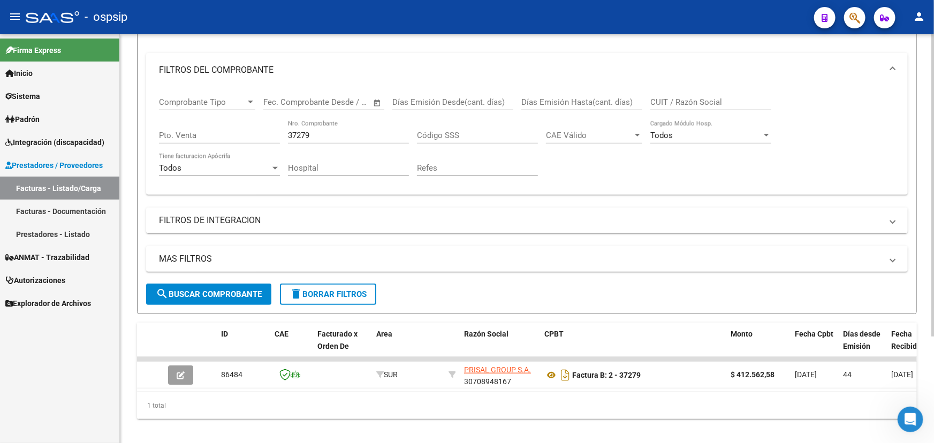
click at [286, 128] on div "Comprobante Tipo Comprobante Tipo Fecha inicio – Fecha fin Fec. Comprobante Des…" at bounding box center [527, 136] width 736 height 99
click at [294, 132] on input "37279" at bounding box center [348, 136] width 121 height 10
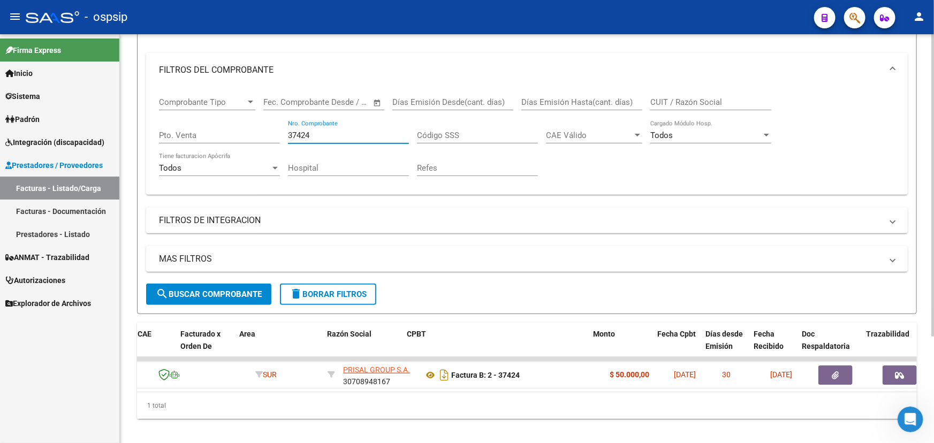
scroll to position [0, 137]
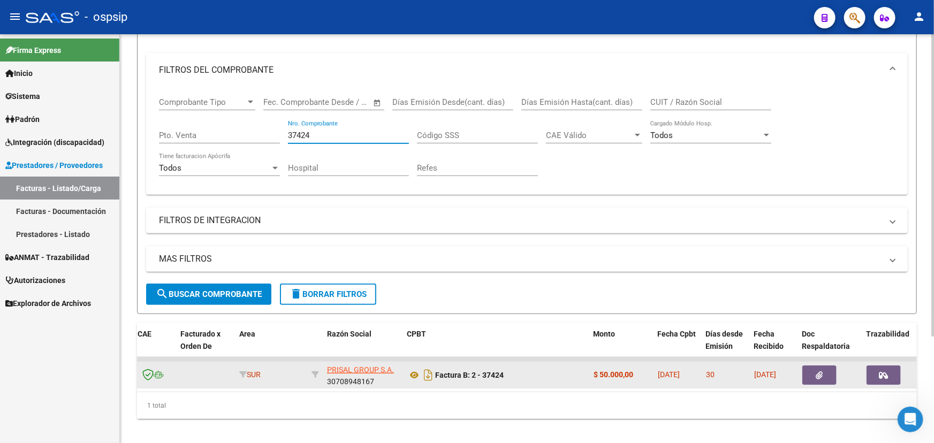
type input "37424"
click at [807, 372] on button "button" at bounding box center [819, 374] width 34 height 19
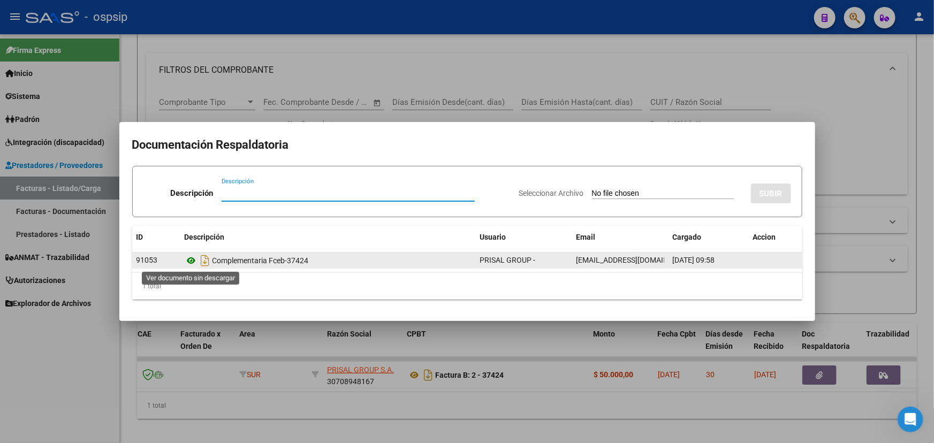
click at [190, 261] on icon at bounding box center [192, 260] width 14 height 13
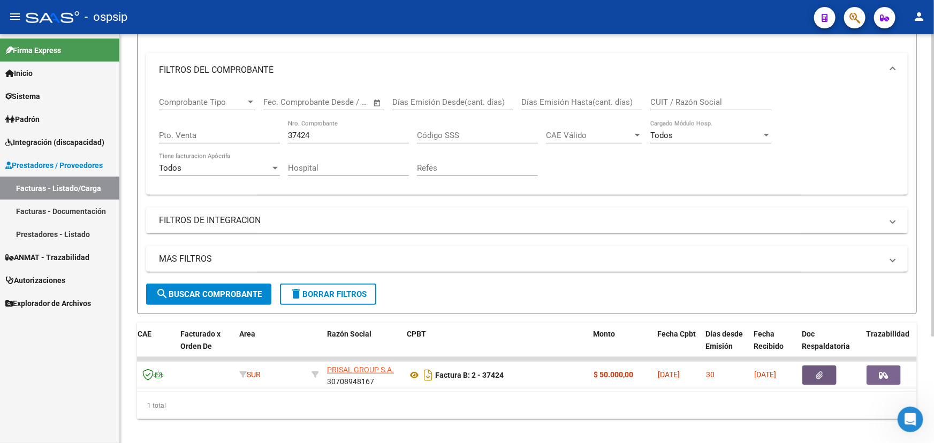
click at [301, 133] on input "37424" at bounding box center [348, 136] width 121 height 10
drag, startPoint x: 301, startPoint y: 133, endPoint x: 417, endPoint y: 126, distance: 116.8
click at [302, 133] on input "37424" at bounding box center [348, 136] width 121 height 10
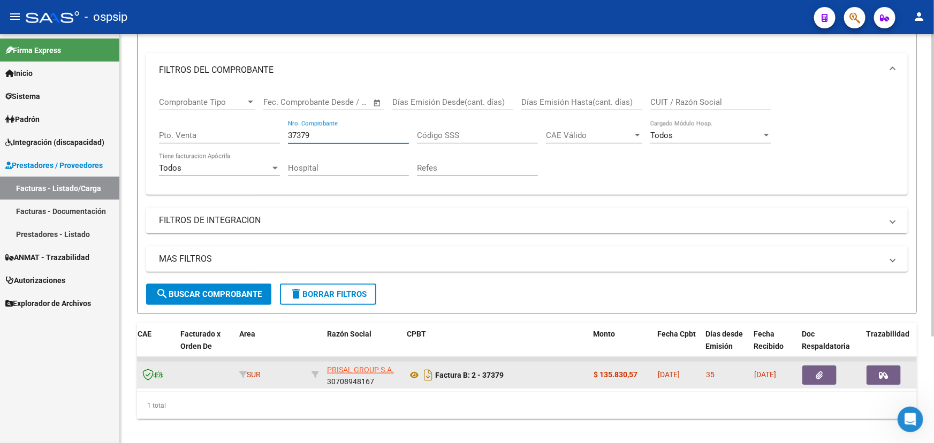
click at [811, 368] on button "button" at bounding box center [819, 374] width 34 height 19
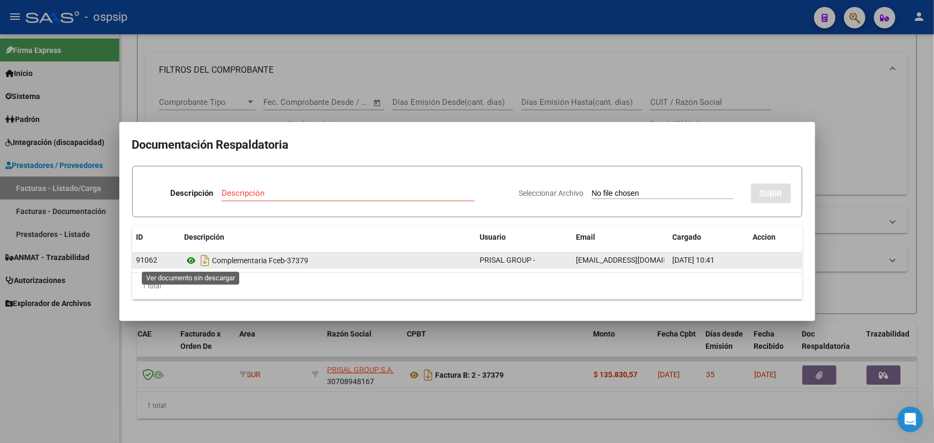
click at [193, 258] on icon at bounding box center [192, 260] width 14 height 13
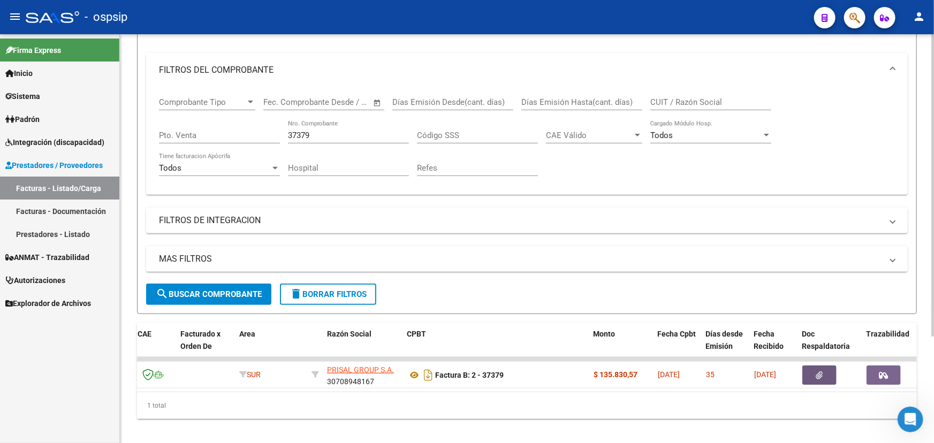
click at [302, 133] on input "37379" at bounding box center [348, 136] width 121 height 10
drag, startPoint x: 302, startPoint y: 133, endPoint x: 518, endPoint y: 144, distance: 215.9
click at [303, 133] on input "37379" at bounding box center [348, 136] width 121 height 10
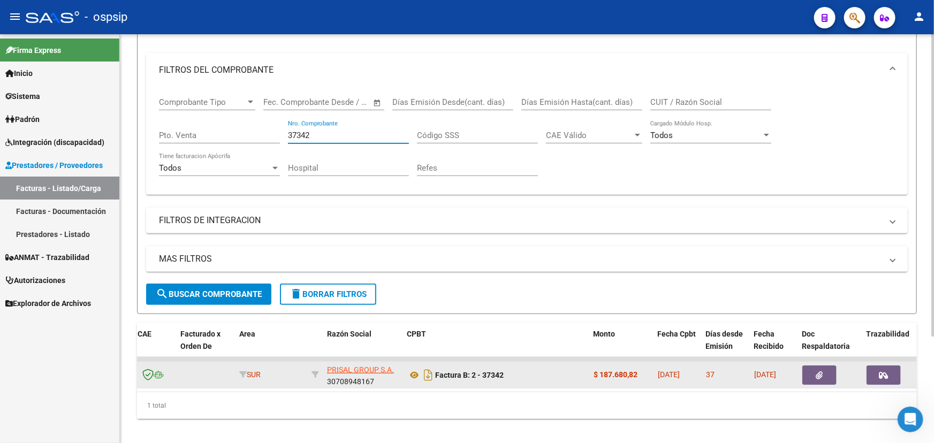
click at [812, 366] on button "button" at bounding box center [819, 374] width 34 height 19
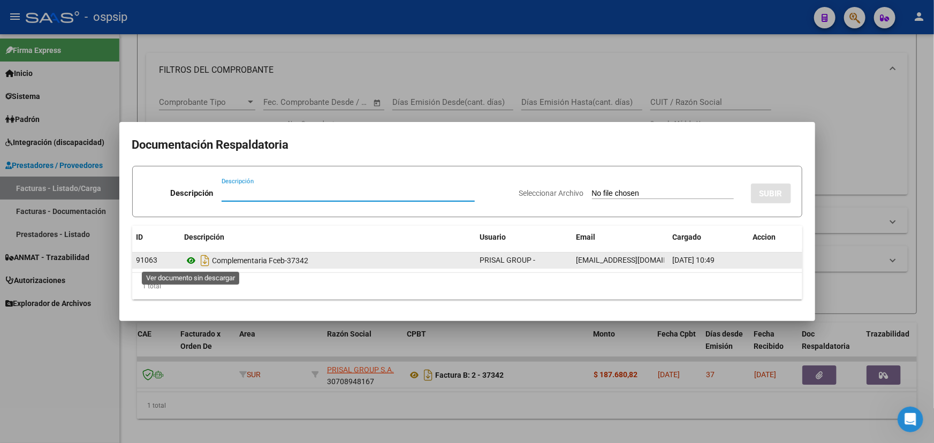
click at [190, 261] on icon at bounding box center [192, 260] width 14 height 13
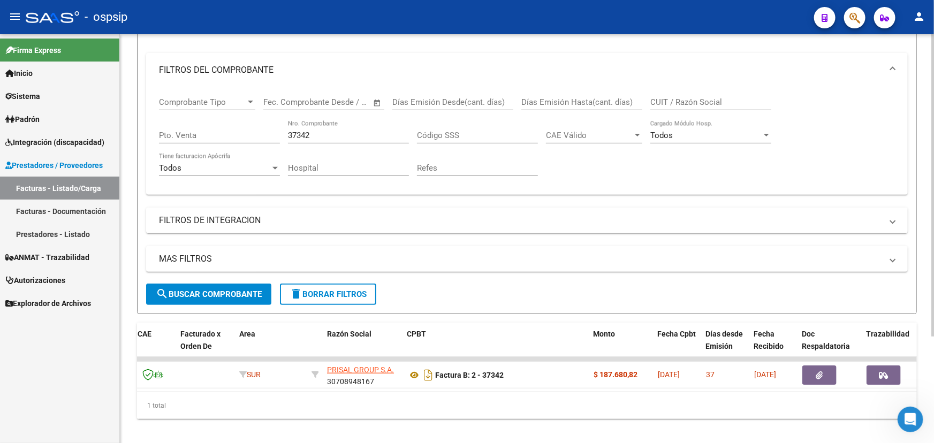
click at [299, 138] on div "37342 Nro. Comprobante" at bounding box center [348, 131] width 121 height 23
click at [299, 136] on input "37342" at bounding box center [348, 136] width 121 height 10
click at [300, 136] on input "37342" at bounding box center [348, 136] width 121 height 10
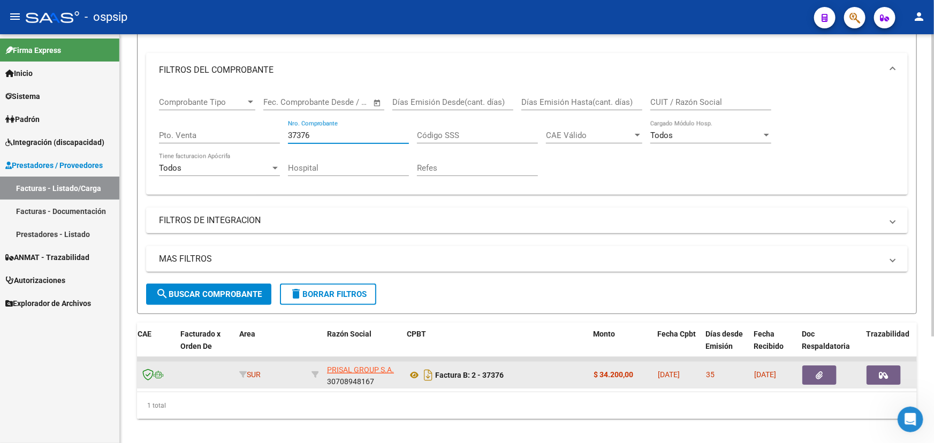
click at [824, 370] on button "button" at bounding box center [819, 374] width 34 height 19
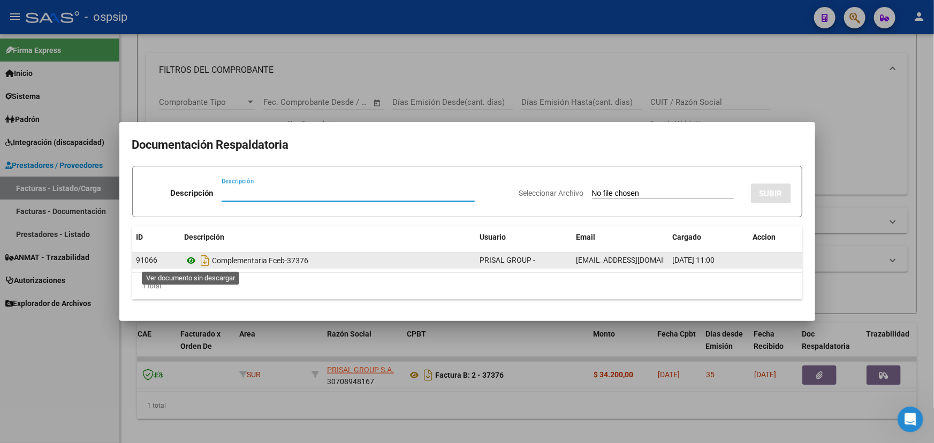
click at [193, 258] on icon at bounding box center [192, 260] width 14 height 13
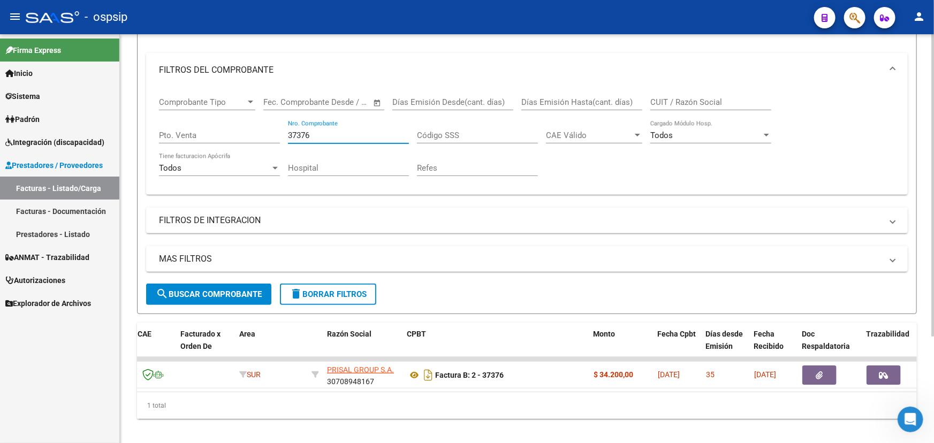
click at [302, 131] on input "37376" at bounding box center [348, 136] width 121 height 10
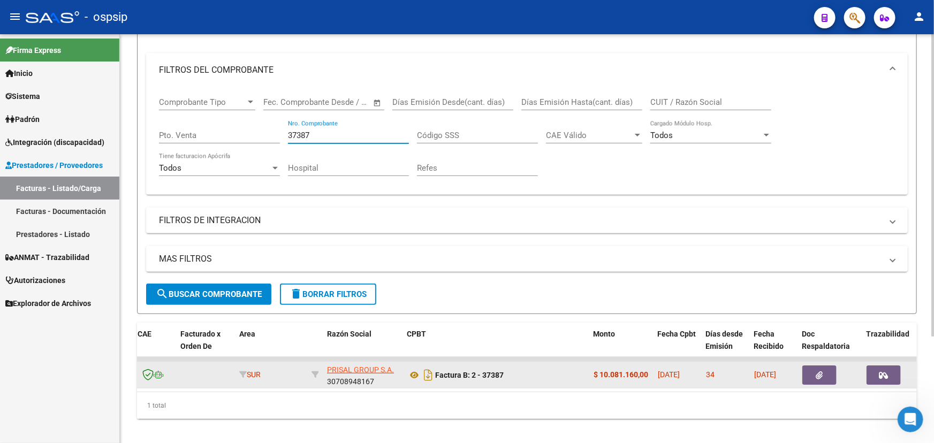
click at [813, 366] on button "button" at bounding box center [819, 374] width 34 height 19
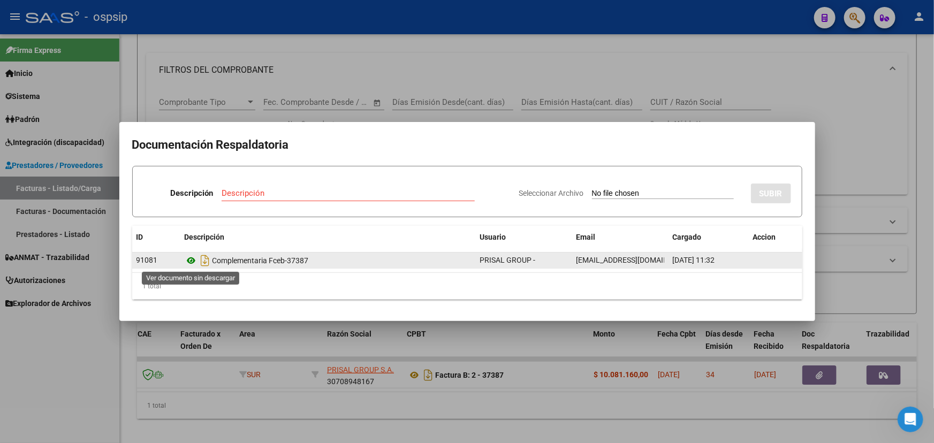
click at [188, 260] on icon at bounding box center [192, 260] width 14 height 13
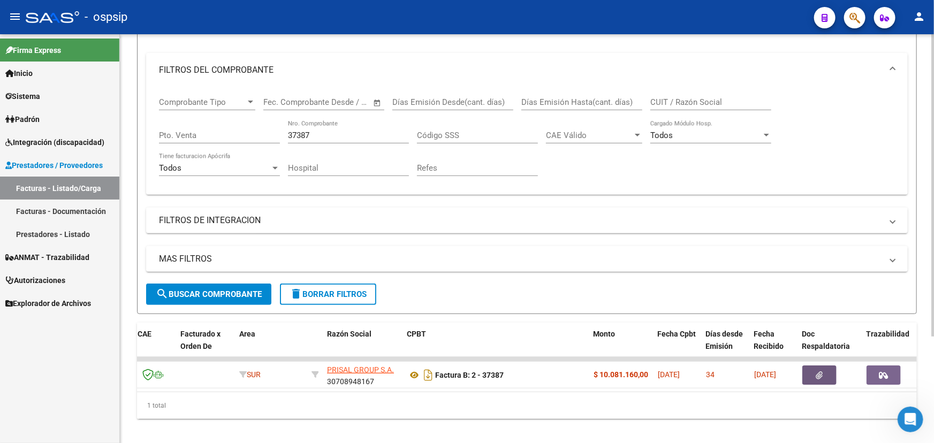
click at [305, 133] on input "37387" at bounding box center [348, 136] width 121 height 10
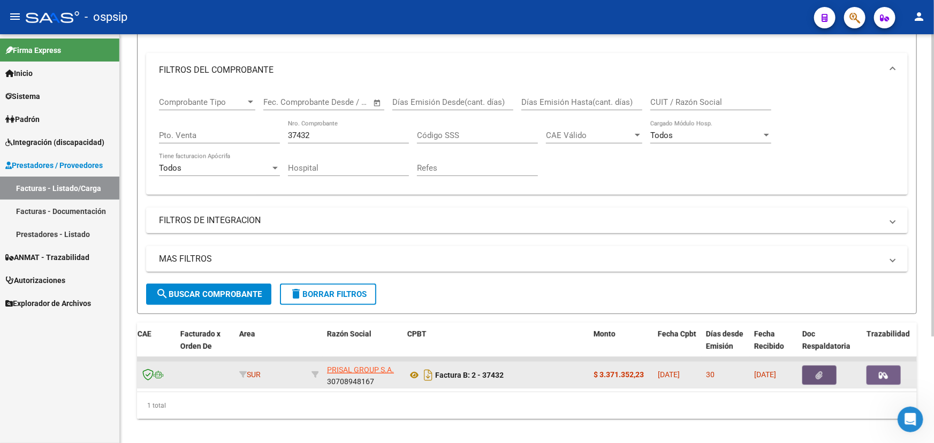
click at [824, 372] on button "button" at bounding box center [819, 374] width 34 height 19
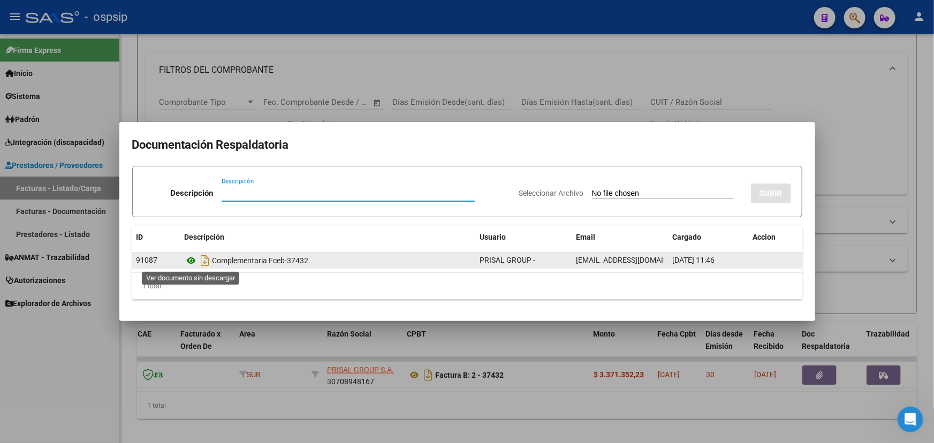
click at [193, 256] on icon at bounding box center [192, 260] width 14 height 13
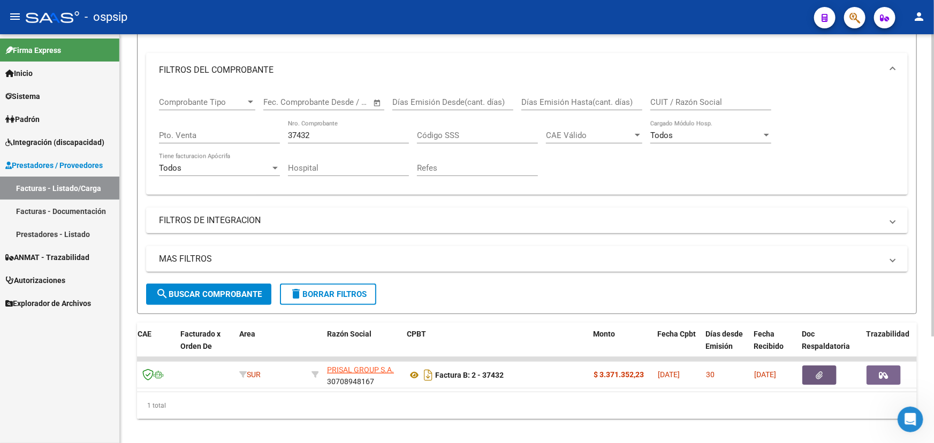
click at [302, 131] on input "37432" at bounding box center [348, 136] width 121 height 10
drag, startPoint x: 302, startPoint y: 131, endPoint x: 363, endPoint y: 120, distance: 61.5
click at [302, 131] on input "37432" at bounding box center [348, 136] width 121 height 10
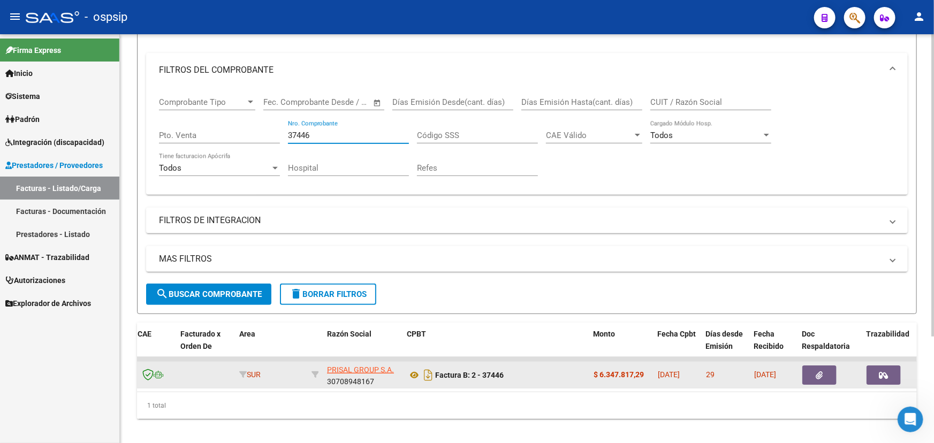
type input "37446"
click at [818, 378] on button "button" at bounding box center [819, 374] width 34 height 19
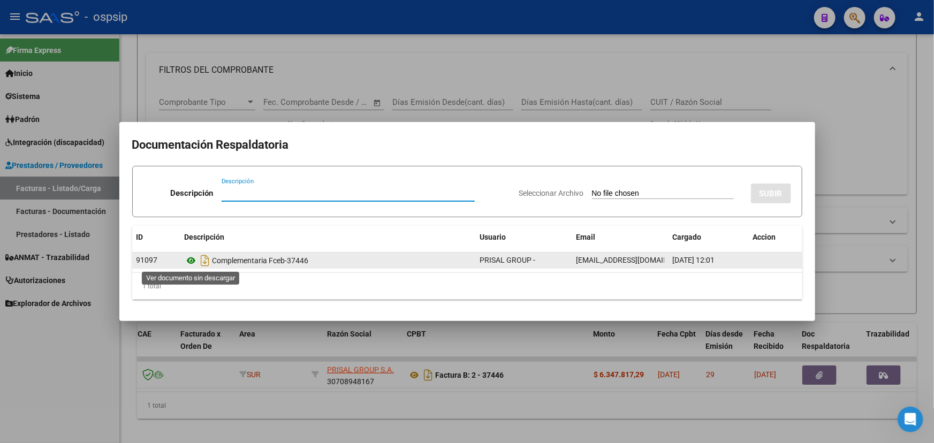
click at [188, 262] on icon at bounding box center [192, 260] width 14 height 13
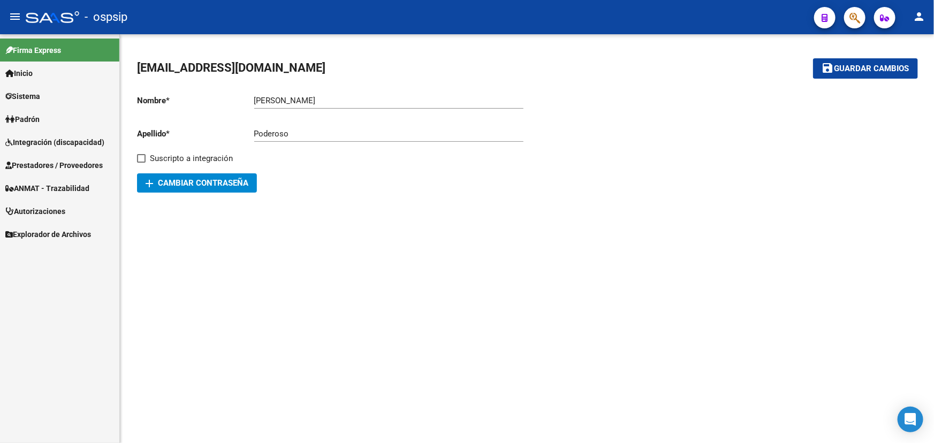
click at [61, 182] on span "ANMAT - Trazabilidad" at bounding box center [47, 188] width 84 height 12
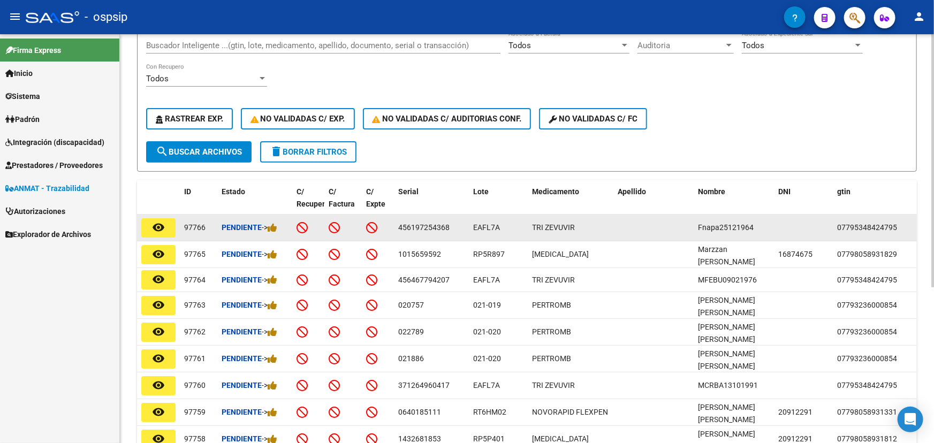
scroll to position [146, 0]
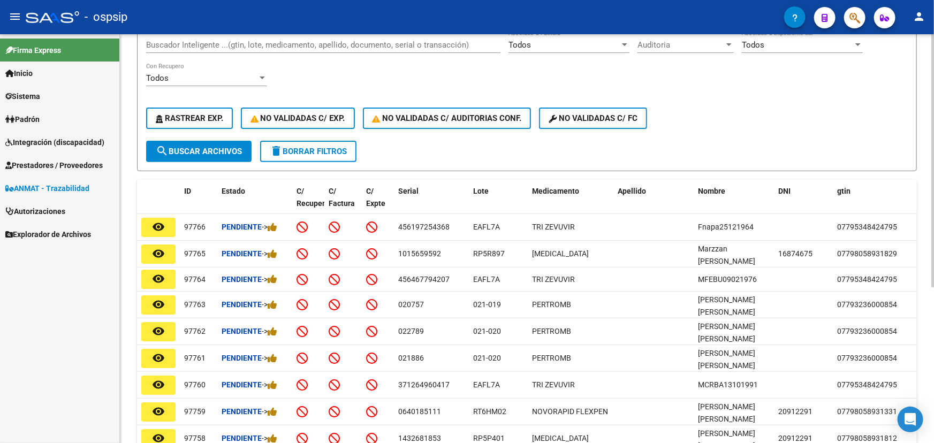
click at [198, 45] on input "Buscador Inteligente ...(gtin, lote, medicamento, apellido, documento, serial o…" at bounding box center [323, 45] width 354 height 10
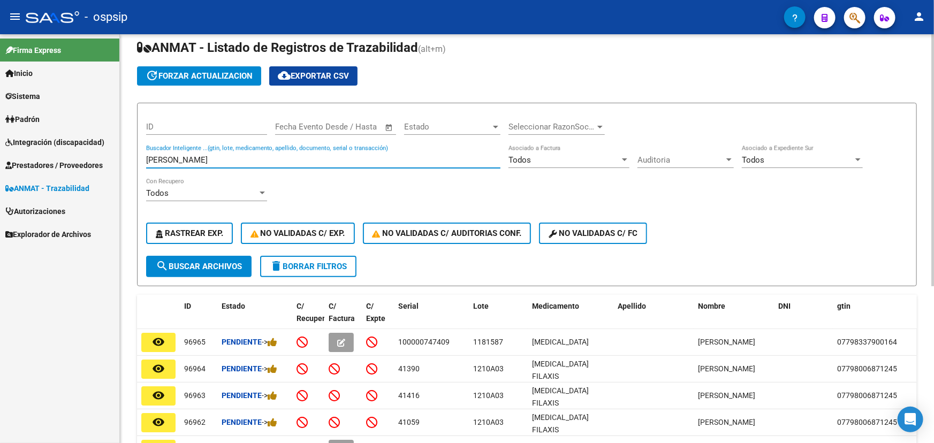
scroll to position [11, 0]
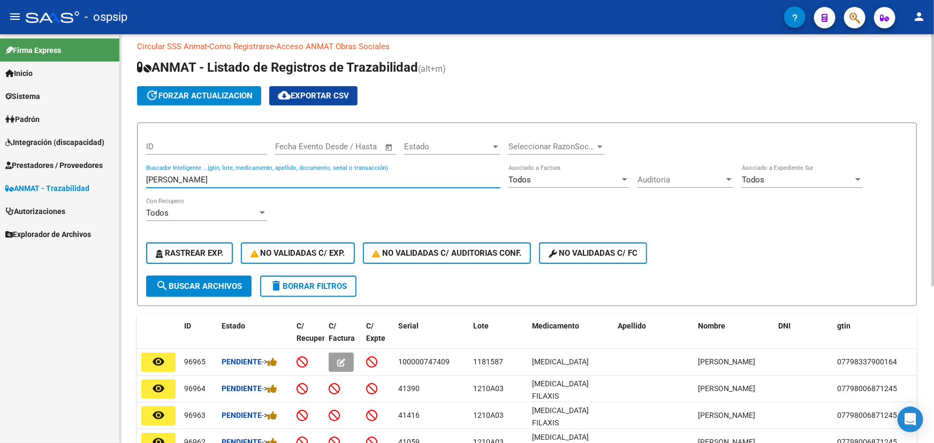
click at [241, 171] on div "alterio Buscador Inteligente ...(gtin, lote, medicamento, apellido, documento, …" at bounding box center [323, 176] width 354 height 23
click at [162, 175] on input "alterio" at bounding box center [323, 180] width 354 height 10
paste input "07791829008027"
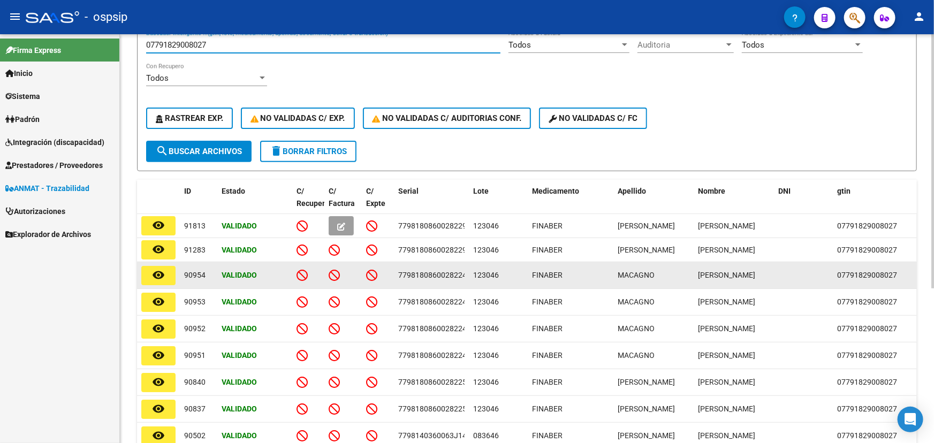
scroll to position [0, 0]
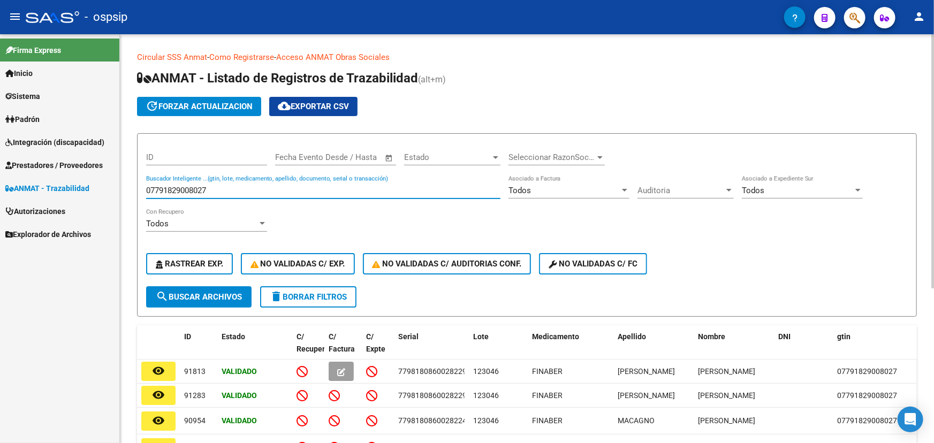
drag, startPoint x: 180, startPoint y: 188, endPoint x: 121, endPoint y: 168, distance: 62.3
click at [131, 183] on div "Circular SSS Anmat - Como Registrarse - Acceso ANMAT Obras Sociales Documentaci…" at bounding box center [527, 360] width 814 height 652
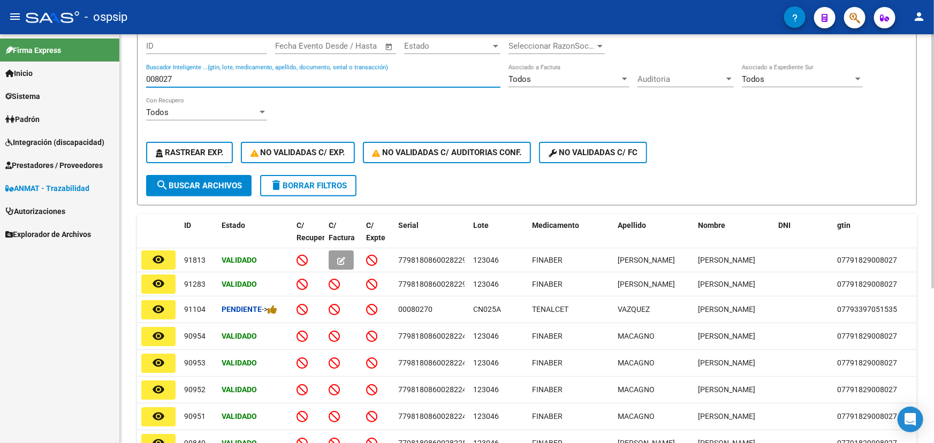
scroll to position [5, 0]
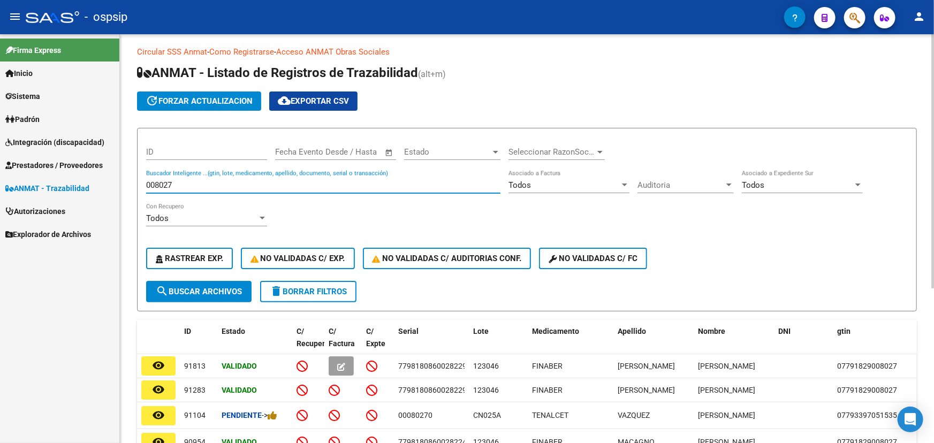
click at [164, 180] on input "008027" at bounding box center [323, 185] width 354 height 10
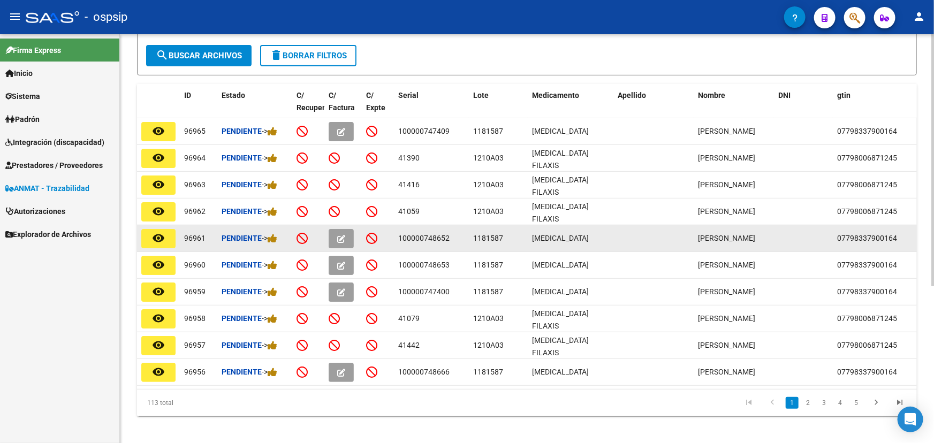
scroll to position [254, 0]
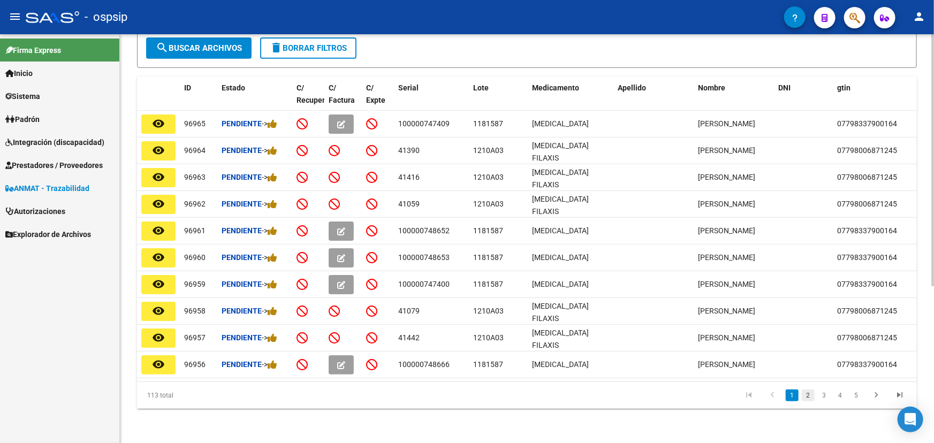
click at [808, 396] on link "2" at bounding box center [807, 395] width 13 height 12
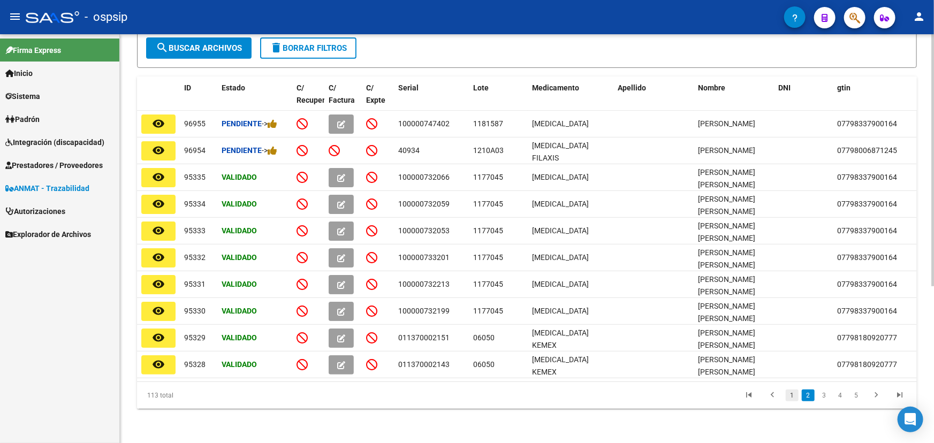
click at [791, 396] on link "1" at bounding box center [791, 395] width 13 height 12
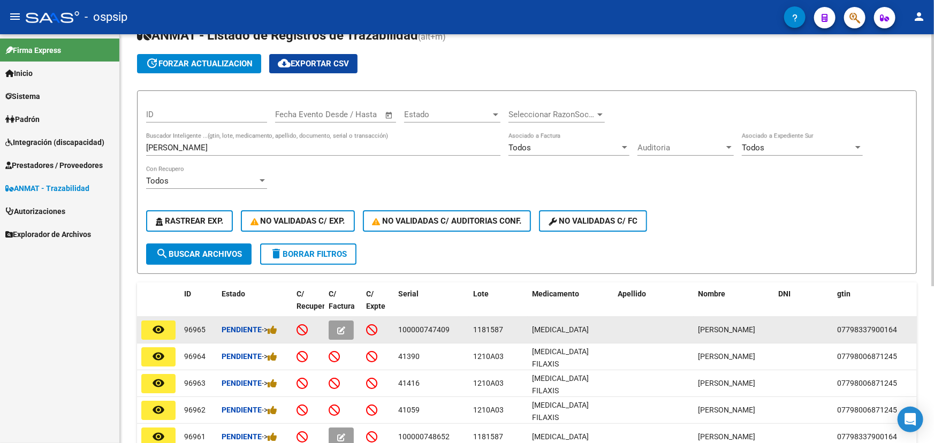
scroll to position [0, 0]
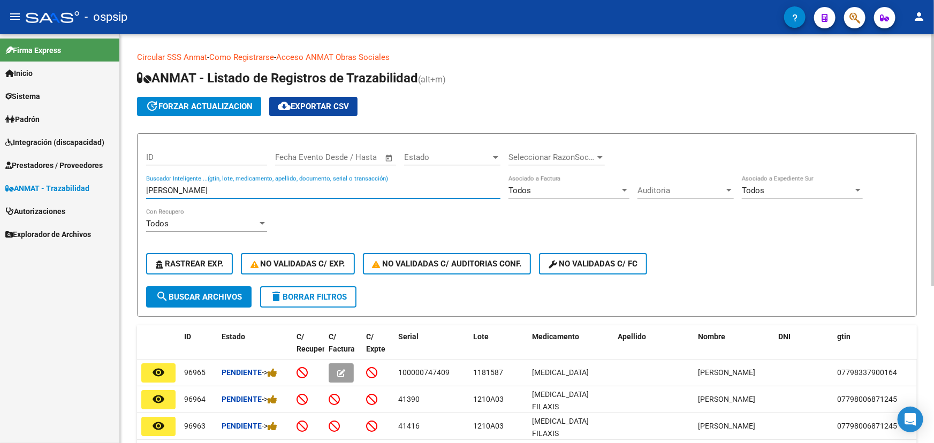
click at [163, 186] on input "alterio" at bounding box center [323, 191] width 354 height 10
paste input "07798006871245"
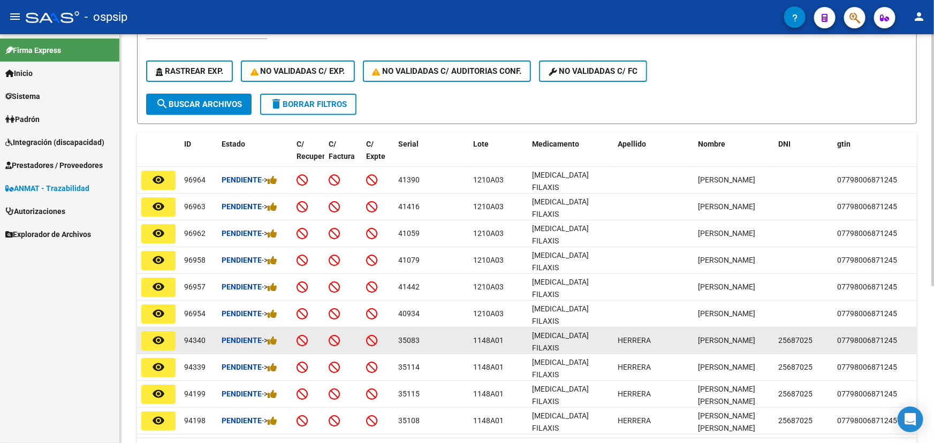
scroll to position [194, 0]
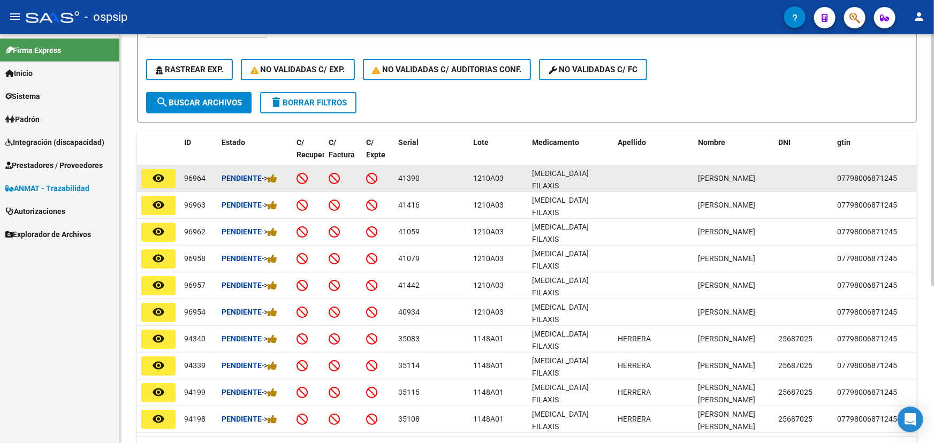
click at [410, 169] on datatable-body-cell "41390" at bounding box center [431, 178] width 75 height 26
click at [407, 178] on span "41390" at bounding box center [408, 178] width 21 height 9
copy span "41390"
click at [482, 175] on span "1210A03" at bounding box center [488, 178] width 30 height 9
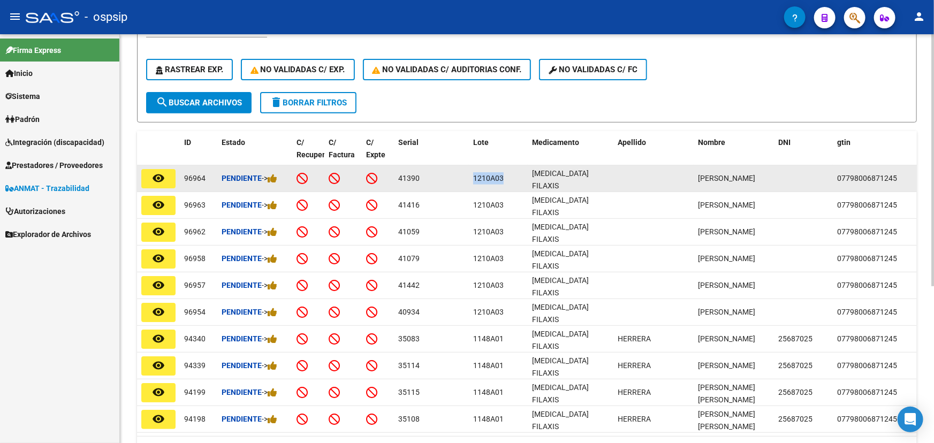
click at [482, 175] on span "1210A03" at bounding box center [488, 178] width 30 height 9
copy span "1210A03"
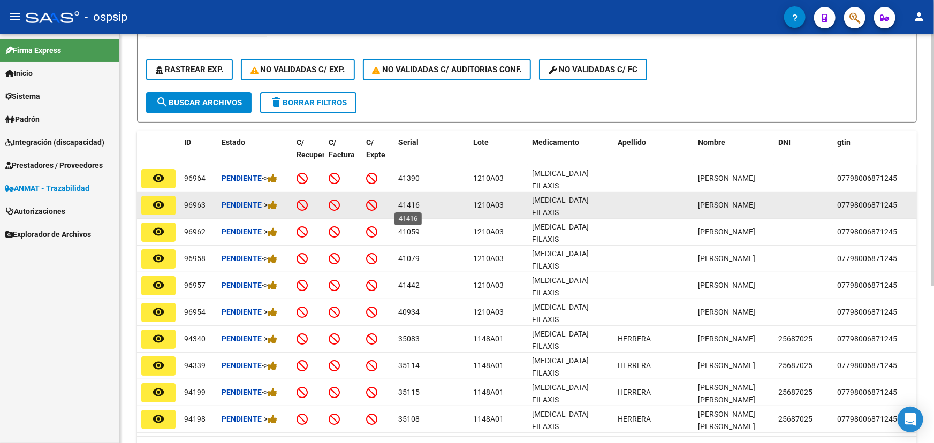
click at [407, 203] on span "41416" at bounding box center [408, 205] width 21 height 9
copy span "41416"
click at [491, 204] on span "1210A03" at bounding box center [488, 205] width 30 height 9
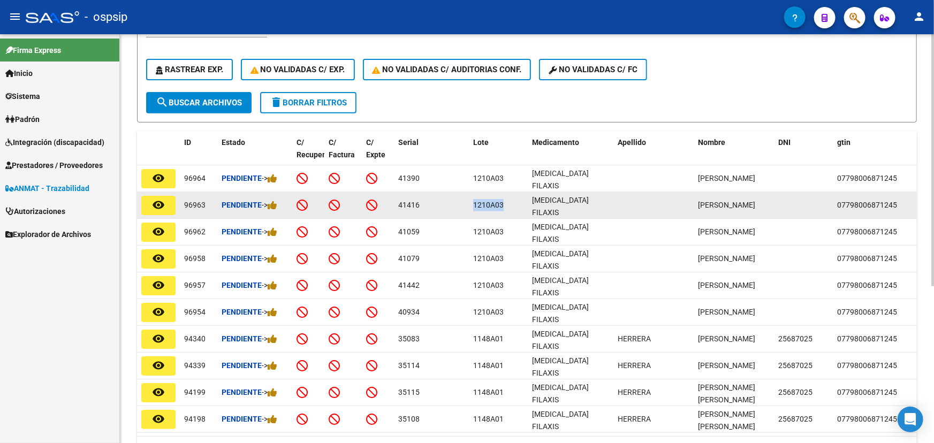
click at [491, 204] on span "1210A03" at bounding box center [488, 205] width 30 height 9
copy span "1210A03"
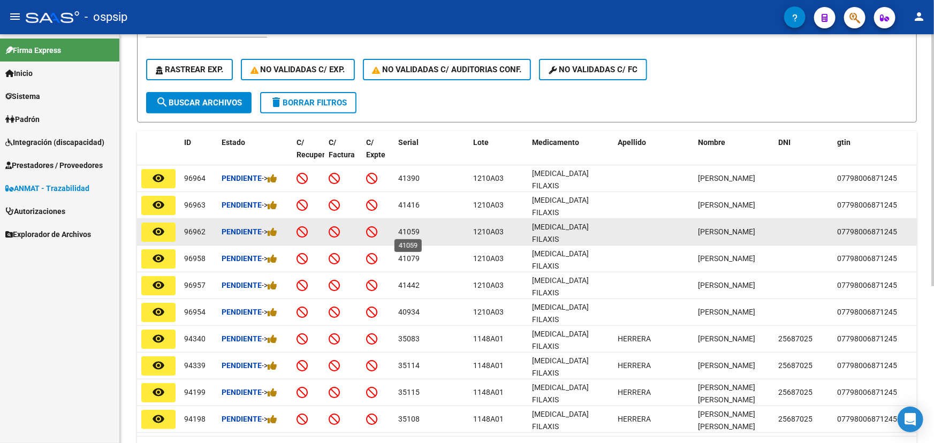
click at [406, 230] on span "41059" at bounding box center [408, 231] width 21 height 9
copy span "41059"
click at [494, 231] on span "1210A03" at bounding box center [488, 231] width 30 height 9
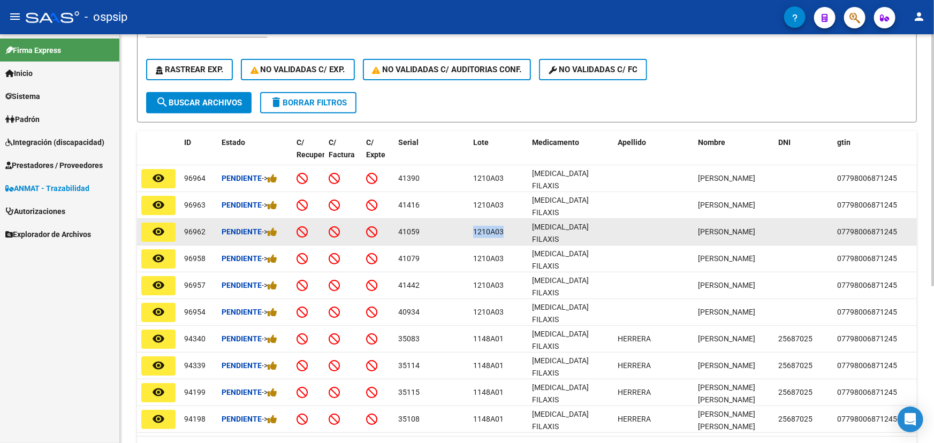
copy span "1210A03"
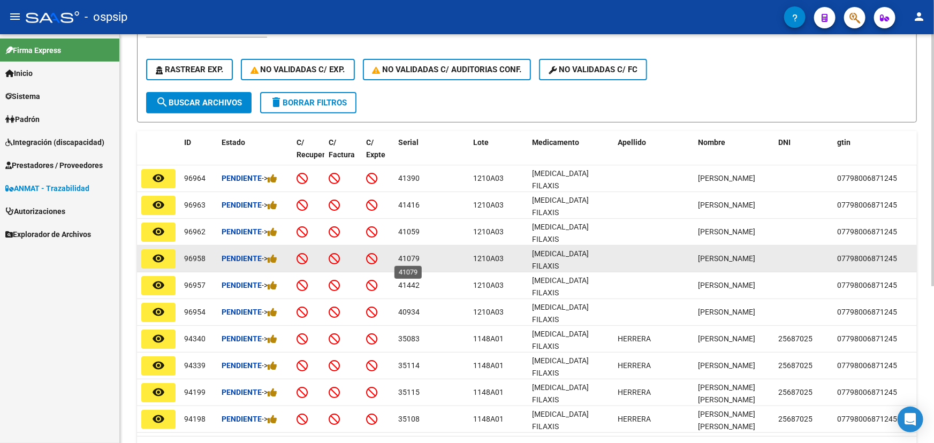
click at [409, 257] on span "41079" at bounding box center [408, 258] width 21 height 9
copy span "41079"
click at [484, 254] on span "1210A03" at bounding box center [488, 258] width 30 height 9
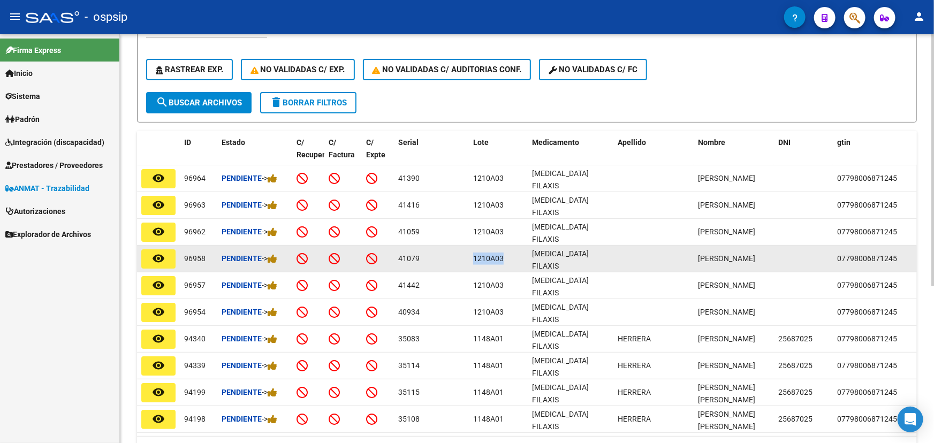
copy span "1210A03"
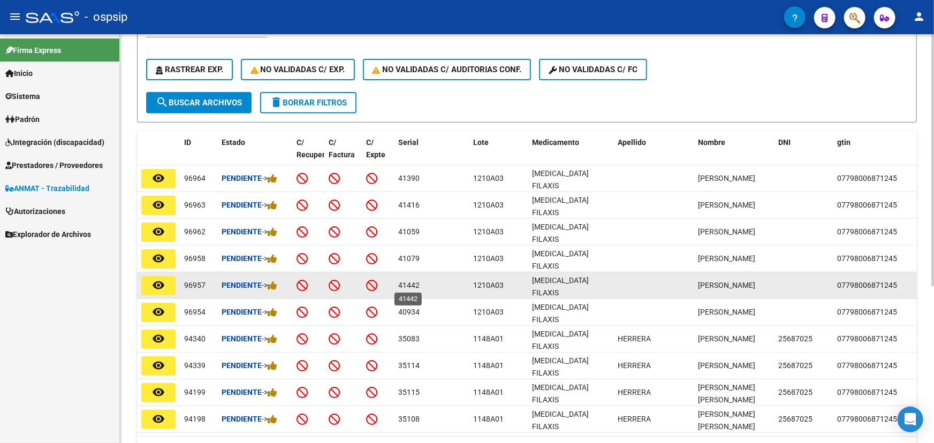
click at [409, 282] on span "41442" at bounding box center [408, 285] width 21 height 9
copy span "41442"
click at [486, 286] on span "1210A03" at bounding box center [488, 285] width 30 height 9
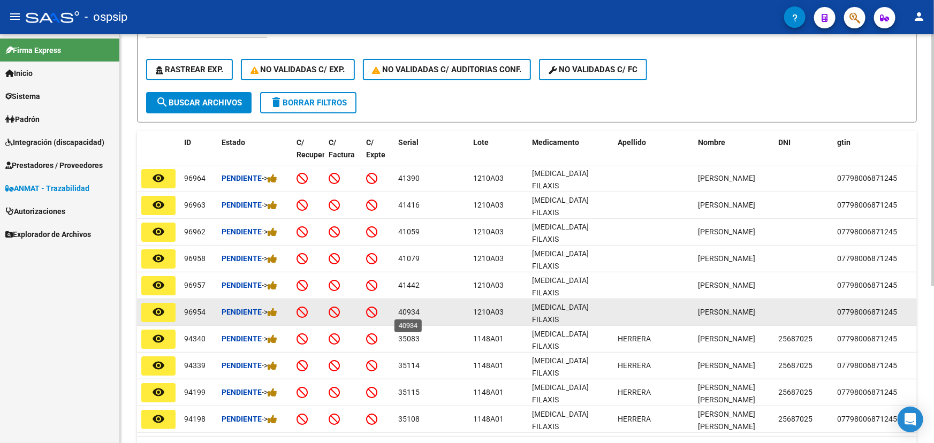
click at [403, 309] on span "40934" at bounding box center [408, 312] width 21 height 9
click at [486, 308] on span "1210A03" at bounding box center [488, 312] width 30 height 9
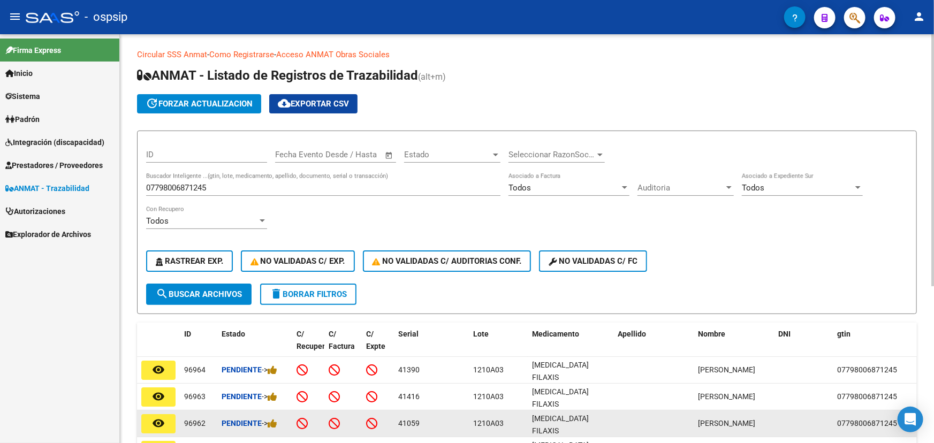
scroll to position [0, 0]
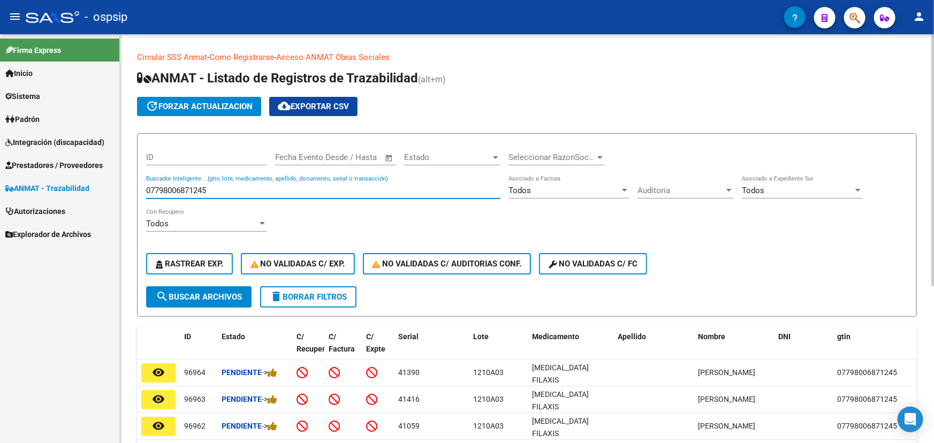
click at [203, 190] on input "07798006871245" at bounding box center [323, 191] width 354 height 10
click at [195, 293] on span "search Buscar Archivos" at bounding box center [199, 297] width 86 height 10
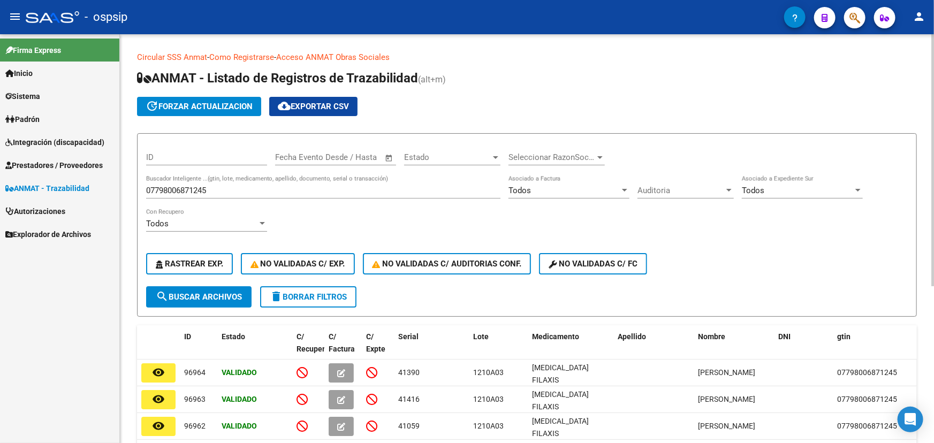
click at [188, 186] on input "07798006871245" at bounding box center [323, 191] width 354 height 10
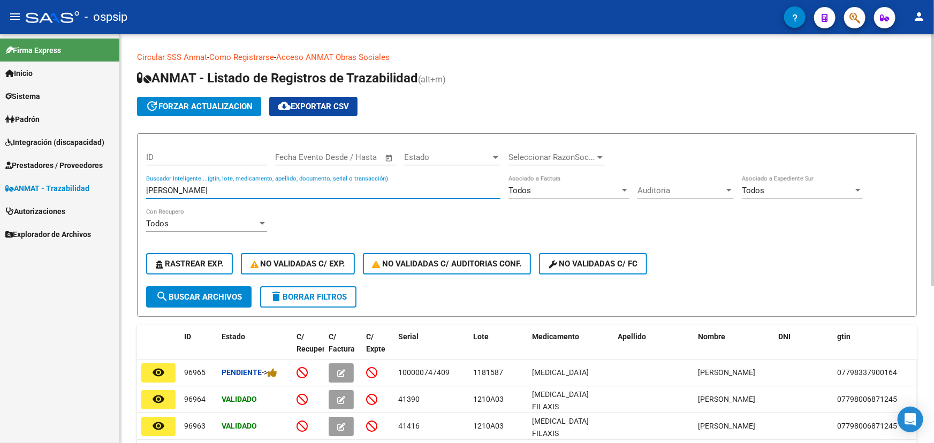
click at [164, 189] on input "alterio" at bounding box center [323, 191] width 354 height 10
paste input "07798091910041"
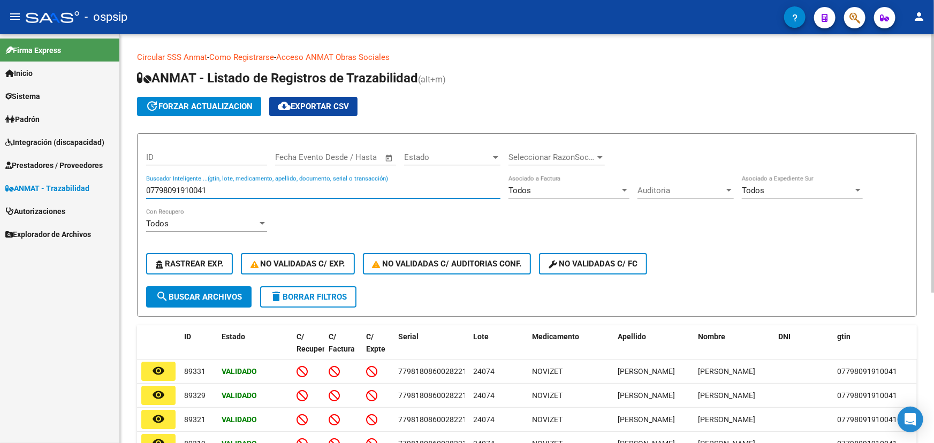
click at [169, 187] on input "07798091910041" at bounding box center [323, 191] width 354 height 10
paste input "72"
click at [187, 295] on span "search Buscar Archivos" at bounding box center [199, 297] width 86 height 10
click at [163, 188] on input "07798091910072" at bounding box center [323, 191] width 354 height 10
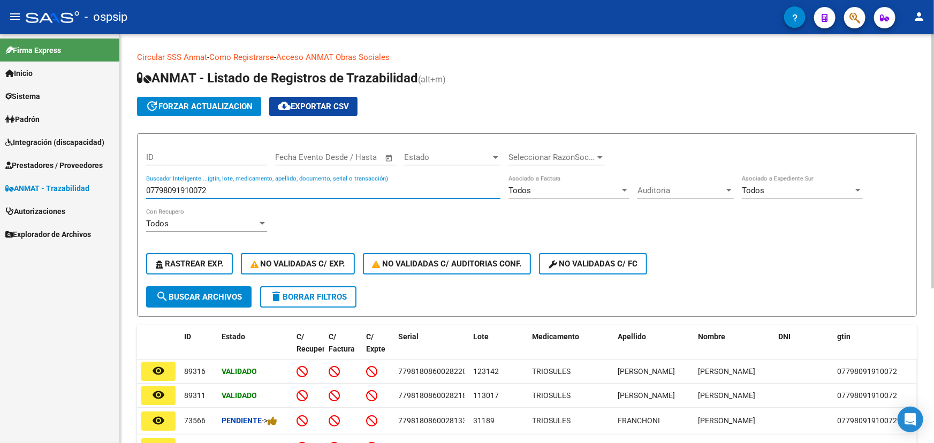
click at [163, 188] on input "07798091910072" at bounding box center [323, 191] width 354 height 10
paste input "100000748666"
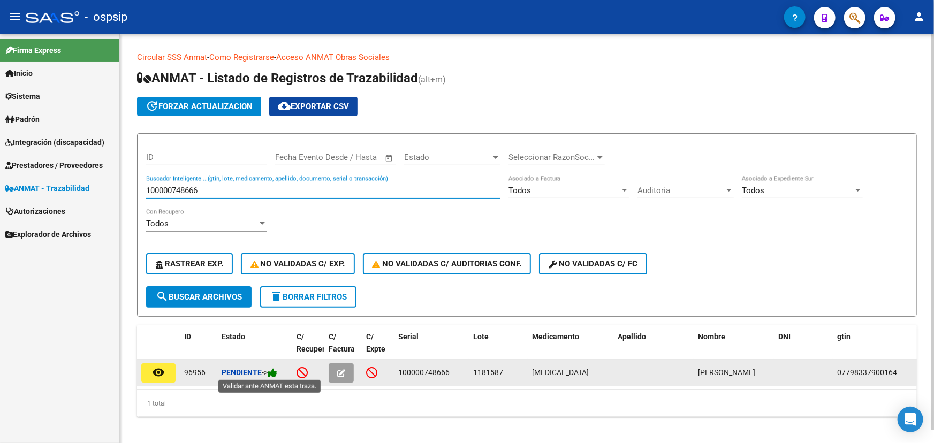
click at [277, 368] on icon at bounding box center [273, 373] width 10 height 10
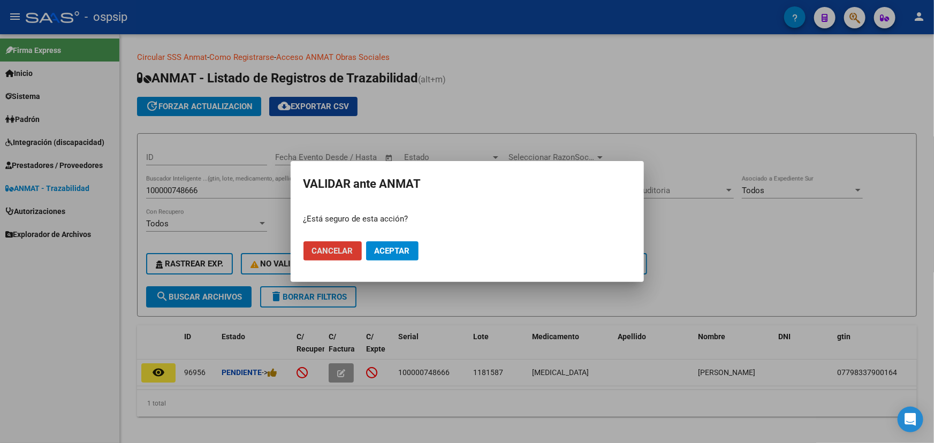
click at [402, 250] on span "Aceptar" at bounding box center [392, 251] width 35 height 10
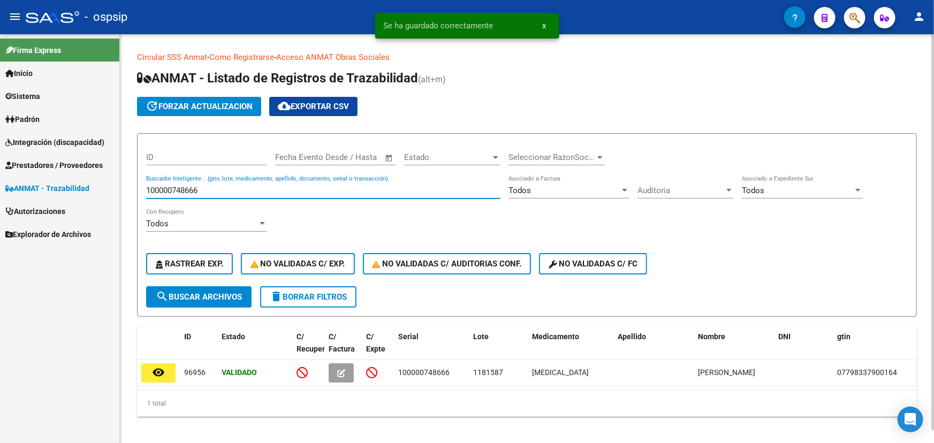
click at [187, 187] on input "100000748666" at bounding box center [323, 191] width 354 height 10
paste input "52"
click at [215, 292] on span "search Buscar Archivos" at bounding box center [199, 297] width 86 height 10
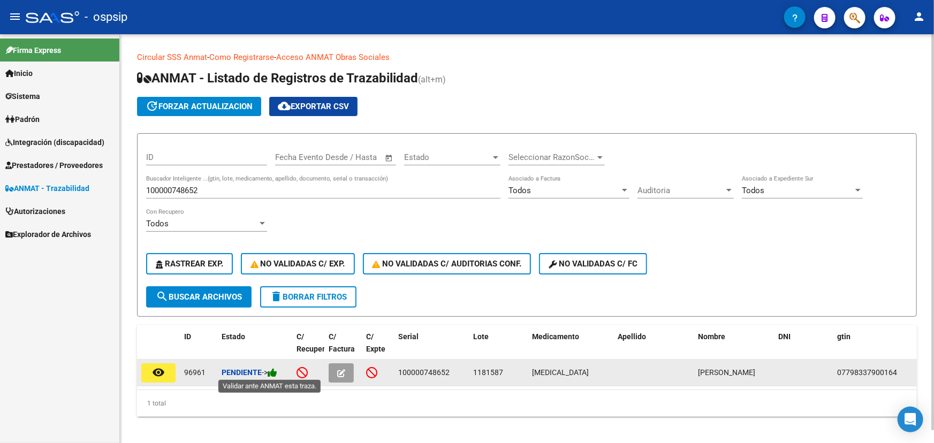
click at [274, 372] on icon at bounding box center [273, 373] width 10 height 10
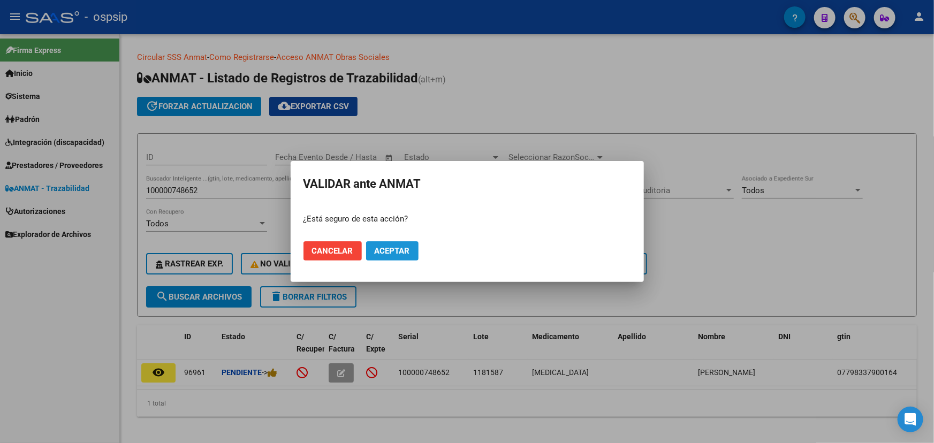
click at [382, 255] on span "Aceptar" at bounding box center [392, 251] width 35 height 10
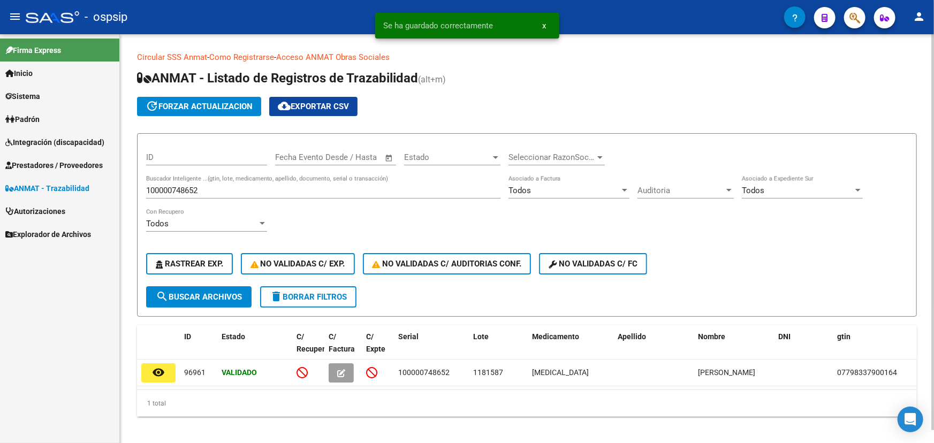
click at [181, 187] on input "100000748652" at bounding box center [323, 191] width 354 height 10
paste input "3"
click at [219, 300] on span "search Buscar Archivos" at bounding box center [199, 297] width 86 height 10
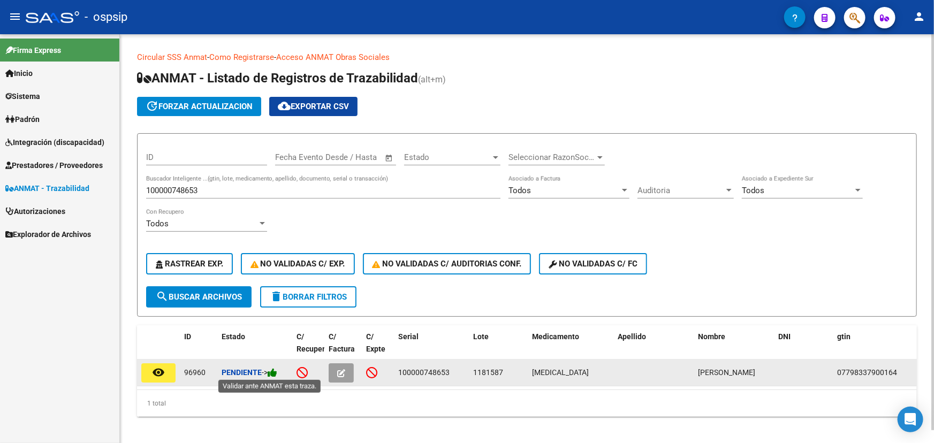
click at [275, 372] on icon at bounding box center [273, 373] width 10 height 10
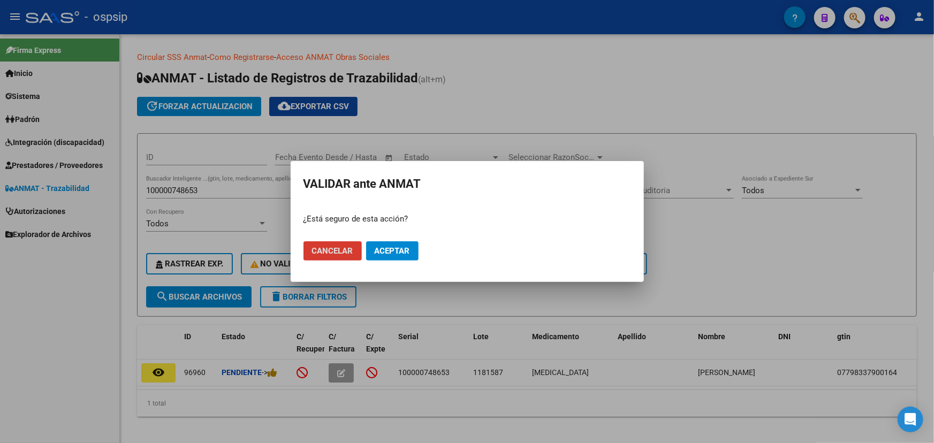
click at [384, 249] on span "Aceptar" at bounding box center [392, 251] width 35 height 10
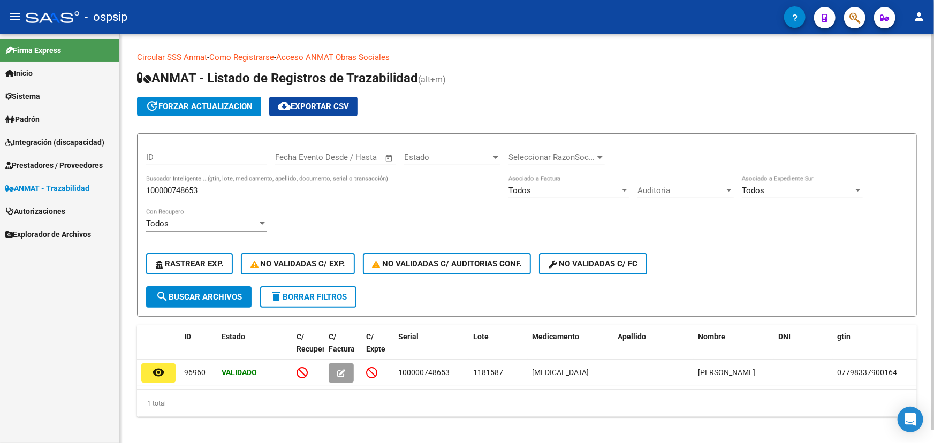
click at [198, 182] on div "100000748653 Buscador Inteligente ...(gtin, lote, medicamento, apellido, docume…" at bounding box center [323, 186] width 354 height 23
click at [195, 187] on input "100000748653" at bounding box center [323, 191] width 354 height 10
paste input "7400"
click at [193, 293] on span "search Buscar Archivos" at bounding box center [199, 297] width 86 height 10
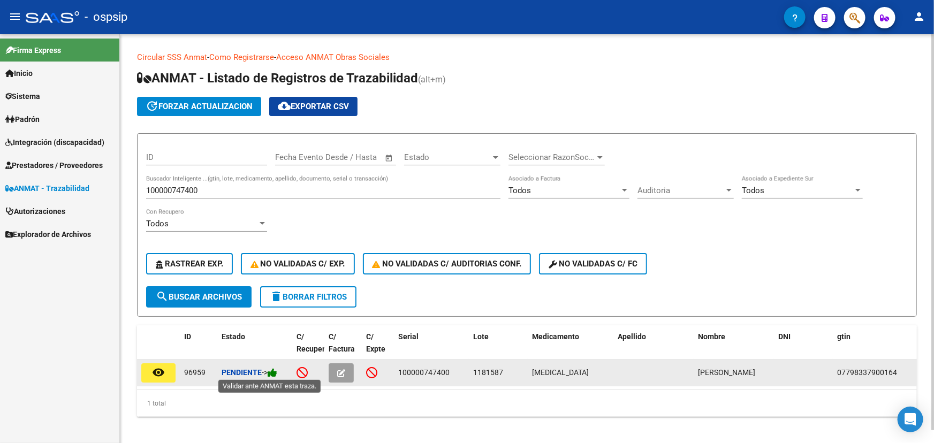
click at [277, 375] on icon at bounding box center [273, 373] width 10 height 10
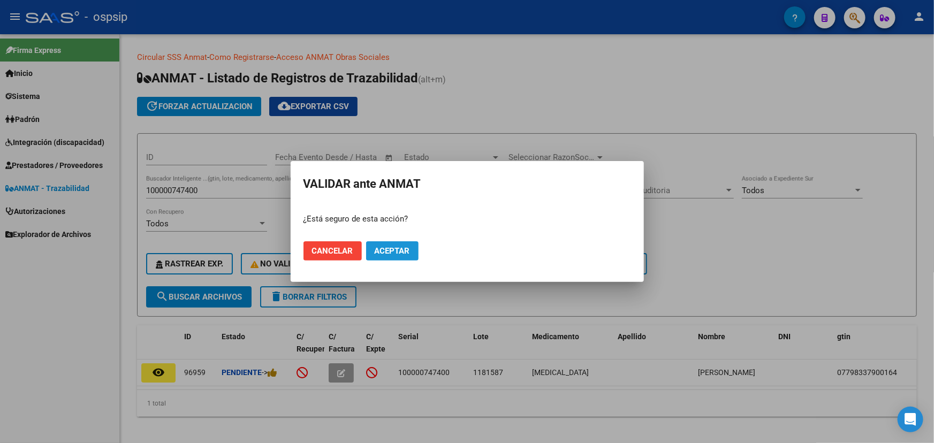
click at [385, 255] on span "Aceptar" at bounding box center [392, 251] width 35 height 10
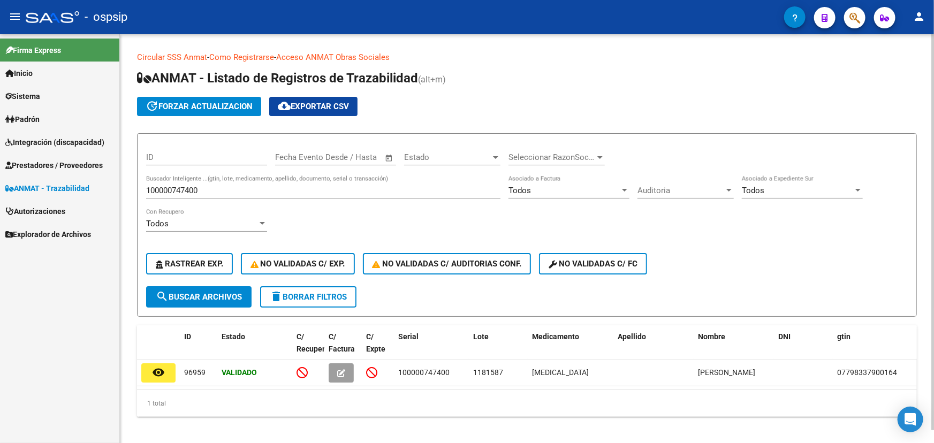
click at [201, 188] on input "100000747400" at bounding box center [323, 191] width 354 height 10
drag, startPoint x: 200, startPoint y: 188, endPoint x: 186, endPoint y: 192, distance: 14.4
click at [186, 192] on input "100000747400" at bounding box center [323, 191] width 354 height 10
paste input "2"
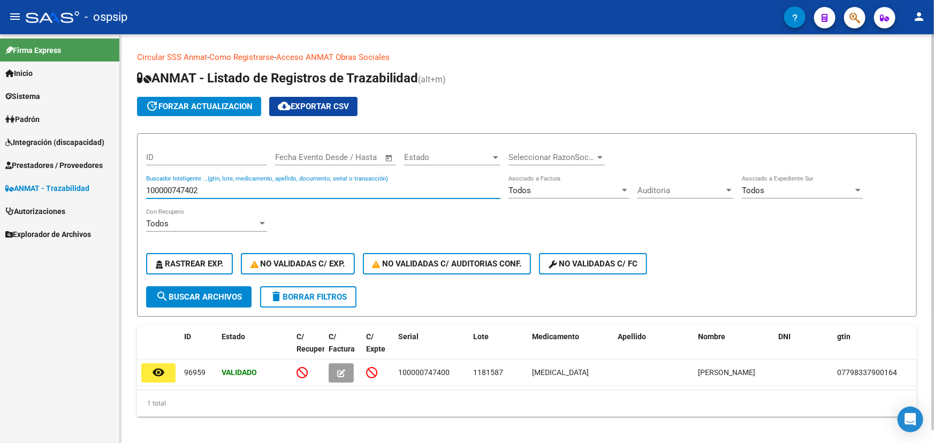
click at [215, 288] on button "search Buscar Archivos" at bounding box center [198, 296] width 105 height 21
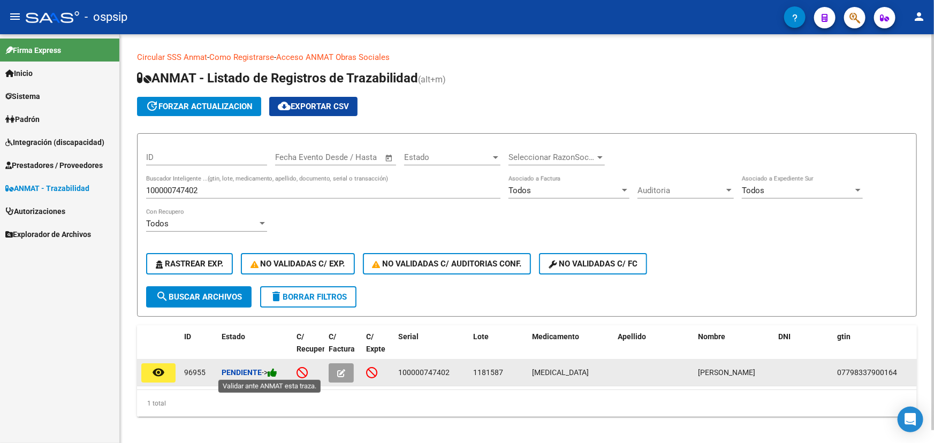
click at [277, 371] on icon at bounding box center [273, 373] width 10 height 10
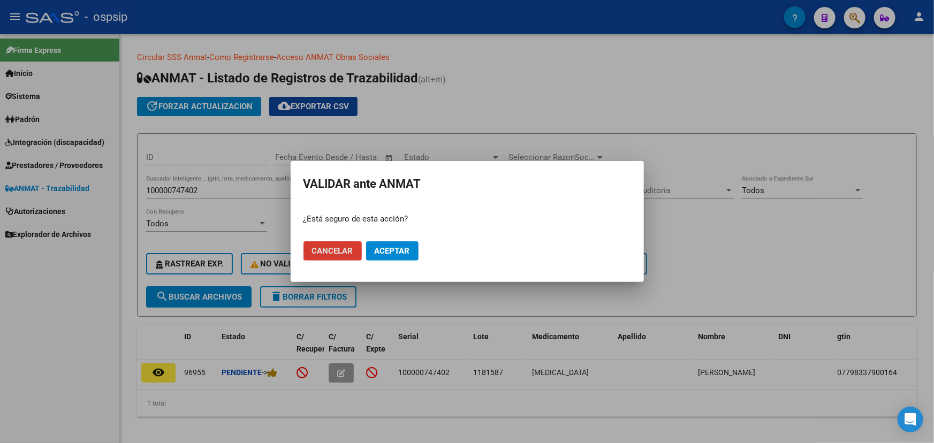
click at [400, 251] on span "Aceptar" at bounding box center [392, 251] width 35 height 10
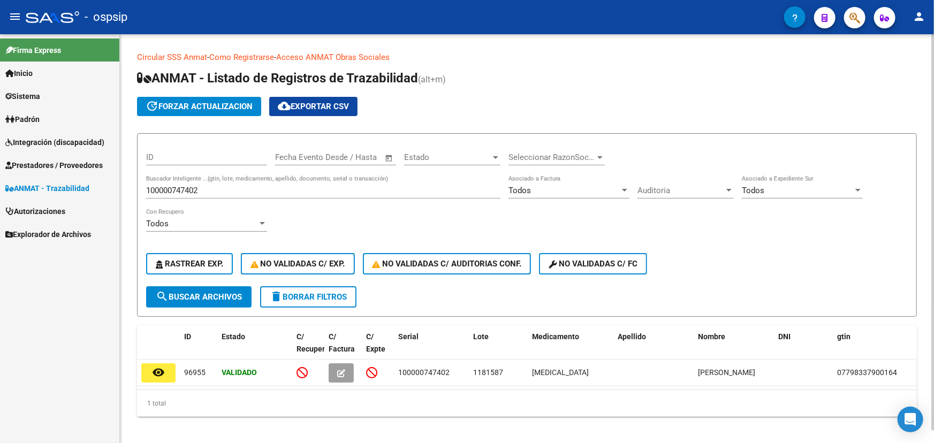
click at [190, 191] on input "100000747402" at bounding box center [323, 191] width 354 height 10
paste input "9"
type input "100000747409"
click at [194, 294] on span "search Buscar Archivos" at bounding box center [199, 297] width 86 height 10
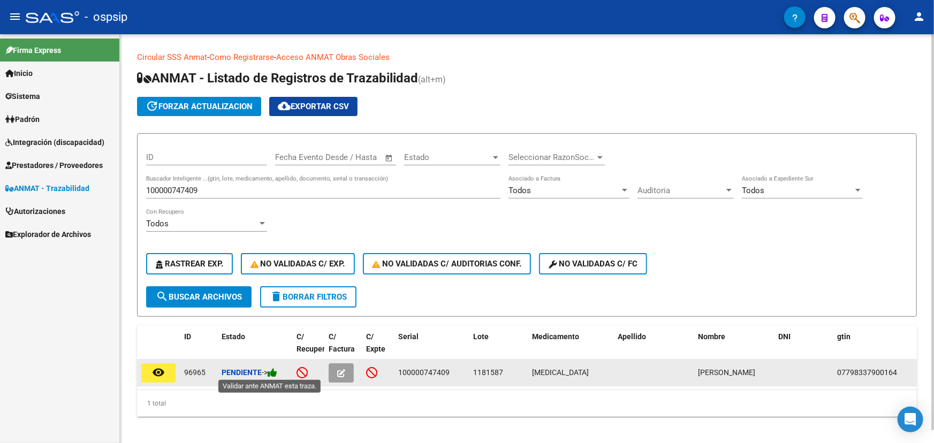
click at [277, 371] on icon at bounding box center [273, 373] width 10 height 10
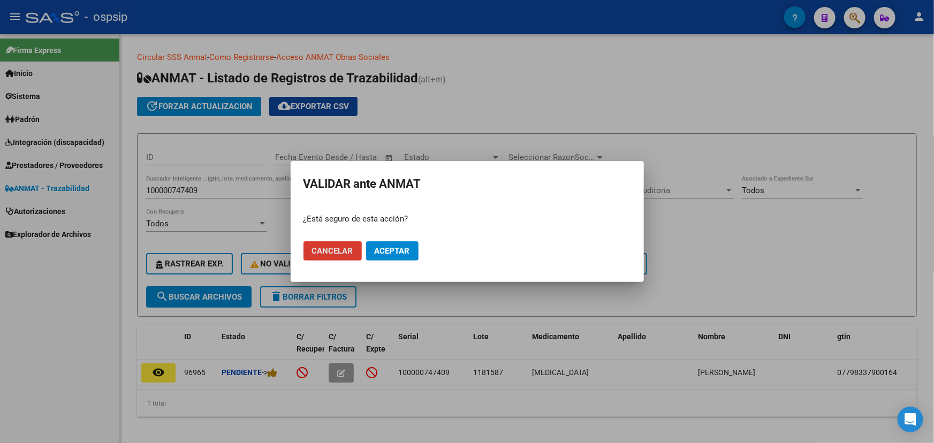
click at [385, 255] on span "Aceptar" at bounding box center [392, 251] width 35 height 10
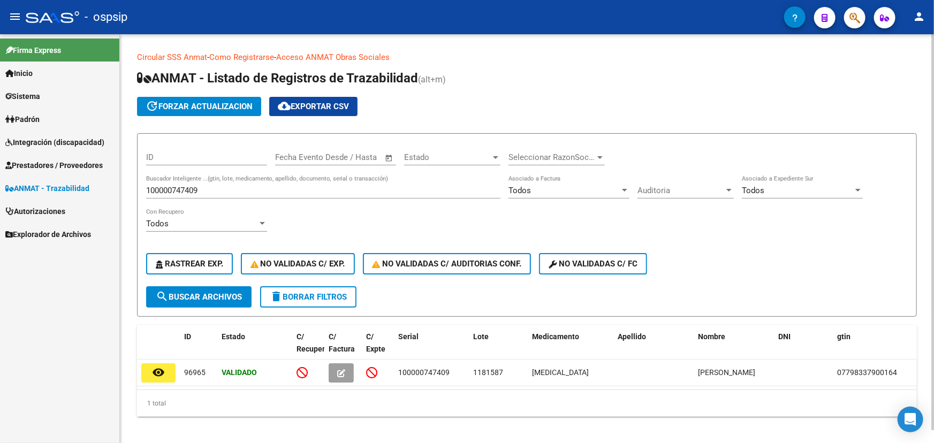
click at [177, 188] on input "100000747409" at bounding box center [323, 191] width 354 height 10
click at [177, 187] on input "100000747409" at bounding box center [323, 191] width 354 height 10
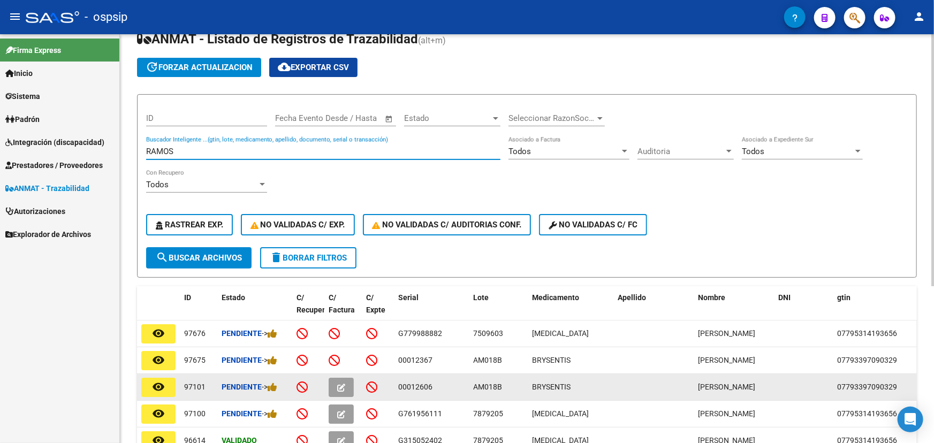
scroll to position [97, 0]
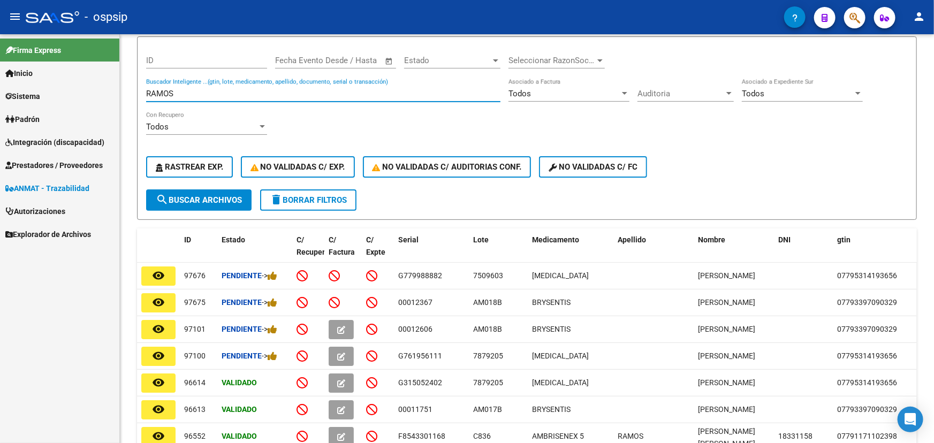
type input "RAMOS"
click at [186, 94] on input "RAMOS" at bounding box center [323, 94] width 354 height 10
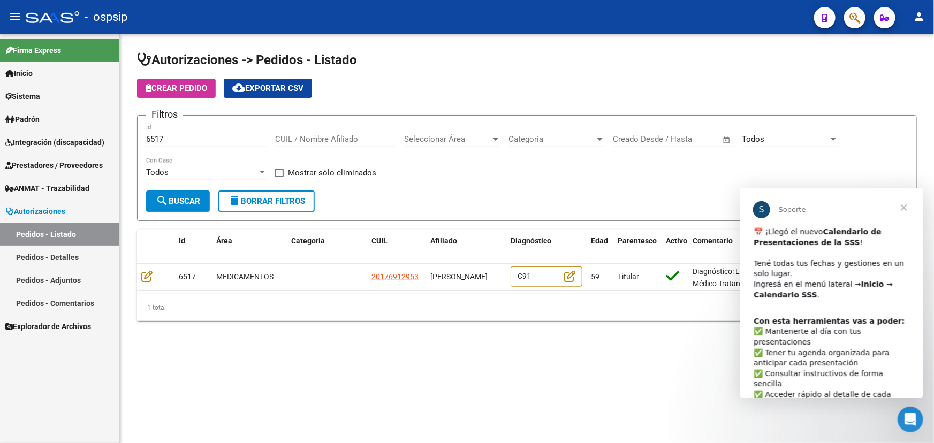
click at [884, 269] on div "​📅 ¡Llegó el nuevo Calendario de Presentaciones de la SSS ! ​ Tené todas tus fe…" at bounding box center [831, 268] width 156 height 84
click at [861, 283] on b "Inicio → Calendario SSS" at bounding box center [822, 288] width 139 height 19
click at [12, 12] on mat-icon "menu" at bounding box center [15, 16] width 13 height 13
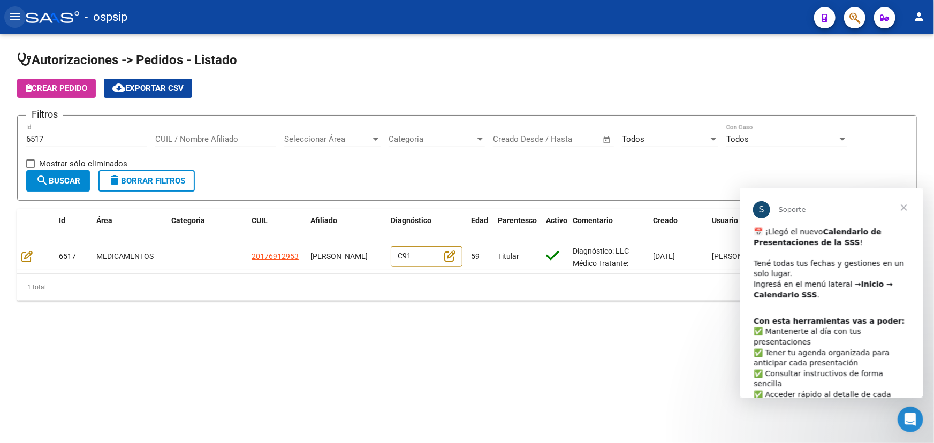
click at [12, 12] on mat-icon "menu" at bounding box center [15, 16] width 13 height 13
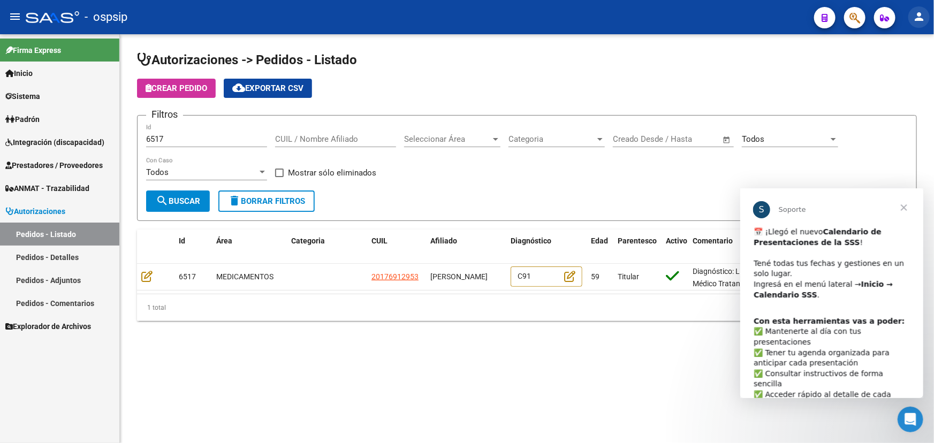
click at [915, 16] on mat-icon "person" at bounding box center [918, 16] width 13 height 13
click at [915, 16] on div at bounding box center [467, 221] width 934 height 443
click at [43, 324] on span "Explorador de Archivos" at bounding box center [48, 326] width 86 height 12
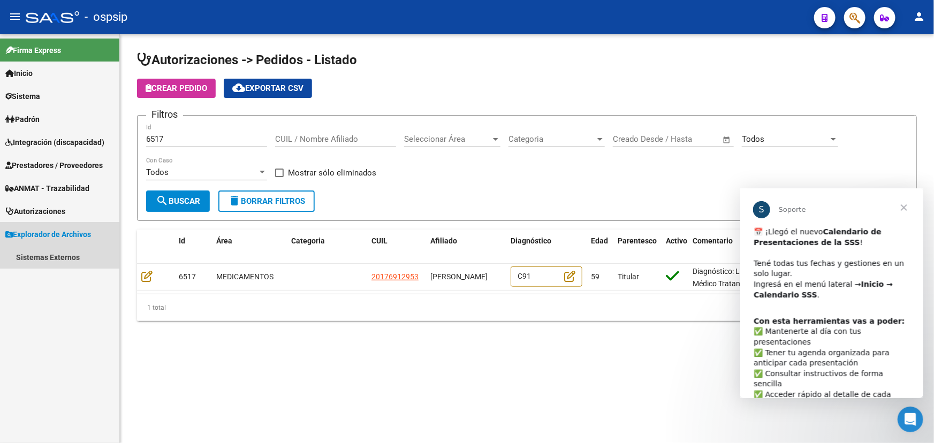
click at [47, 230] on span "Explorador de Archivos" at bounding box center [48, 234] width 86 height 12
click at [43, 214] on span "Autorizaciones" at bounding box center [35, 211] width 60 height 12
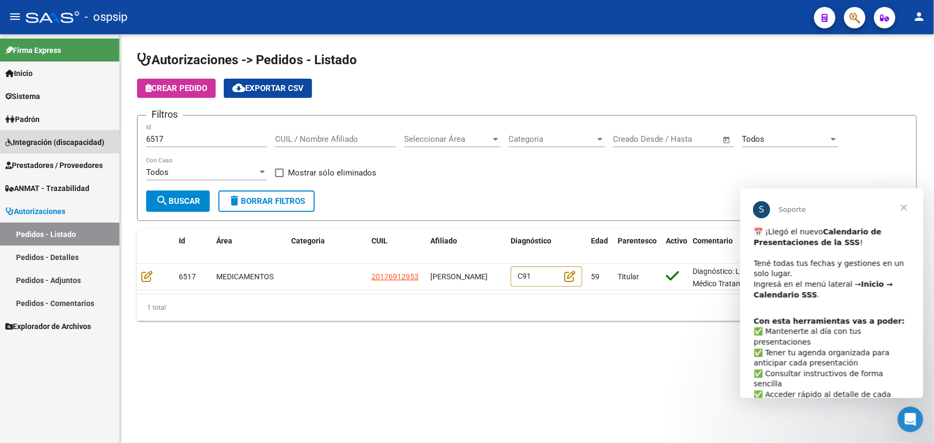
click at [37, 136] on span "Integración (discapacidad)" at bounding box center [54, 142] width 99 height 12
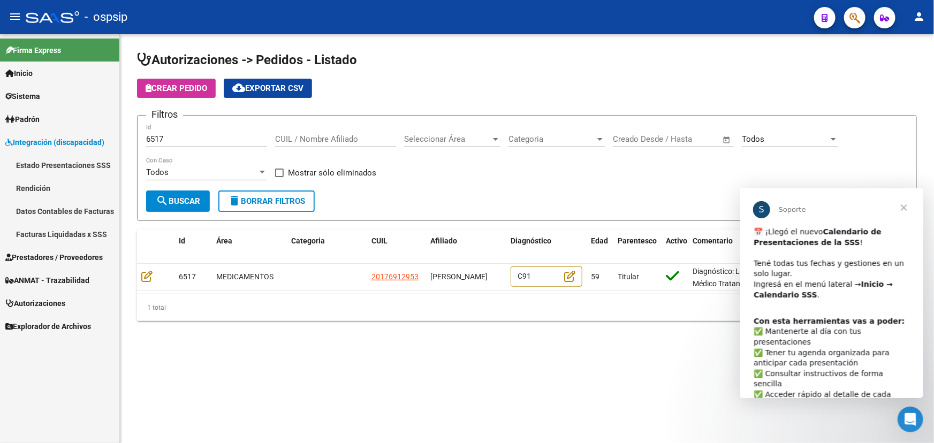
click at [307, 362] on mat-sidenav-content "Autorizaciones -> Pedidos - Listado Crear Pedido cloud_download Exportar CSV Fi…" at bounding box center [527, 238] width 814 height 409
click at [906, 207] on span "Cerrar" at bounding box center [903, 207] width 39 height 39
